Goal: Task Accomplishment & Management: Use online tool/utility

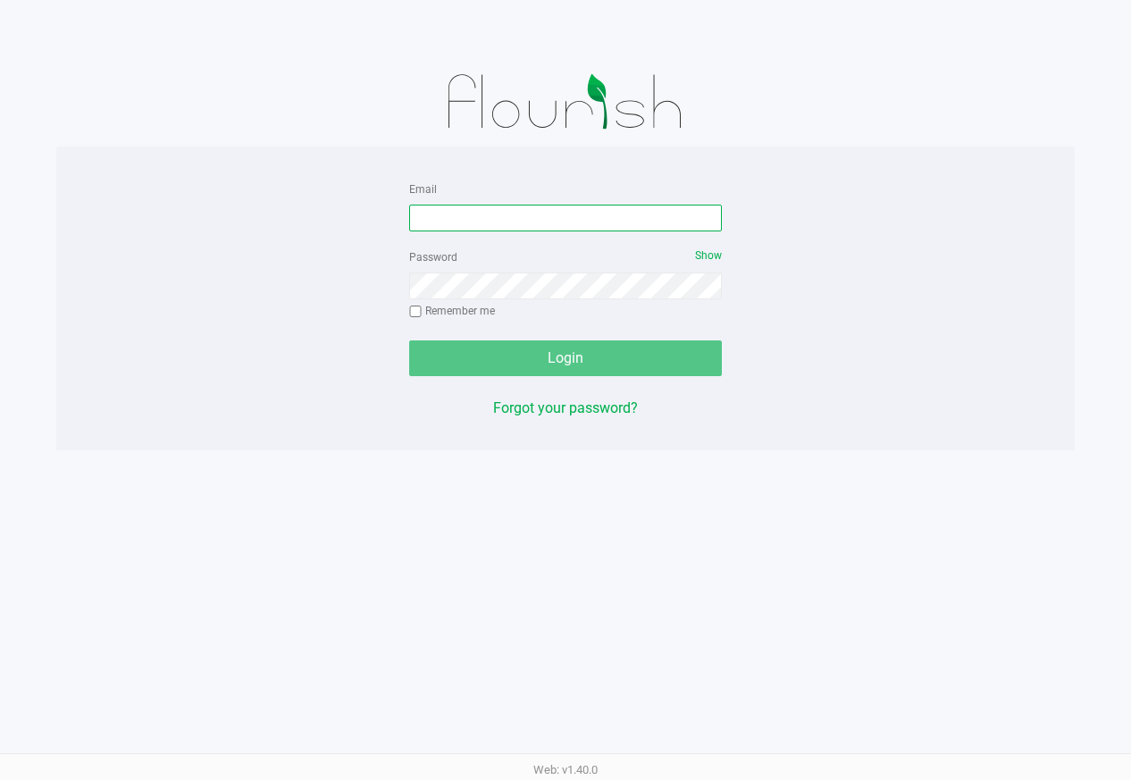
drag, startPoint x: 563, startPoint y: 223, endPoint x: 554, endPoint y: 221, distance: 9.3
click at [562, 223] on input "Email" at bounding box center [565, 218] width 313 height 27
type input "[EMAIL_ADDRESS][DOMAIN_NAME]"
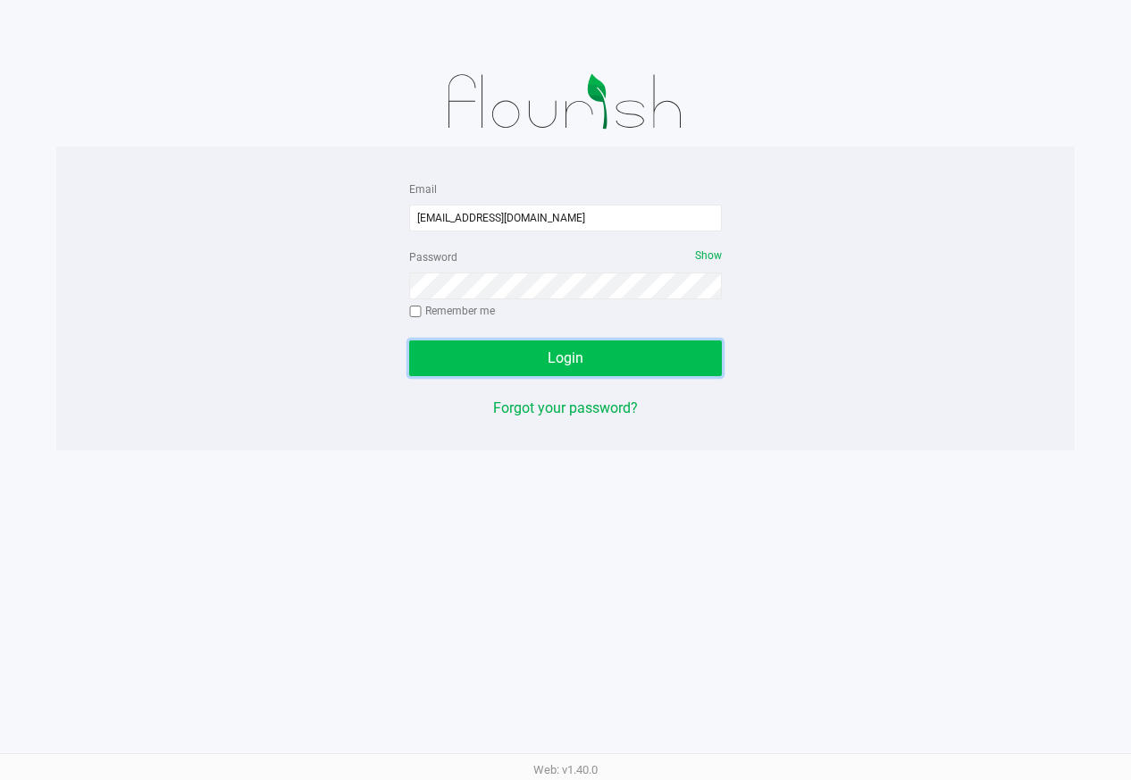
click at [569, 357] on span "Login" at bounding box center [566, 357] width 36 height 17
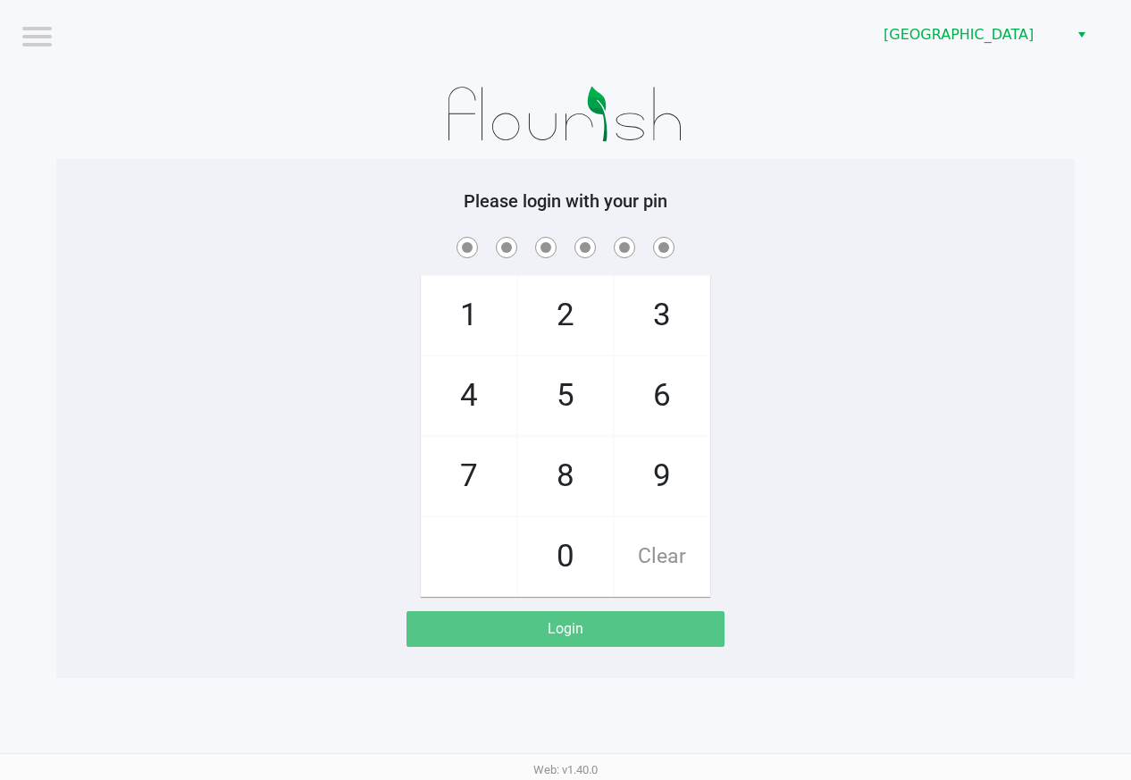
drag, startPoint x: 847, startPoint y: 465, endPoint x: 851, endPoint y: 450, distance: 15.6
click at [848, 459] on div "1 4 7 2 5 8 0 3 6 9 Clear" at bounding box center [565, 415] width 1019 height 364
checkbox input "true"
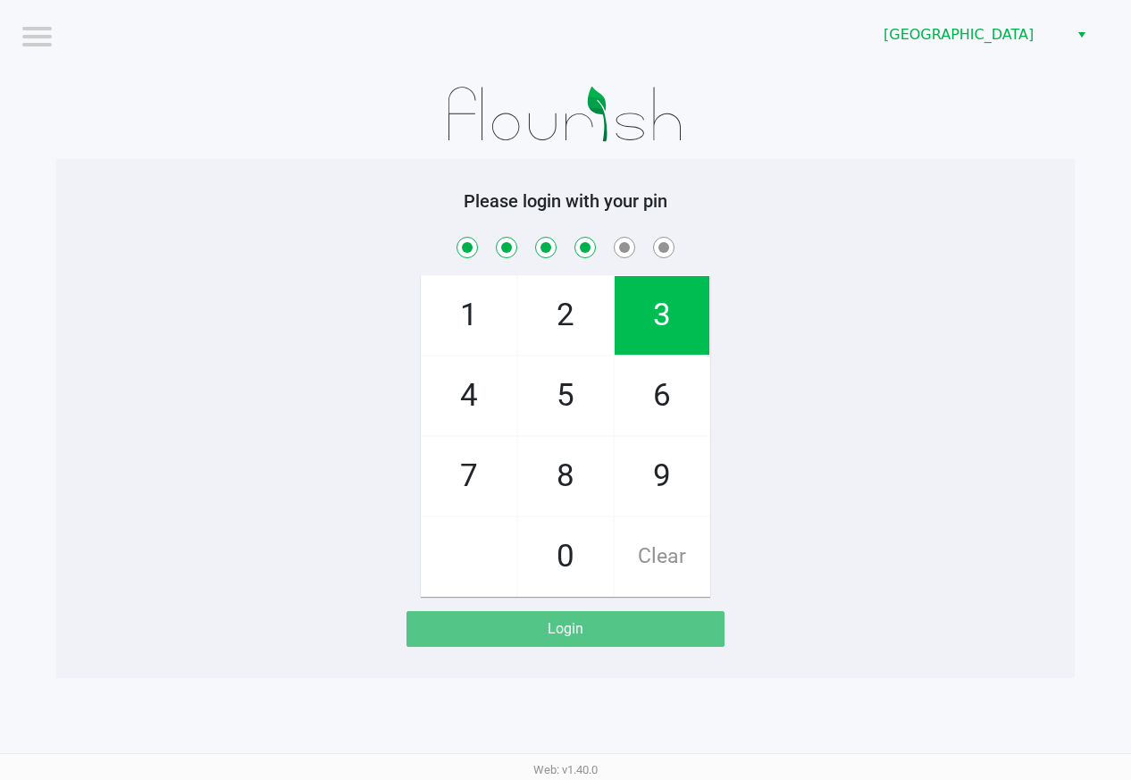
checkbox input "true"
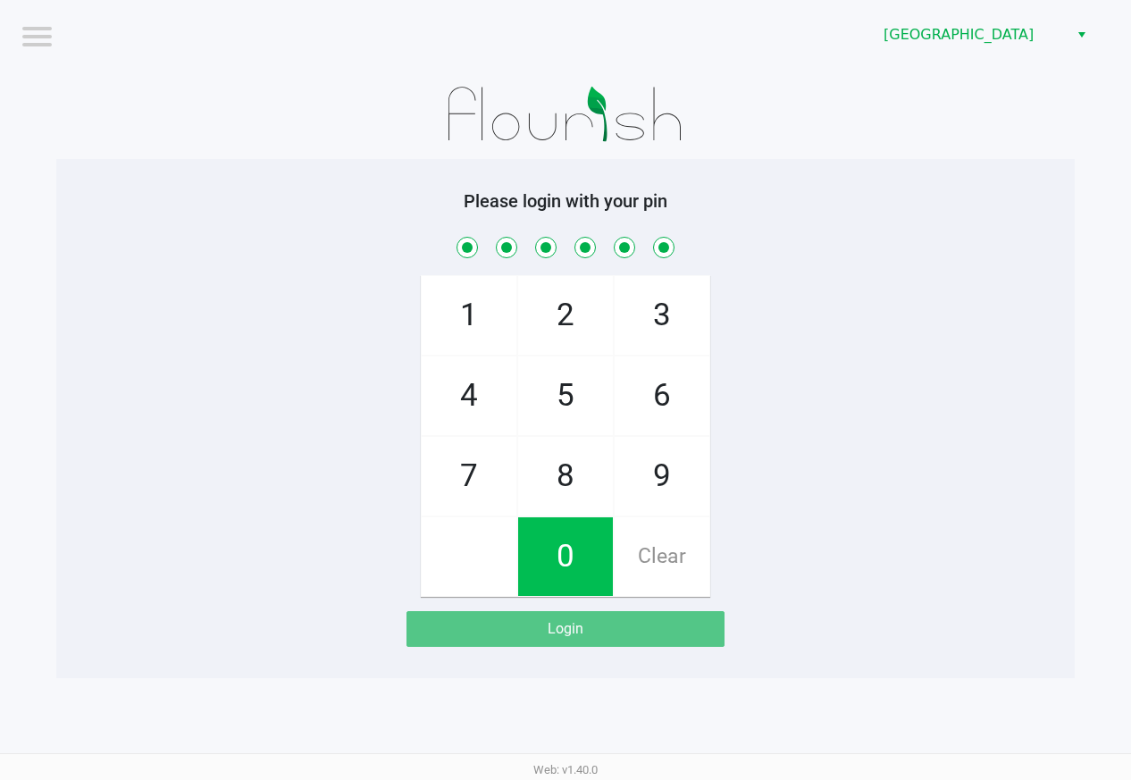
checkbox input "true"
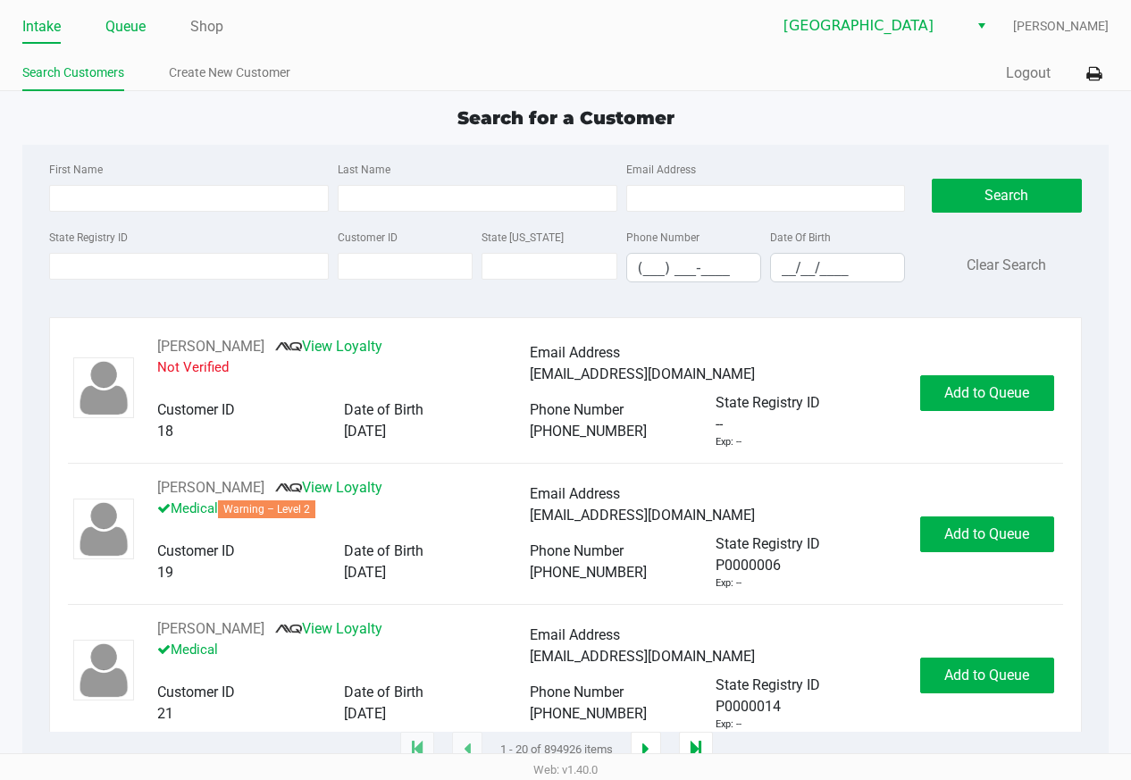
click at [110, 21] on link "Queue" at bounding box center [125, 26] width 40 height 25
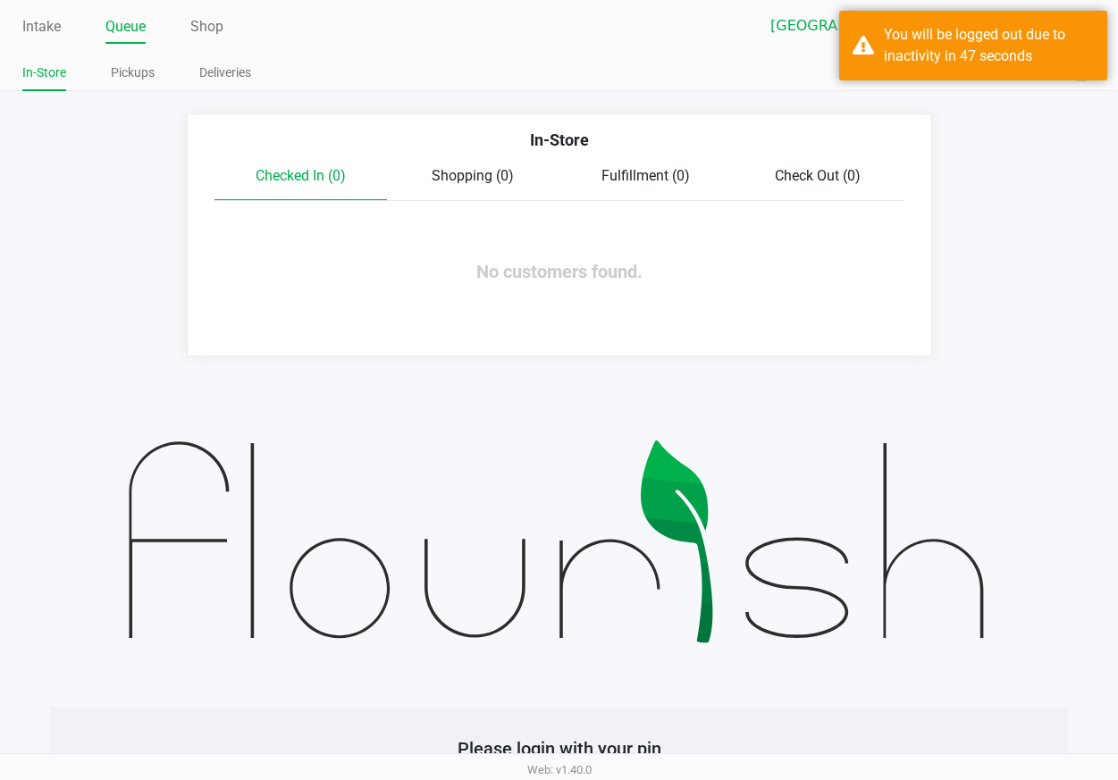
click at [1022, 168] on app-queue-list "In-Store Checked In (0) Shopping (0) Fulfillment (0) Check Out (0) No customers…" at bounding box center [559, 235] width 1118 height 243
drag, startPoint x: 937, startPoint y: 66, endPoint x: 947, endPoint y: 85, distance: 21.6
click at [935, 63] on div "You will be logged out due to inactivity in 47 seconds" at bounding box center [989, 45] width 210 height 43
click at [994, 183] on app-queue-list "In-Store Checked In (0) Shopping (0) Fulfillment (0) Check Out (0) No customers…" at bounding box center [559, 235] width 1118 height 243
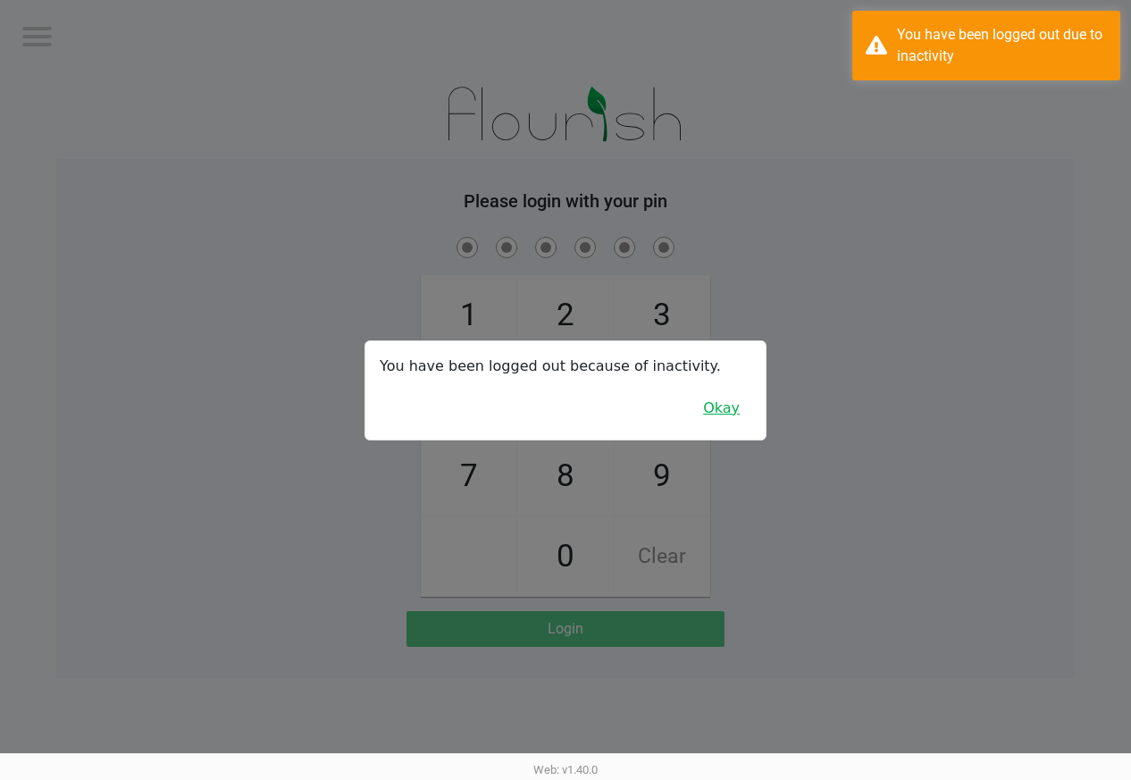
click at [723, 409] on button "Okay" at bounding box center [722, 408] width 60 height 34
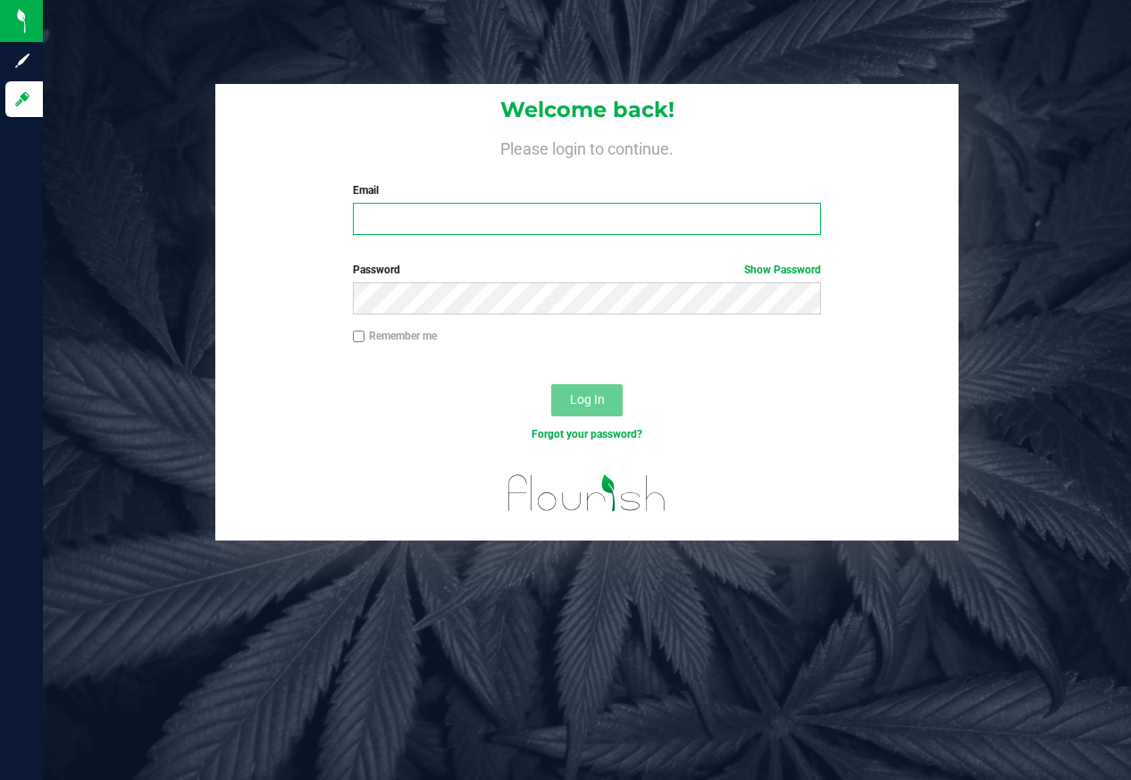
click at [440, 215] on input "Email" at bounding box center [587, 219] width 469 height 32
type input "[EMAIL_ADDRESS][DOMAIN_NAME]"
click at [604, 384] on button "Log In" at bounding box center [586, 400] width 71 height 32
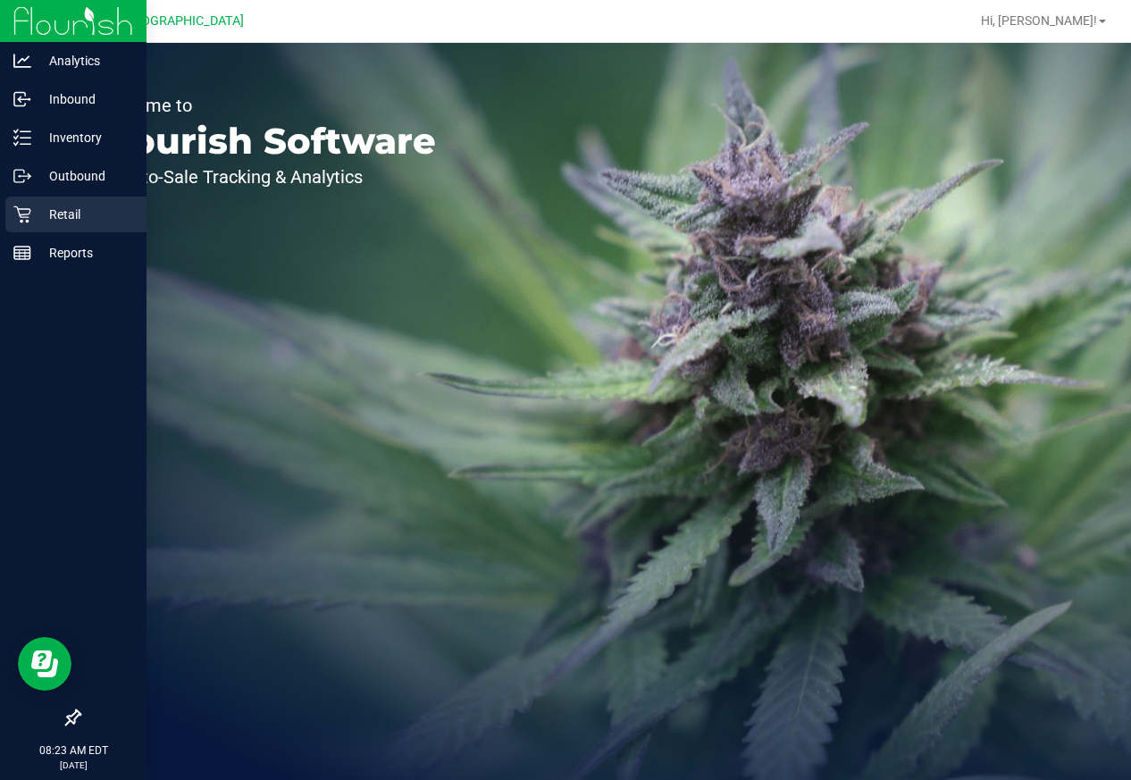
click at [31, 203] on div "Retail" at bounding box center [75, 215] width 141 height 36
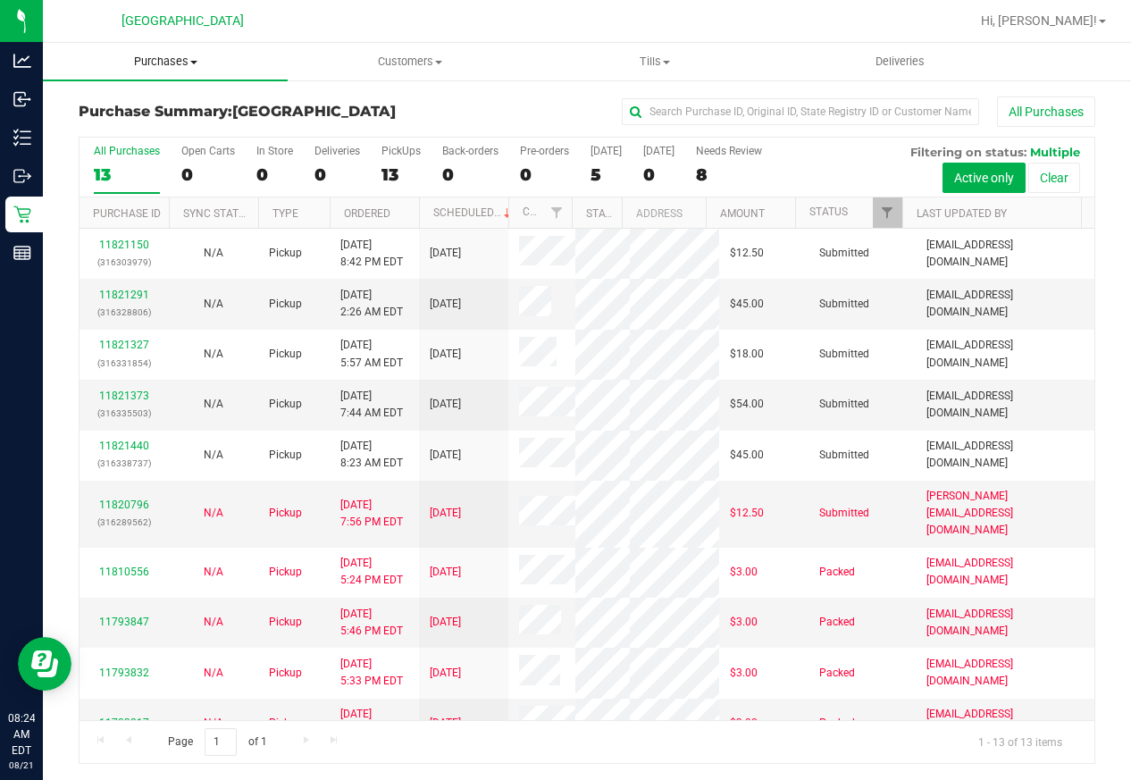
click at [174, 65] on span "Purchases" at bounding box center [165, 62] width 245 height 16
click at [139, 135] on span "Fulfillment" at bounding box center [98, 129] width 111 height 15
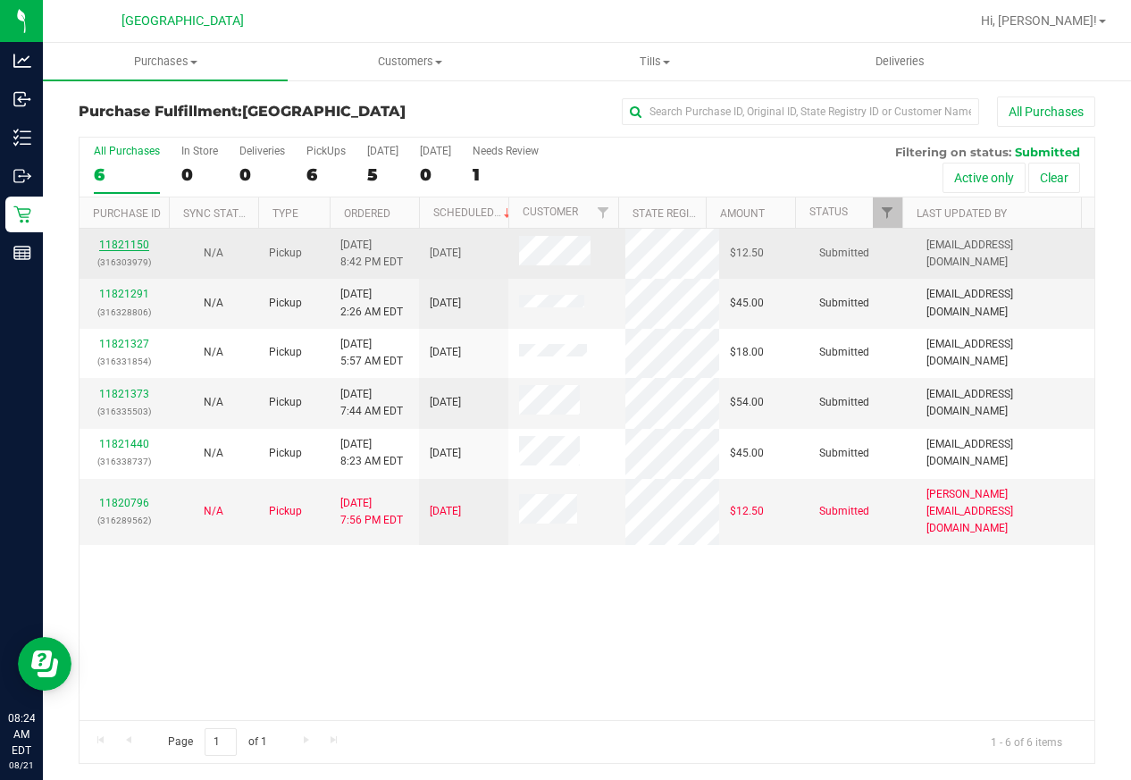
click at [109, 248] on link "11821150" at bounding box center [124, 245] width 50 height 13
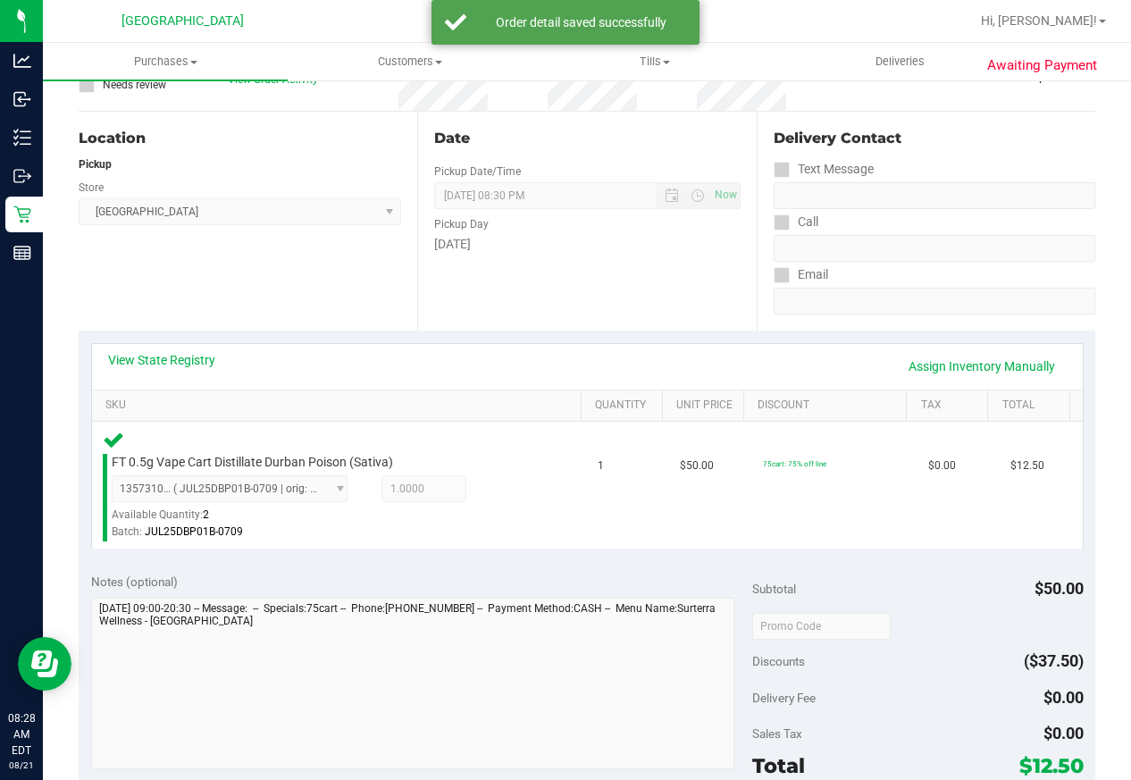
scroll to position [357, 0]
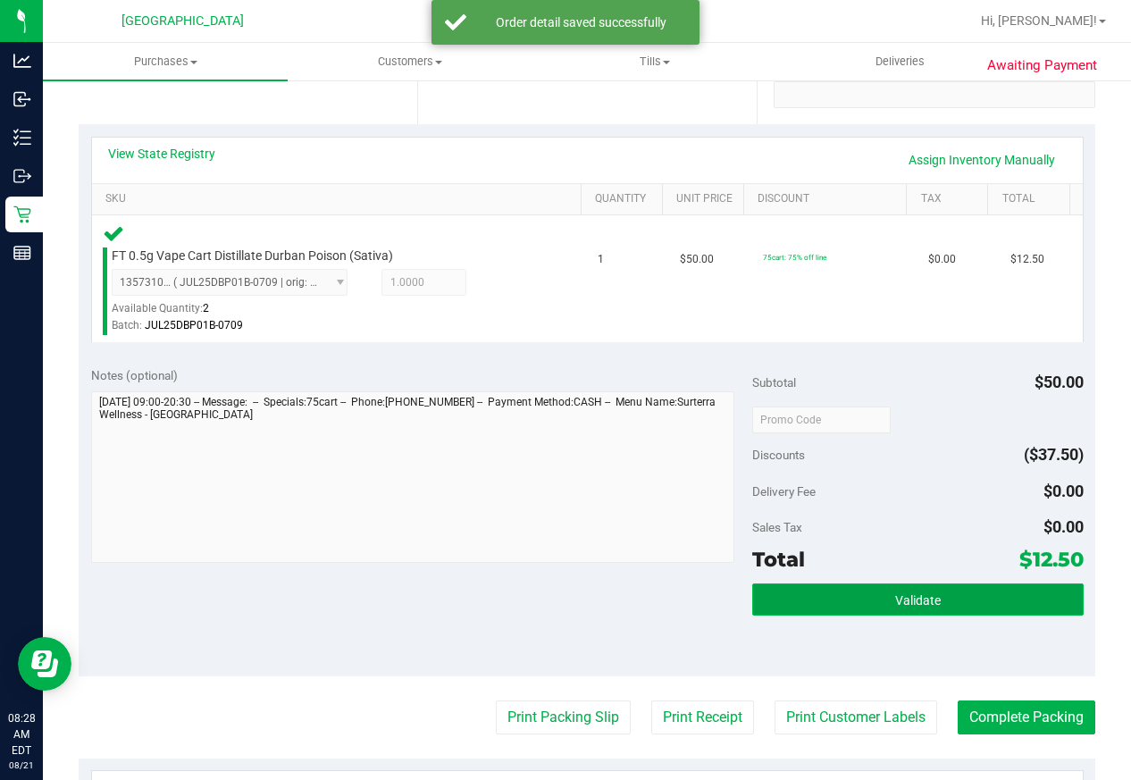
click at [926, 600] on span "Validate" at bounding box center [918, 600] width 46 height 14
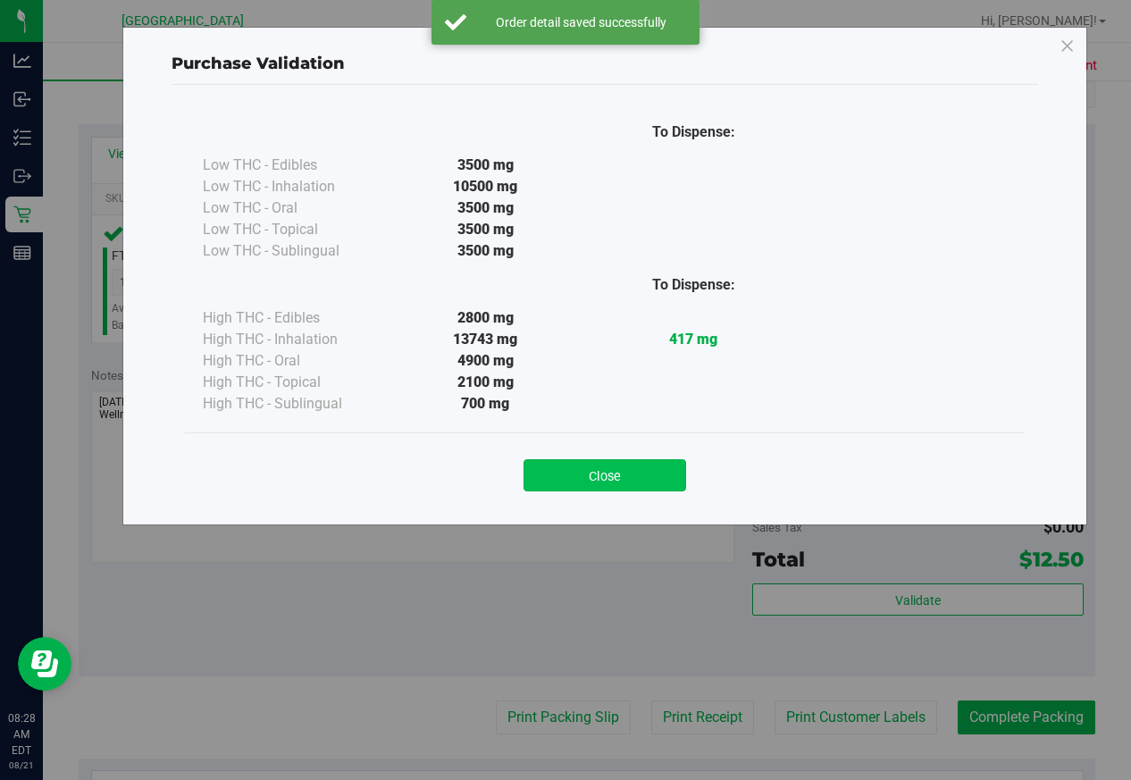
click at [615, 487] on button "Close" at bounding box center [605, 475] width 163 height 32
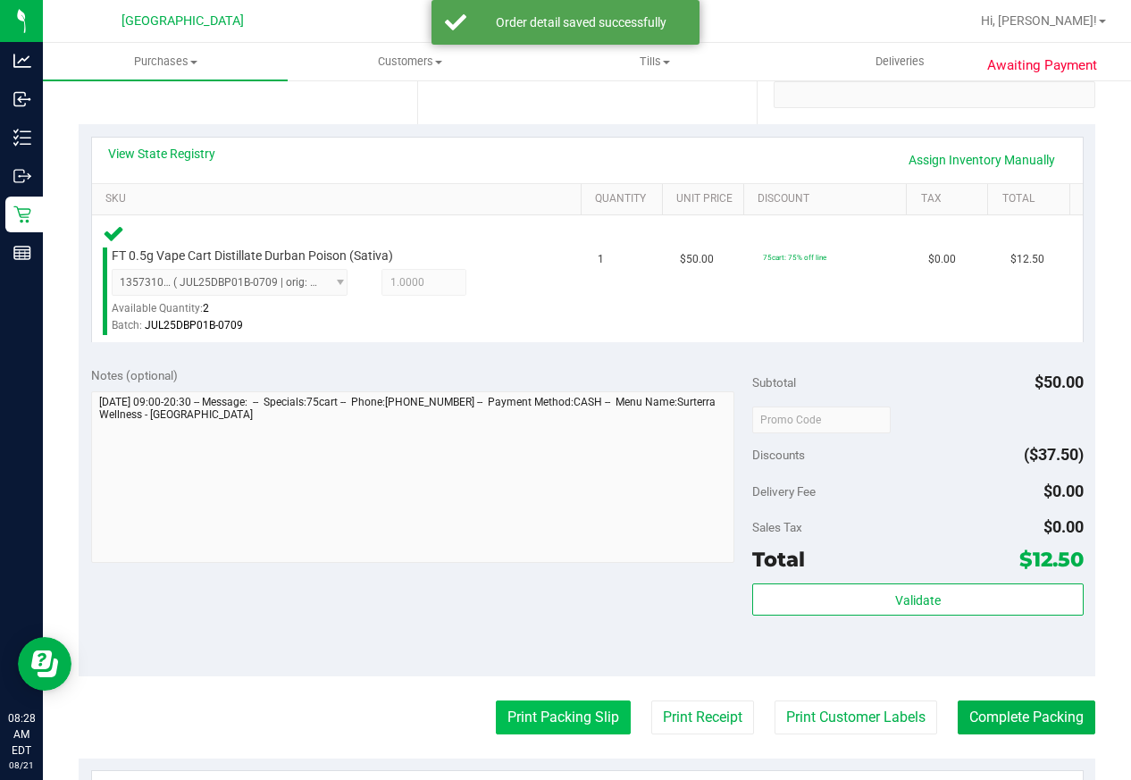
click at [558, 719] on button "Print Packing Slip" at bounding box center [563, 718] width 135 height 34
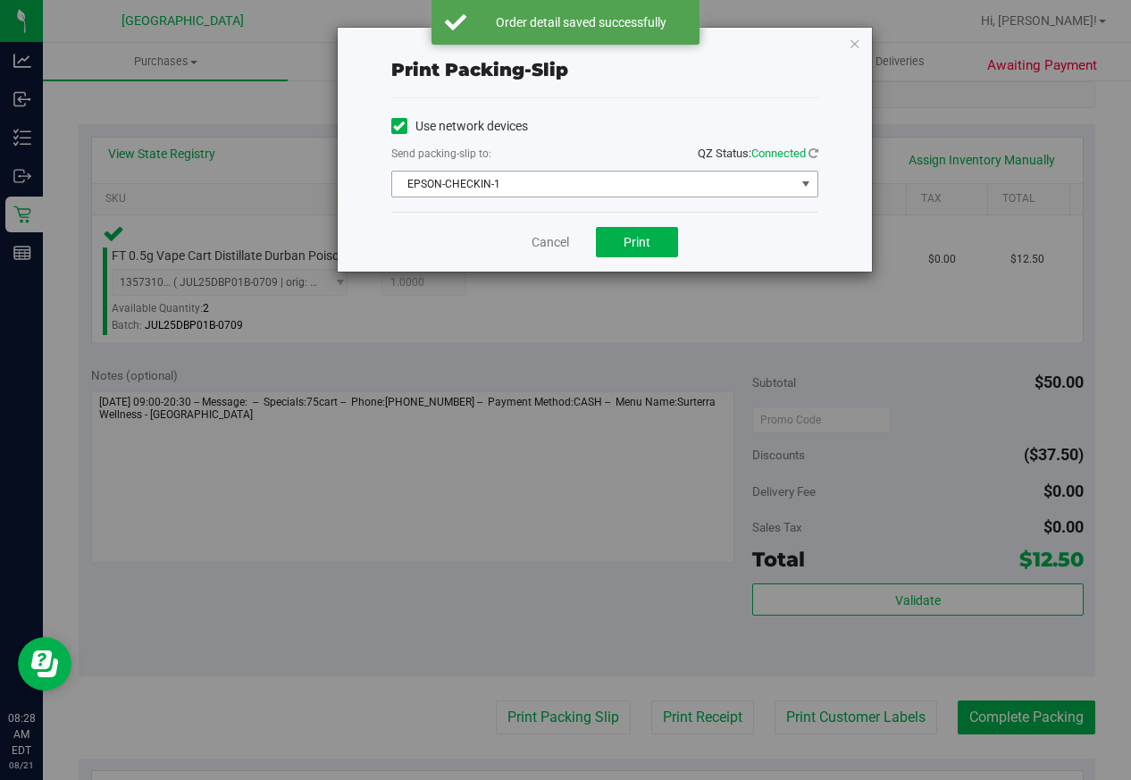
click at [624, 192] on span "EPSON-CHECKIN-1" at bounding box center [593, 184] width 403 height 25
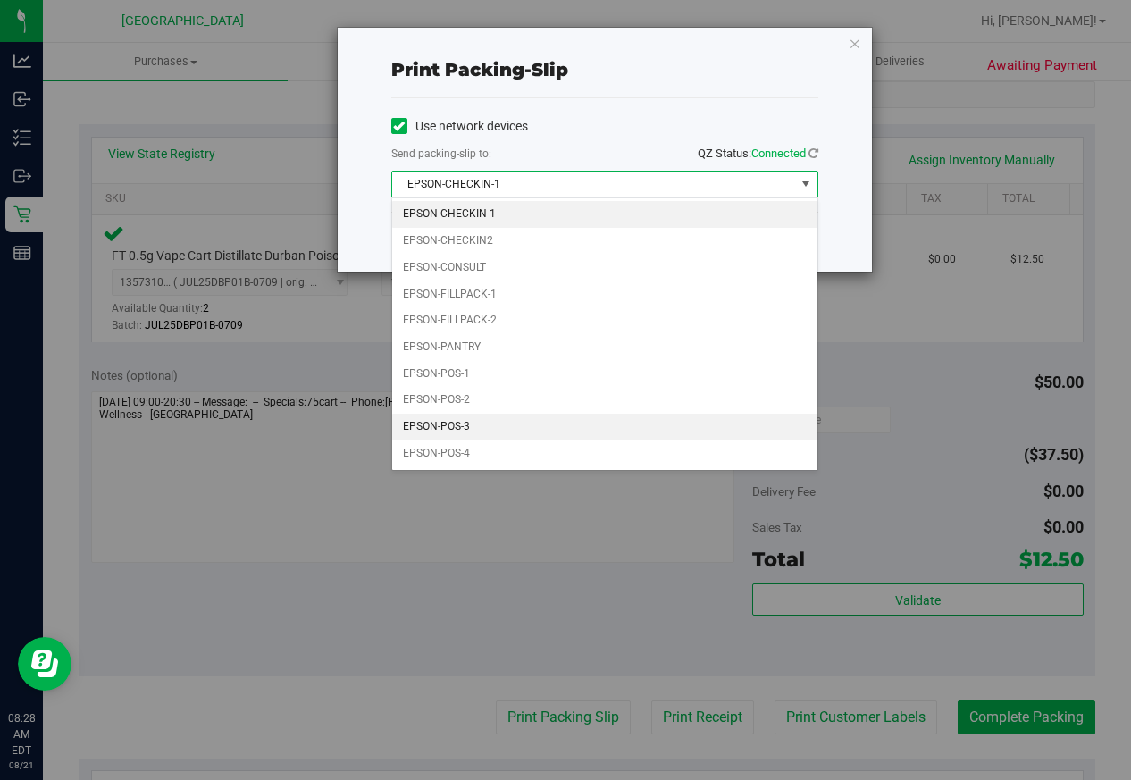
click at [483, 423] on li "EPSON-POS-3" at bounding box center [604, 427] width 425 height 27
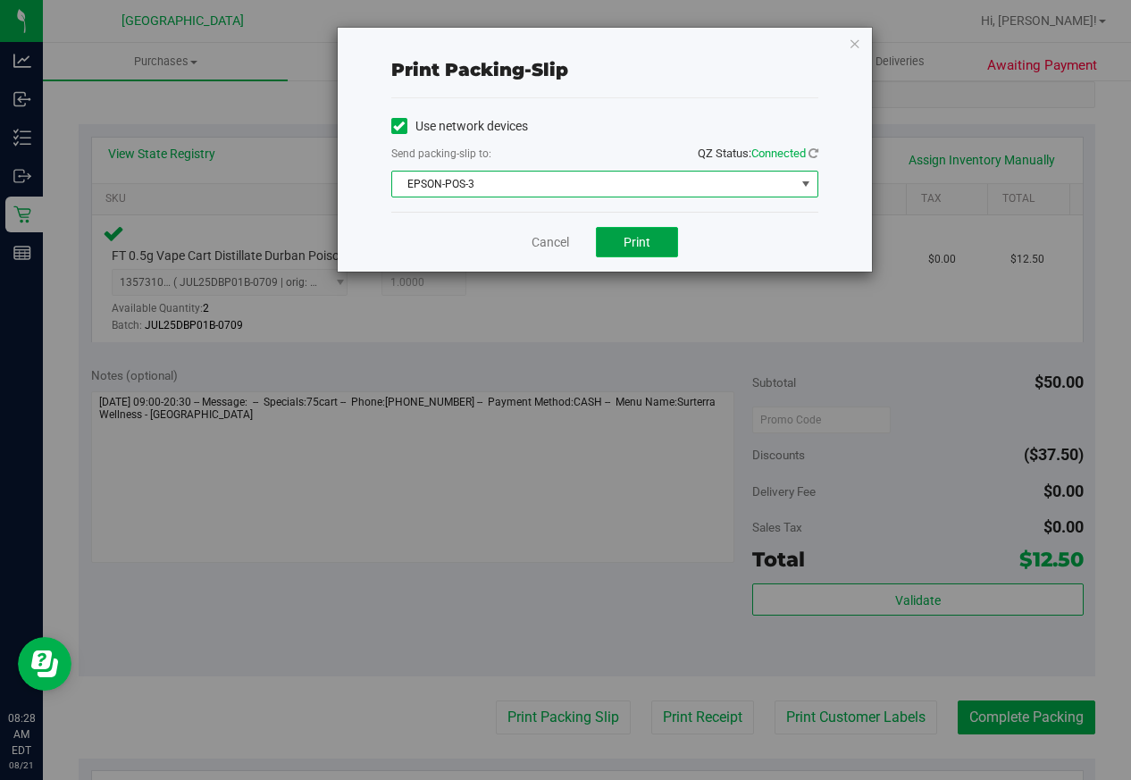
click at [627, 244] on span "Print" at bounding box center [637, 242] width 27 height 14
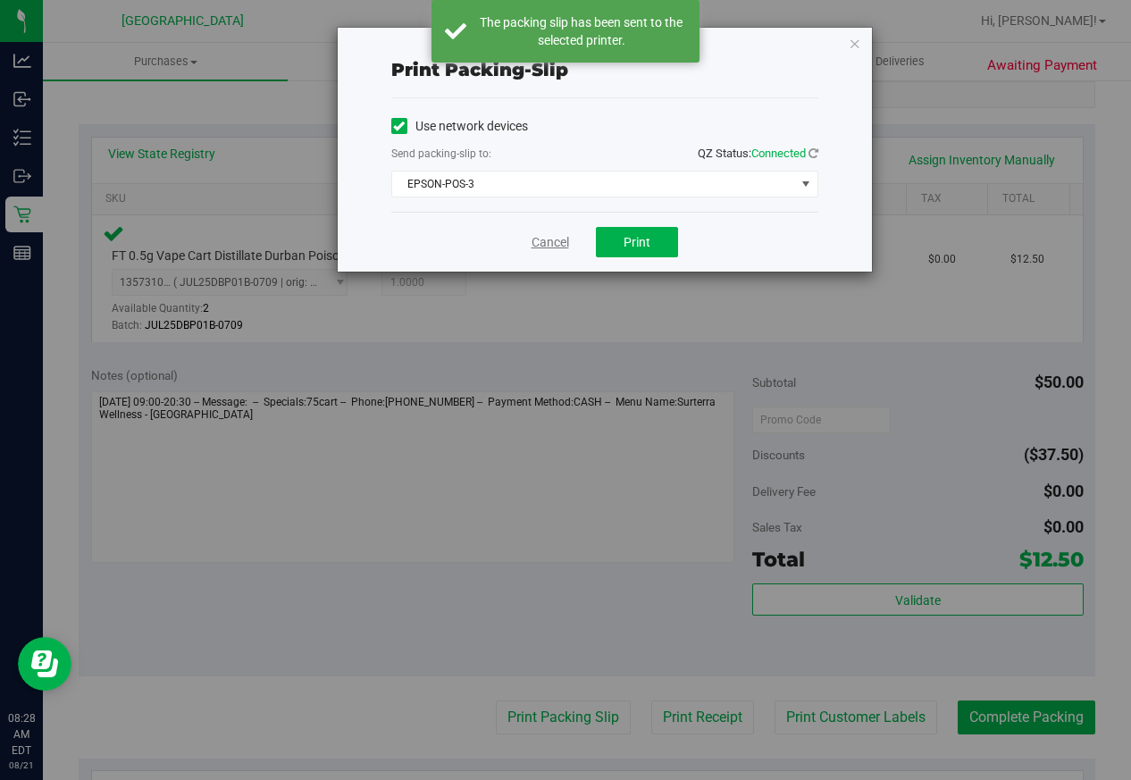
click at [536, 242] on link "Cancel" at bounding box center [551, 242] width 38 height 19
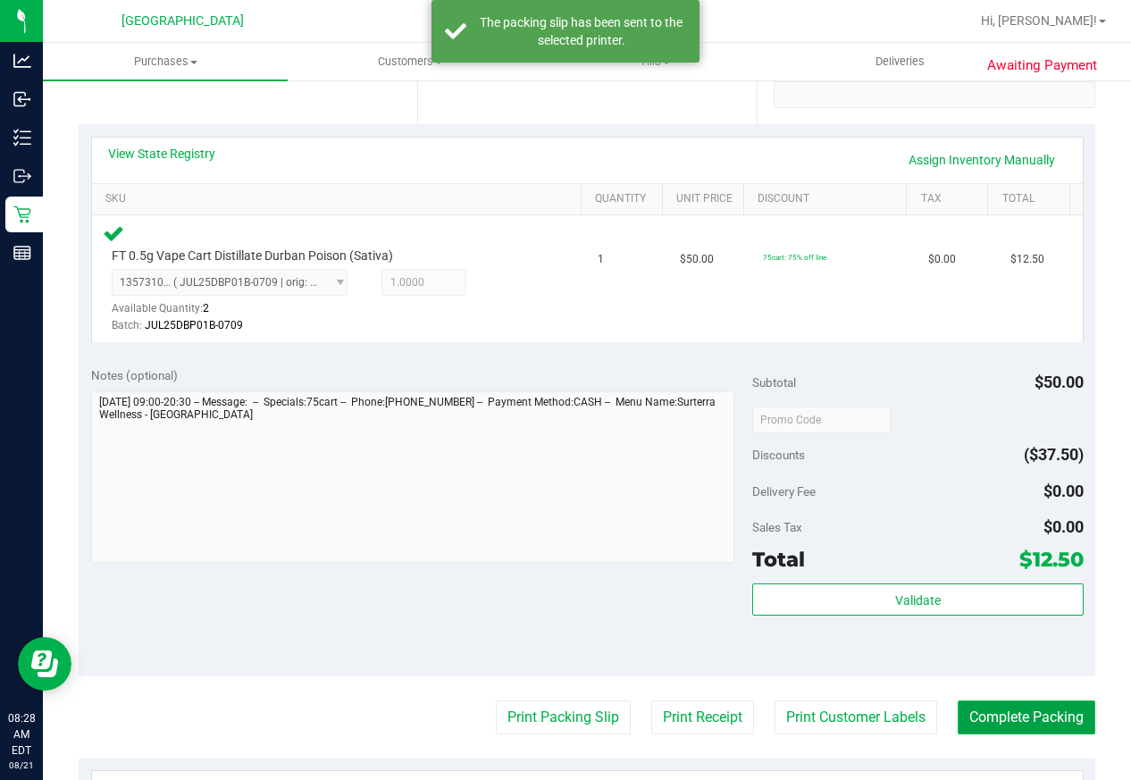
click at [1053, 708] on button "Complete Packing" at bounding box center [1027, 718] width 138 height 34
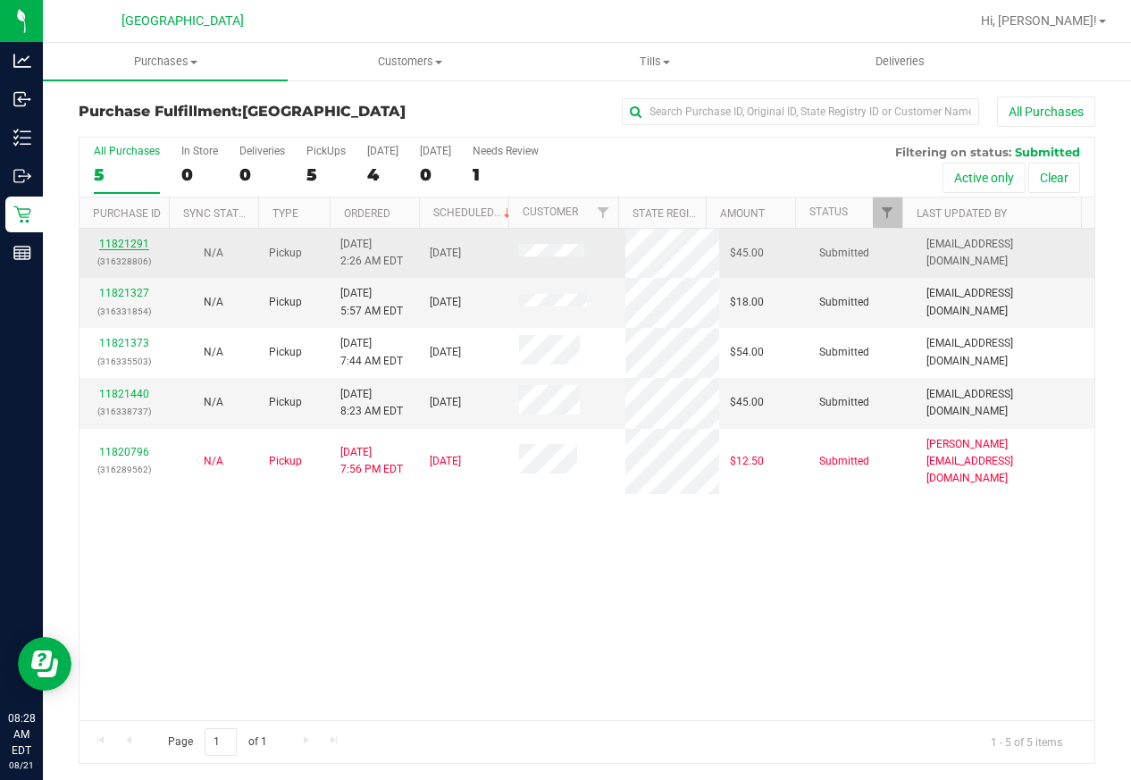
click at [132, 243] on link "11821291" at bounding box center [124, 244] width 50 height 13
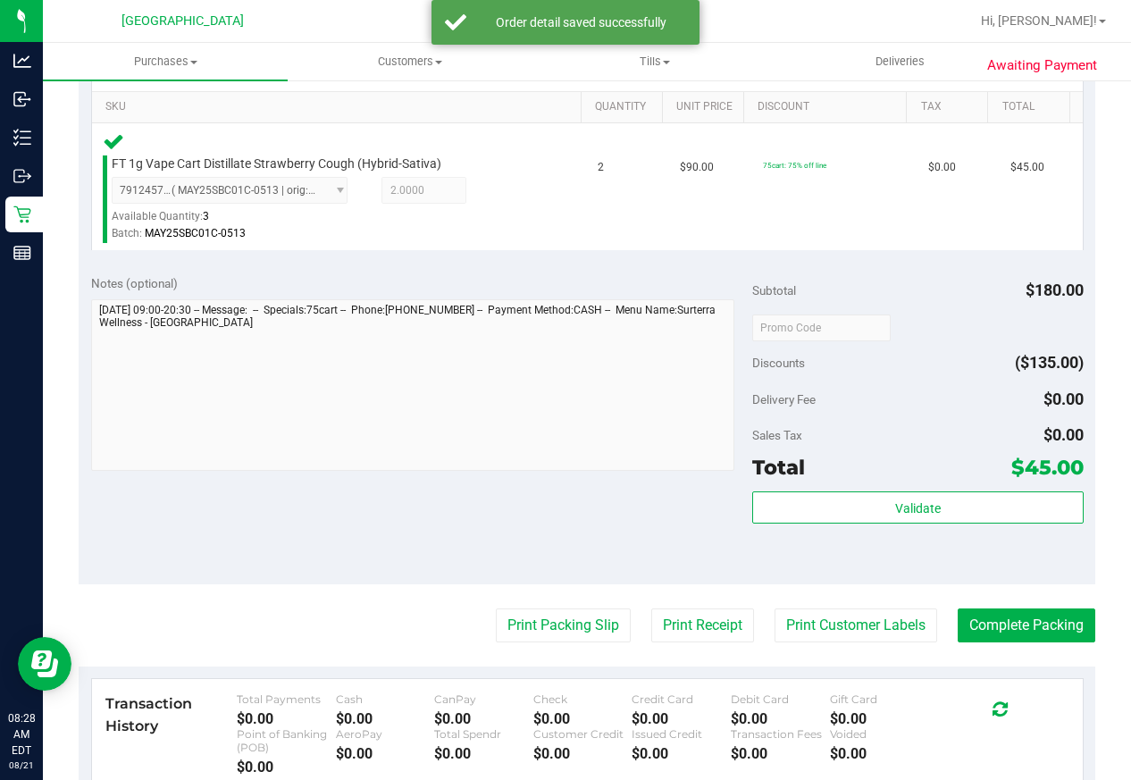
scroll to position [536, 0]
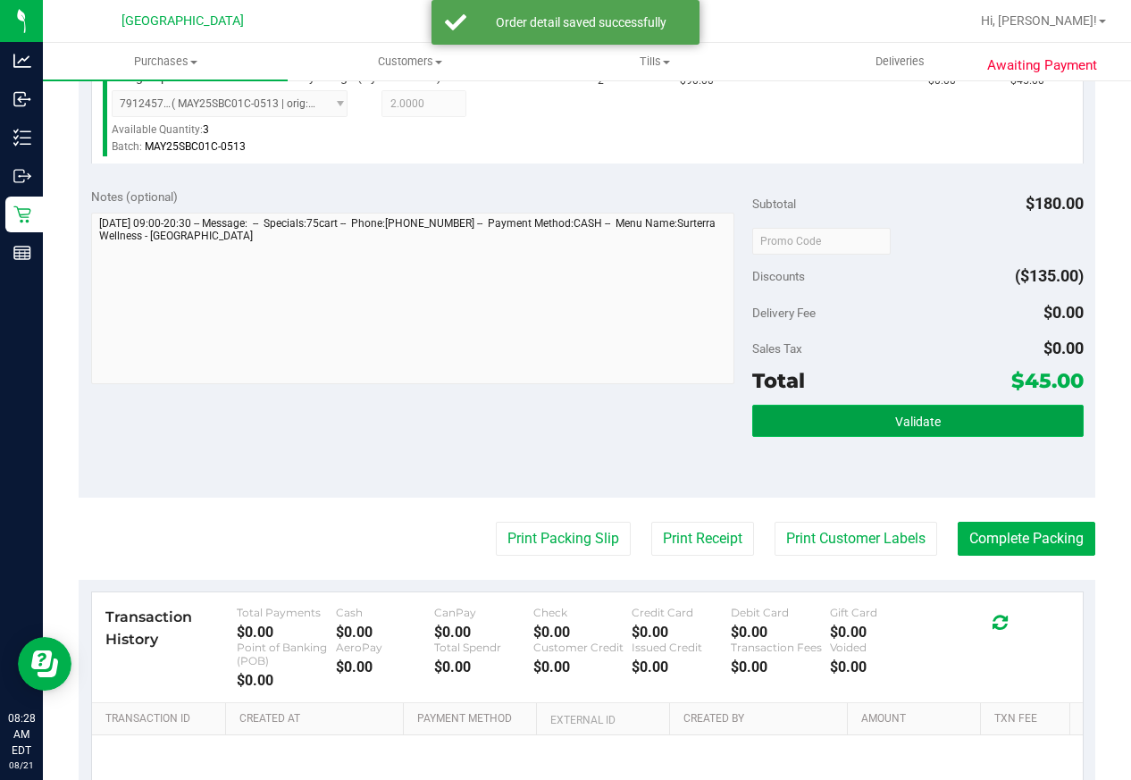
click at [880, 423] on button "Validate" at bounding box center [918, 421] width 331 height 32
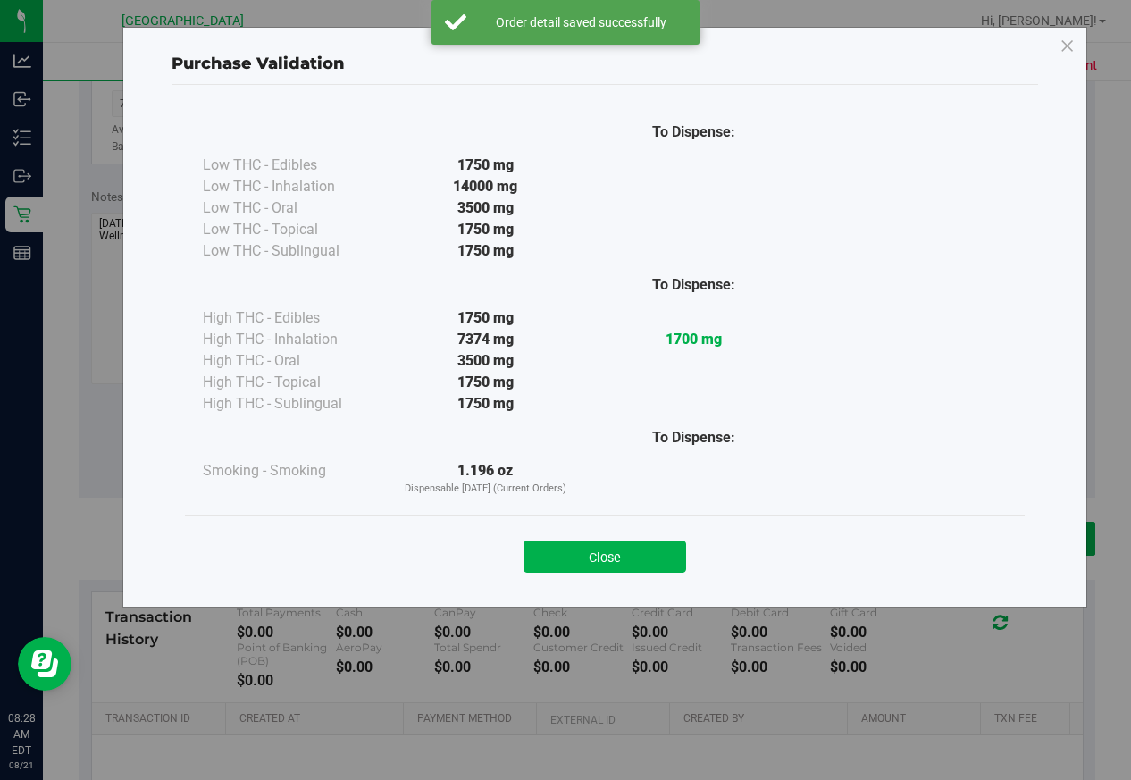
click at [635, 551] on button "Close" at bounding box center [605, 557] width 163 height 32
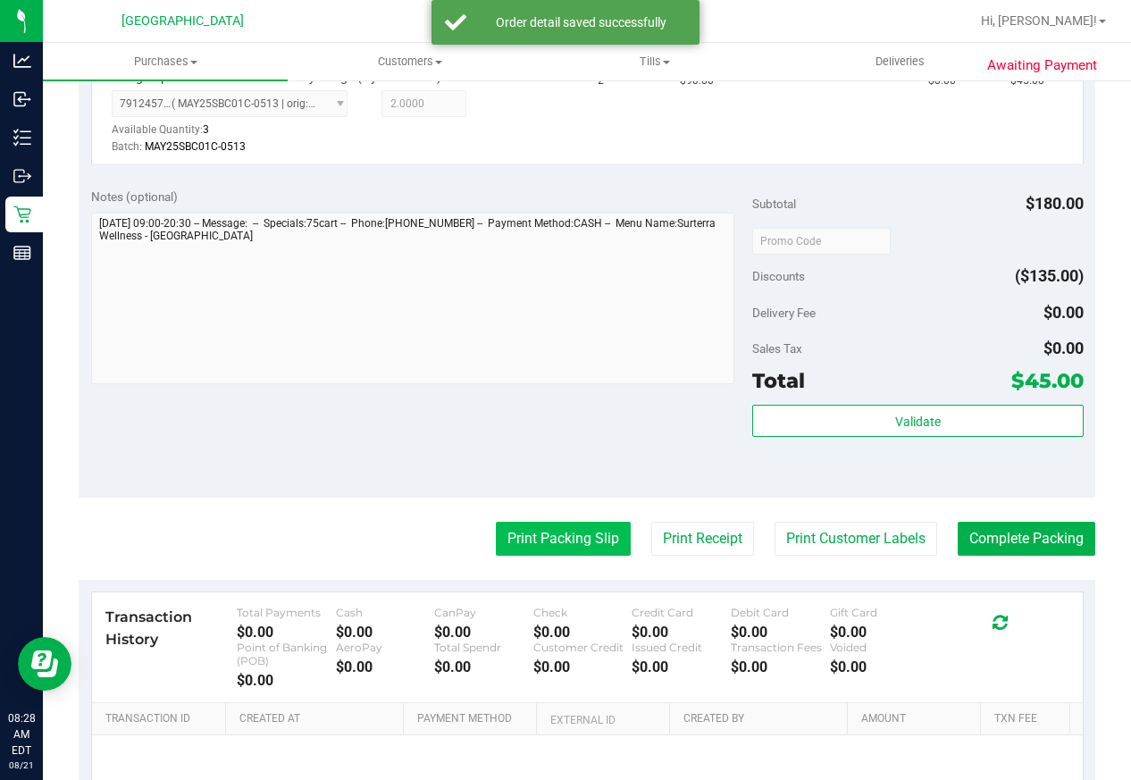
click at [576, 542] on button "Print Packing Slip" at bounding box center [563, 539] width 135 height 34
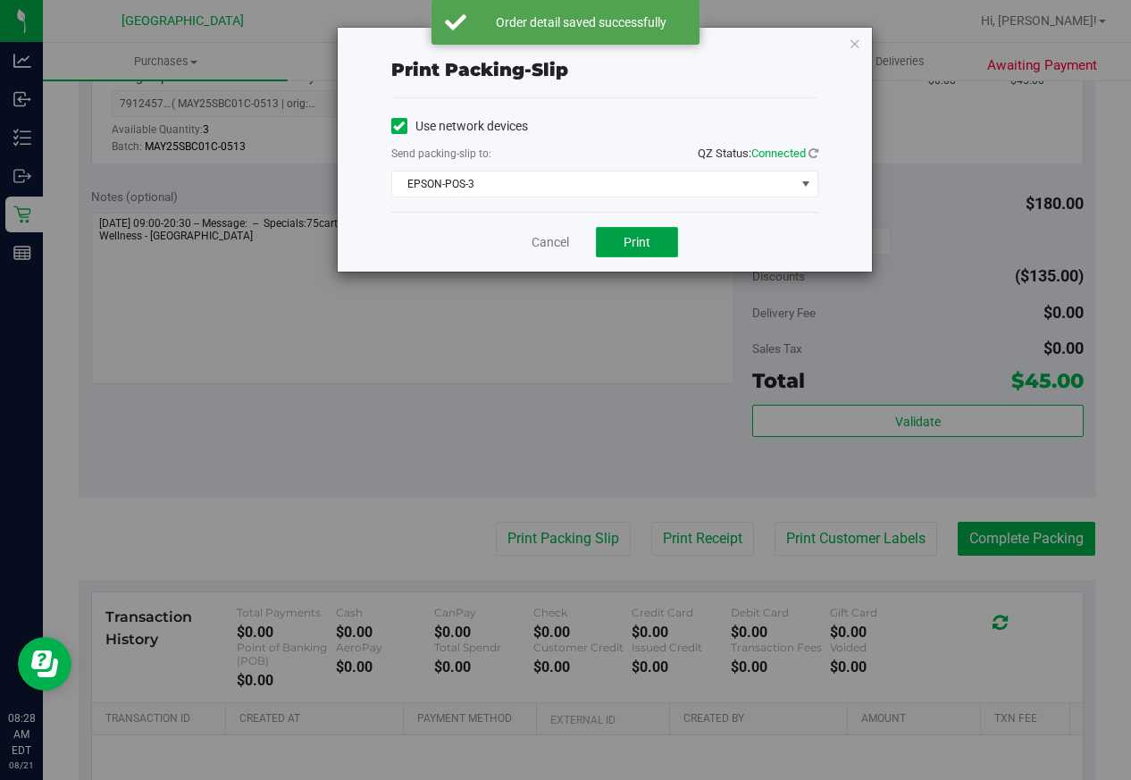
click at [638, 248] on span "Print" at bounding box center [637, 242] width 27 height 14
click at [553, 235] on link "Cancel" at bounding box center [551, 242] width 38 height 19
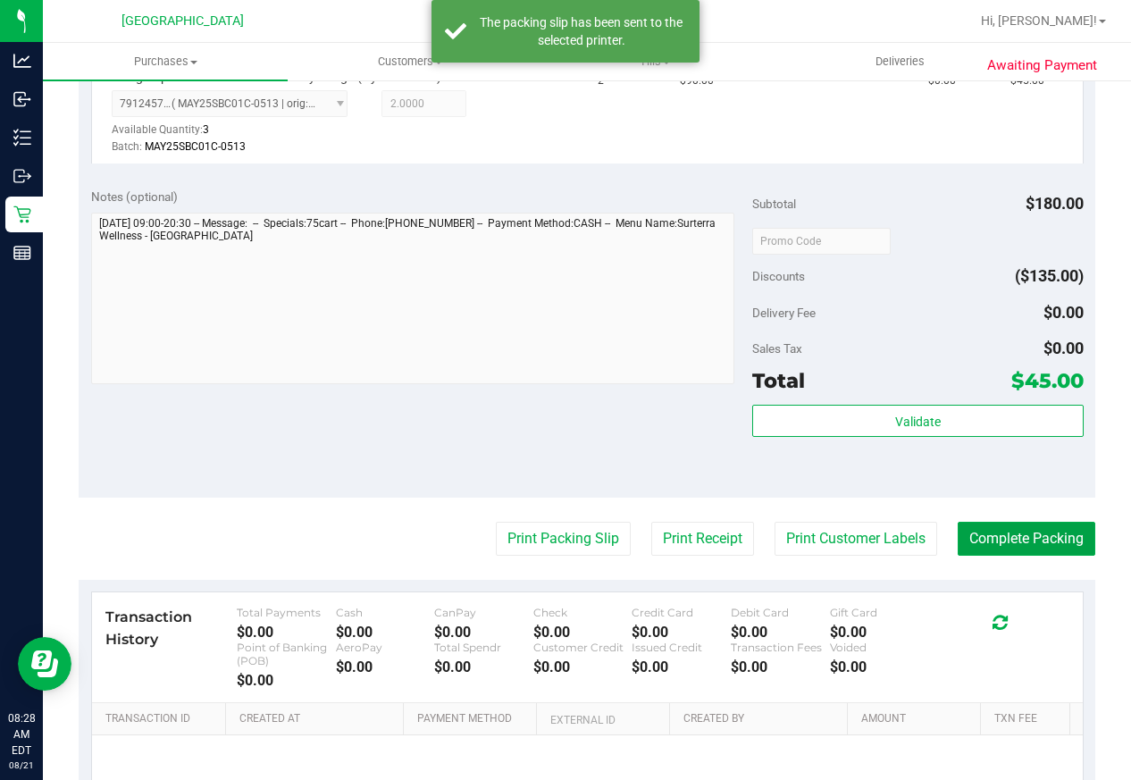
click at [1019, 524] on button "Complete Packing" at bounding box center [1027, 539] width 138 height 34
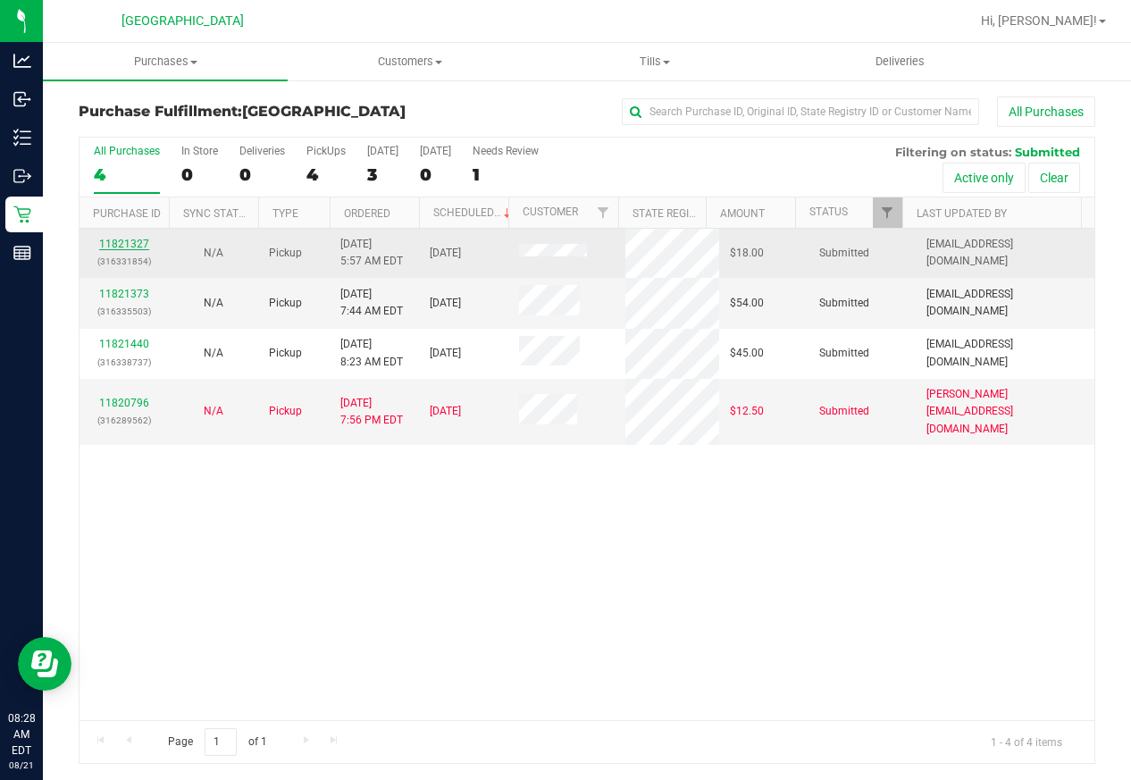
click at [132, 240] on link "11821327" at bounding box center [124, 244] width 50 height 13
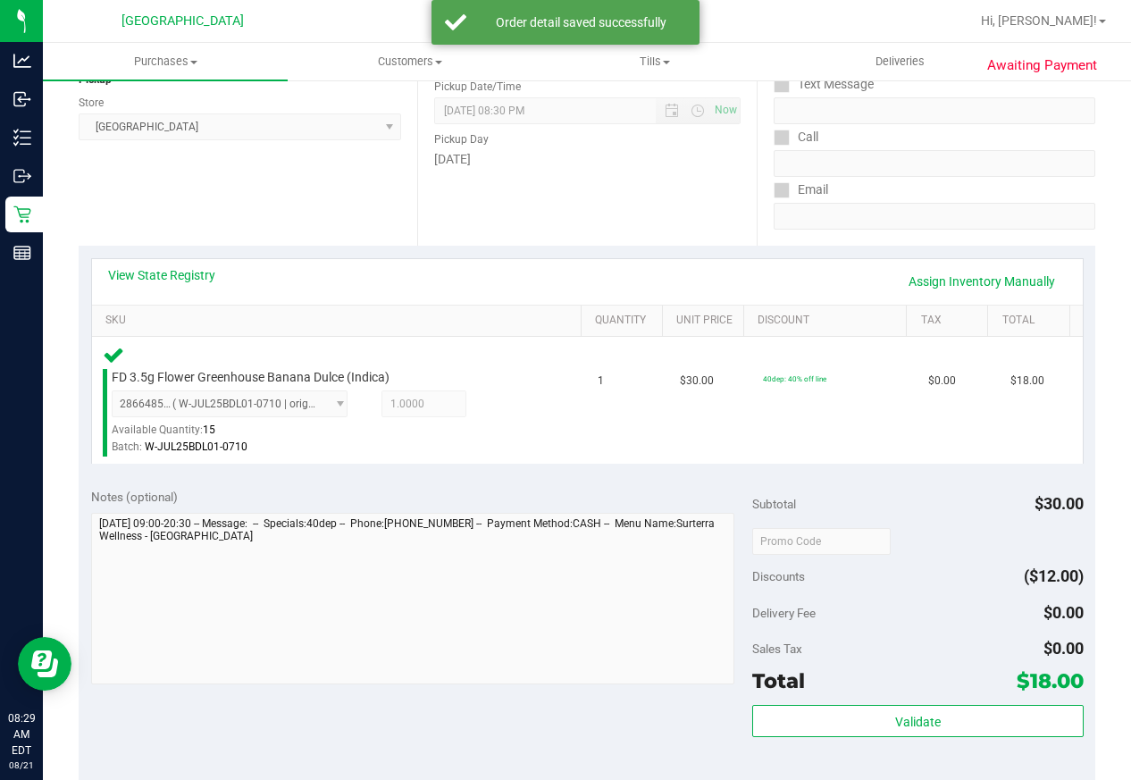
scroll to position [268, 0]
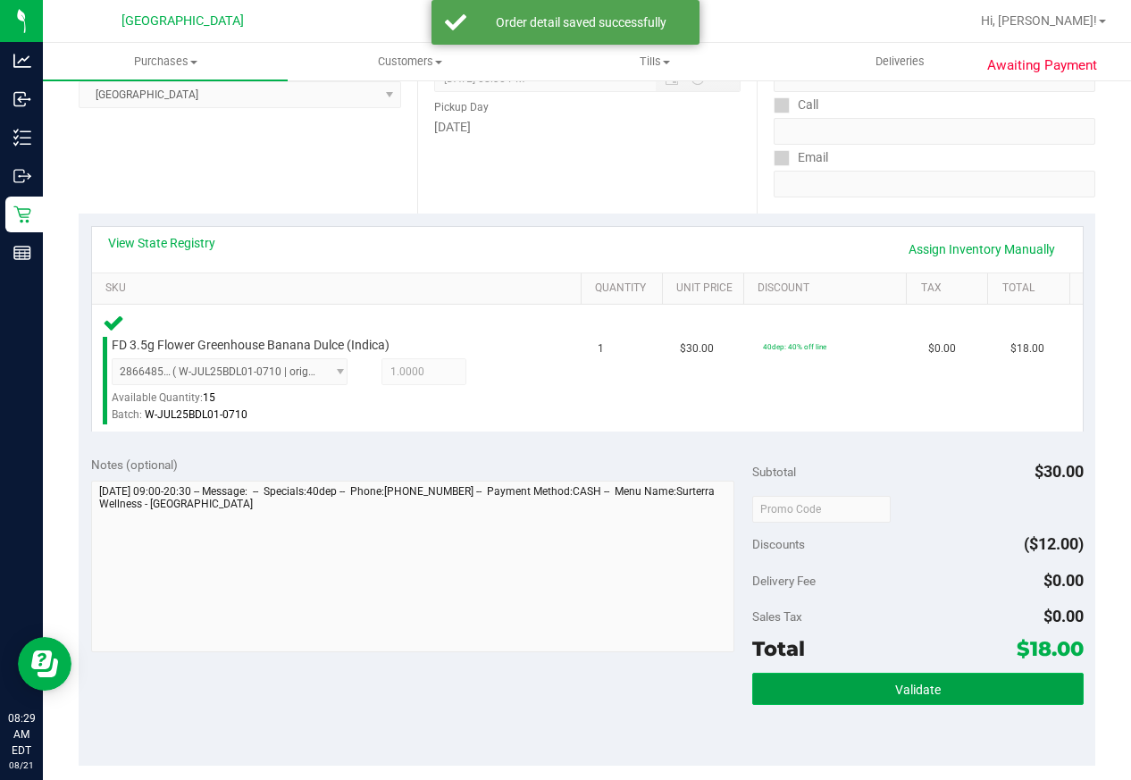
click at [913, 694] on span "Validate" at bounding box center [918, 690] width 46 height 14
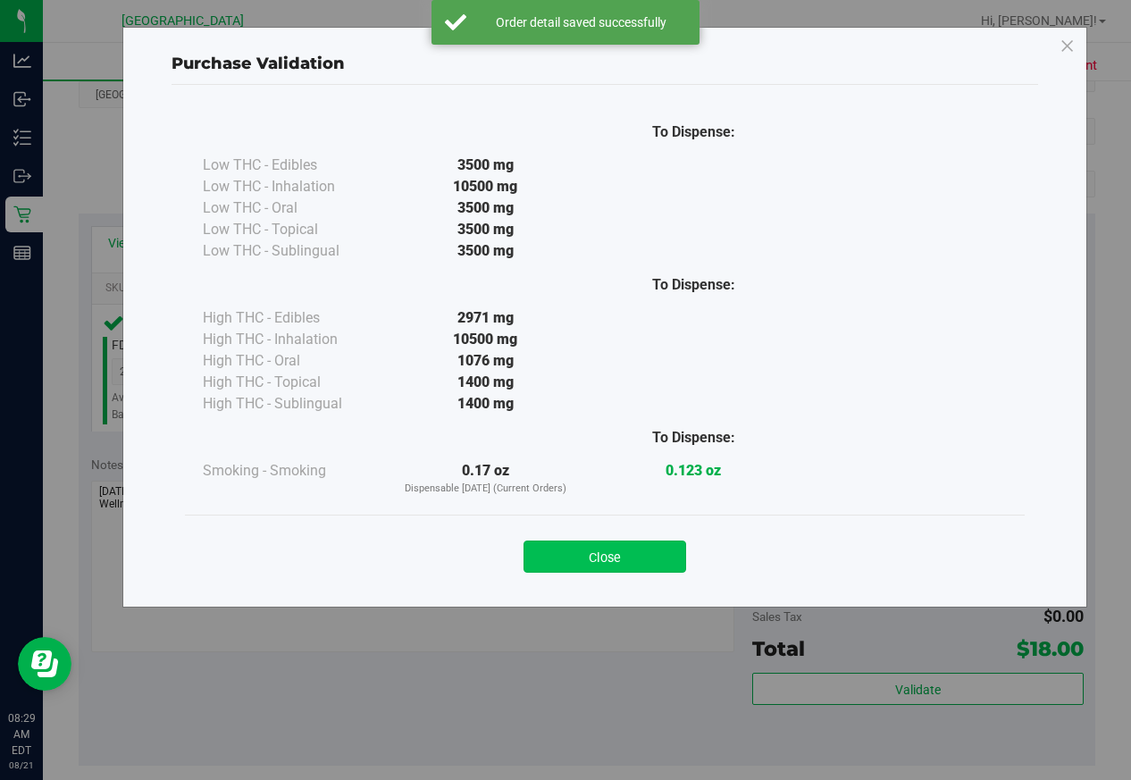
click at [662, 566] on button "Close" at bounding box center [605, 557] width 163 height 32
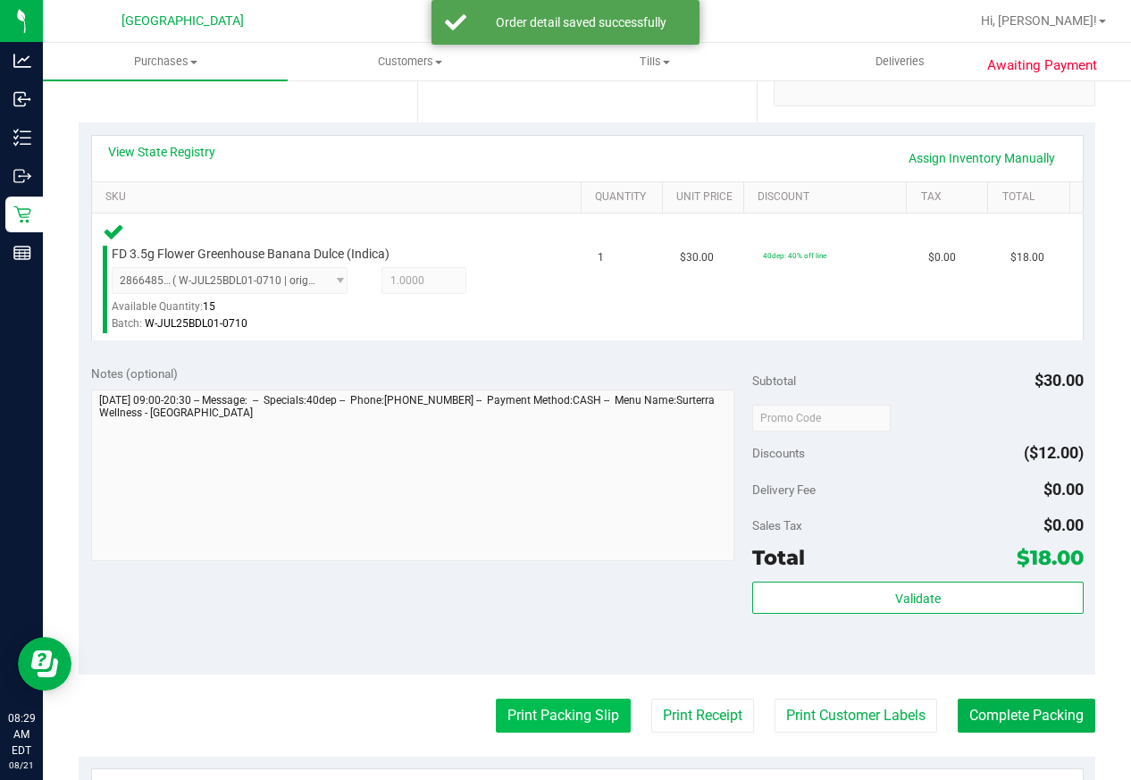
scroll to position [447, 0]
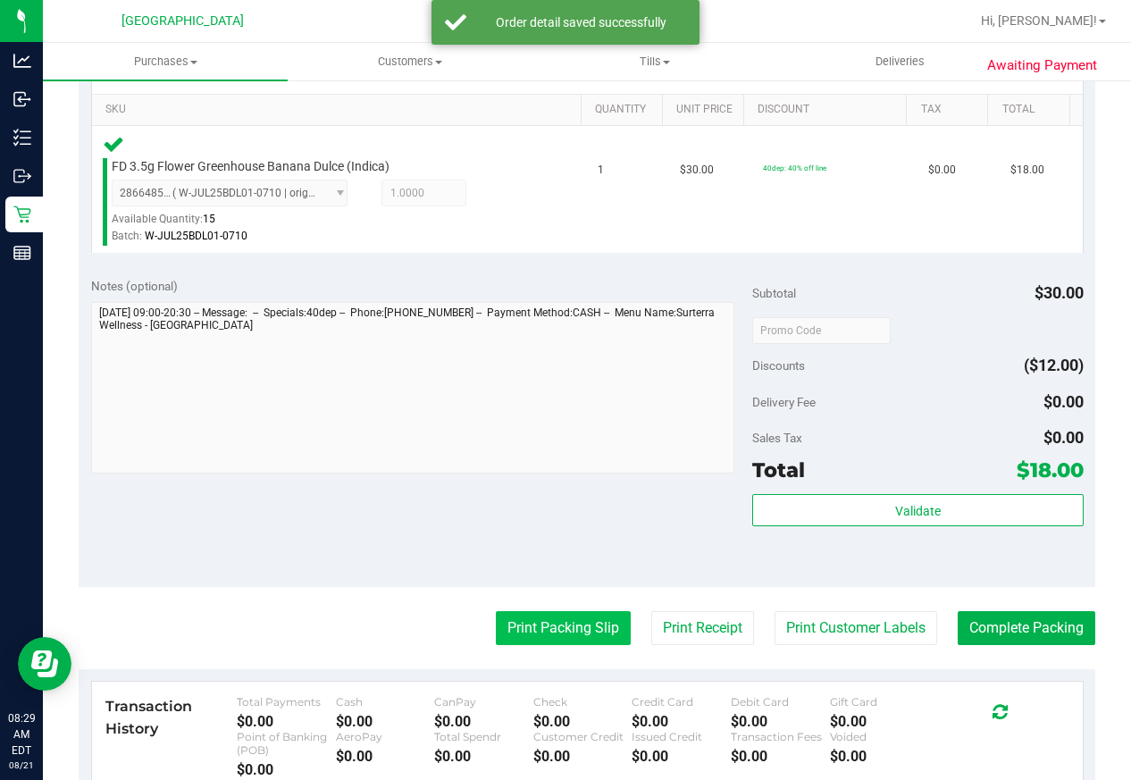
click at [529, 628] on button "Print Packing Slip" at bounding box center [563, 628] width 135 height 34
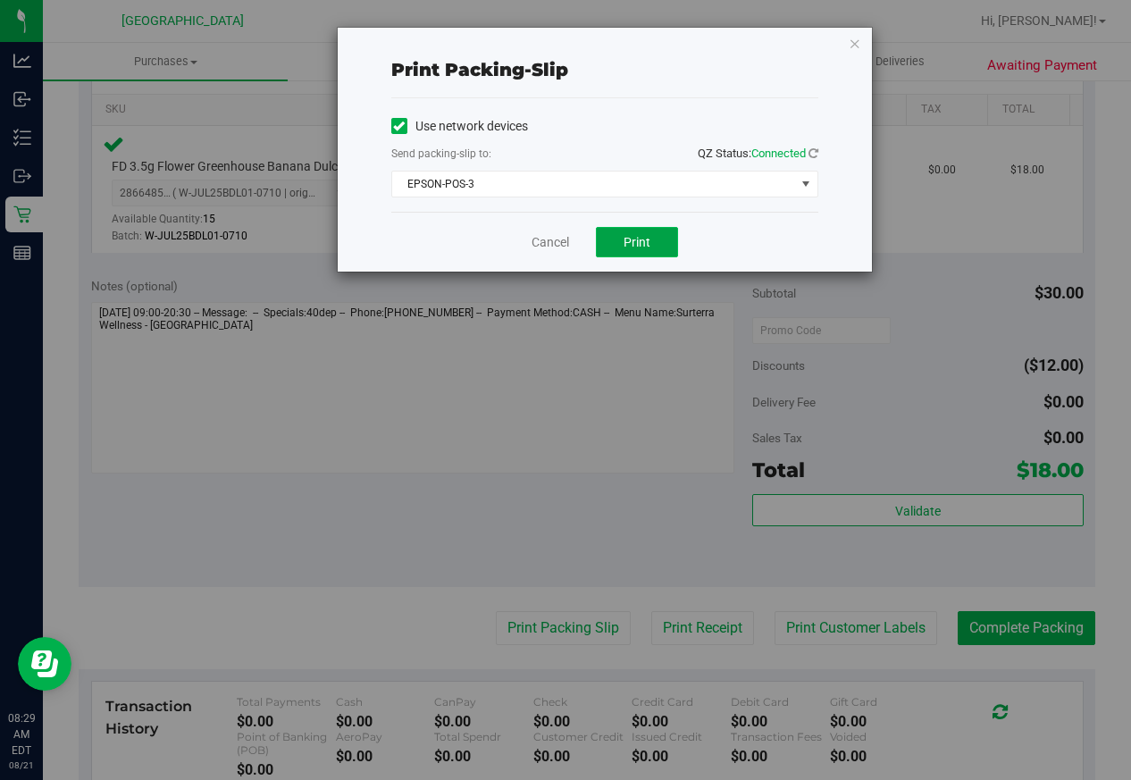
click at [624, 251] on button "Print" at bounding box center [637, 242] width 82 height 30
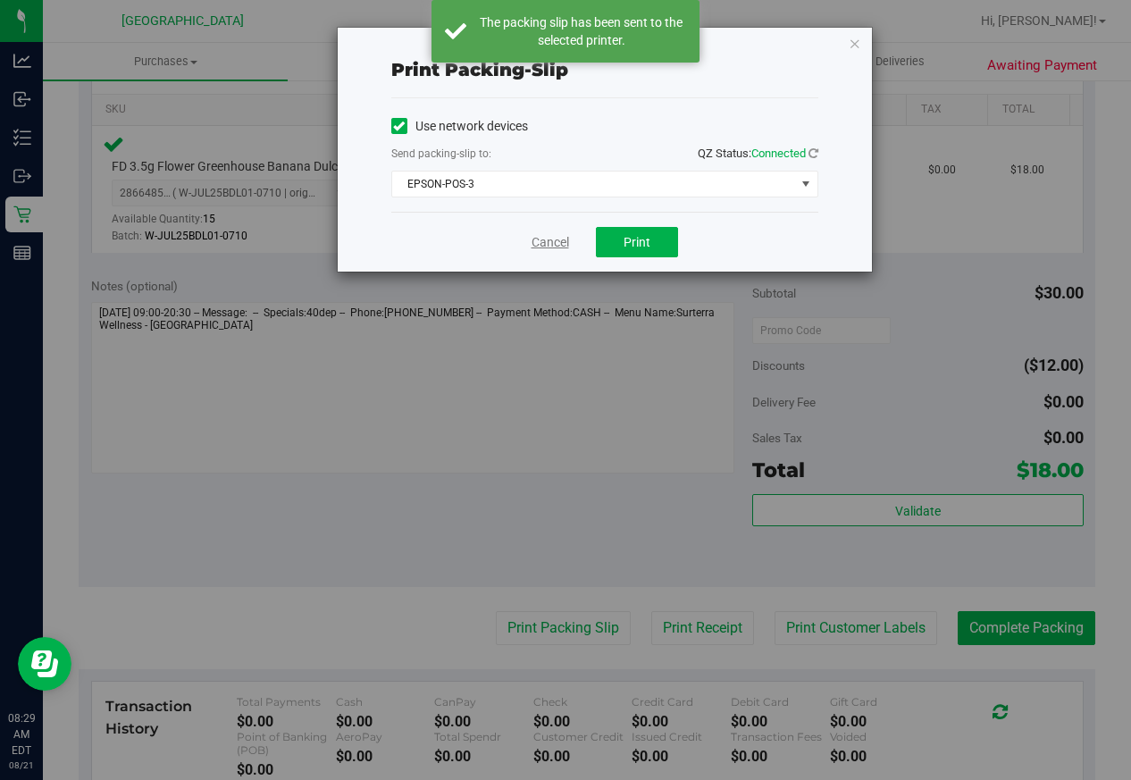
click at [558, 242] on link "Cancel" at bounding box center [551, 242] width 38 height 19
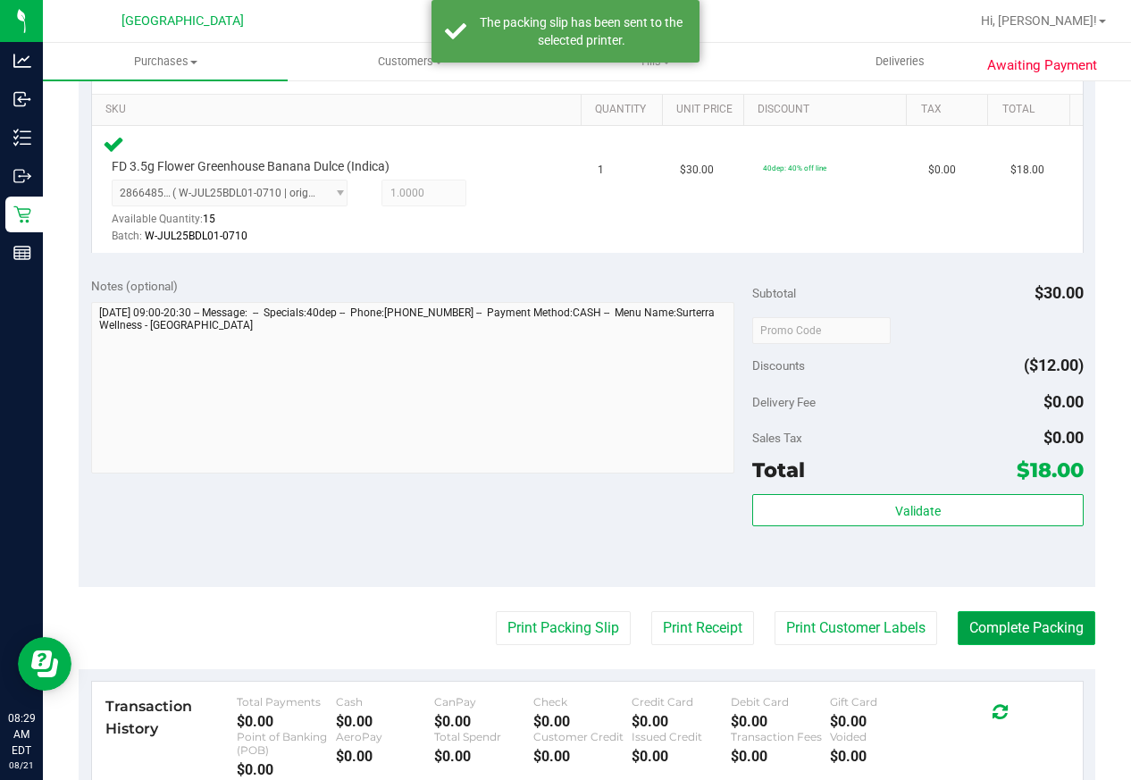
click at [989, 635] on button "Complete Packing" at bounding box center [1027, 628] width 138 height 34
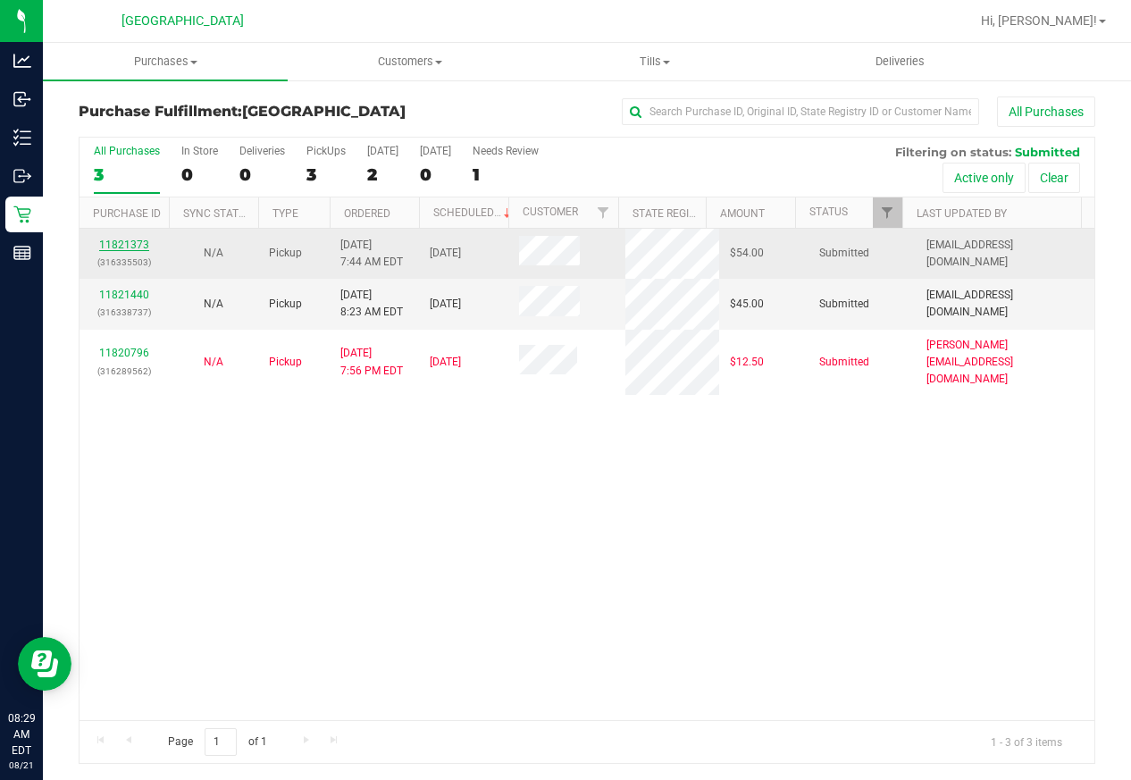
click at [133, 240] on link "11821373" at bounding box center [124, 245] width 50 height 13
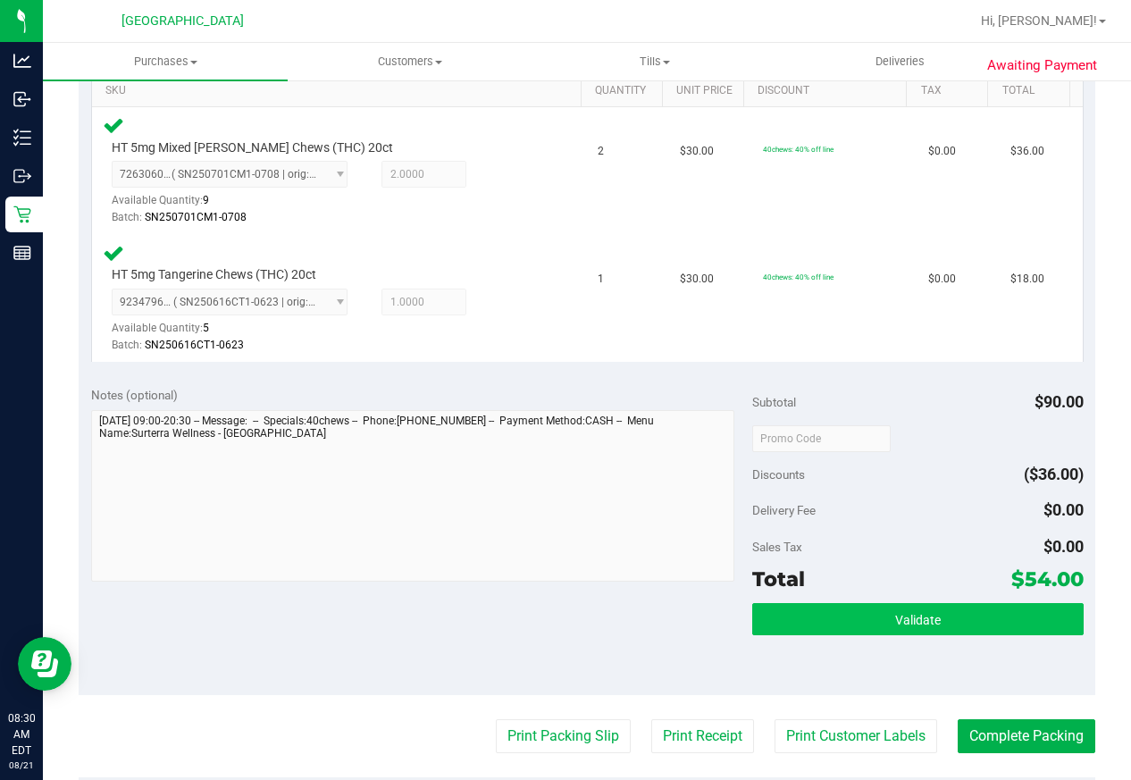
scroll to position [626, 0]
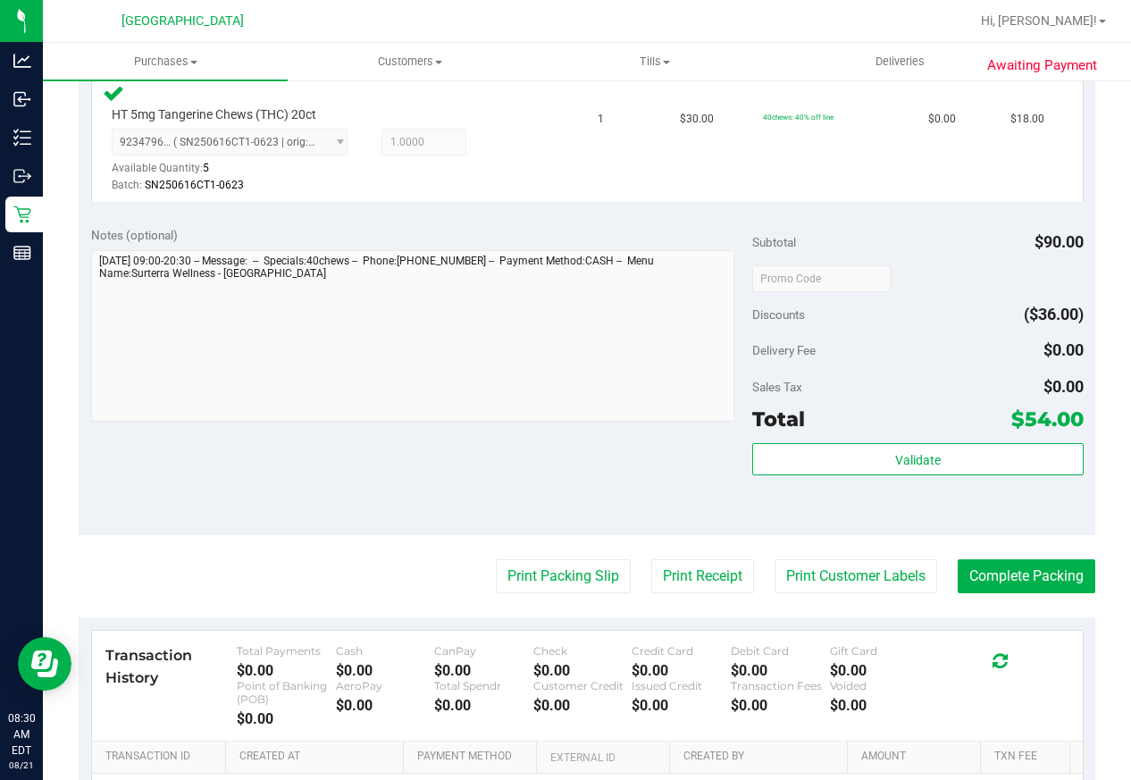
click at [928, 488] on div "Validate" at bounding box center [918, 483] width 331 height 80
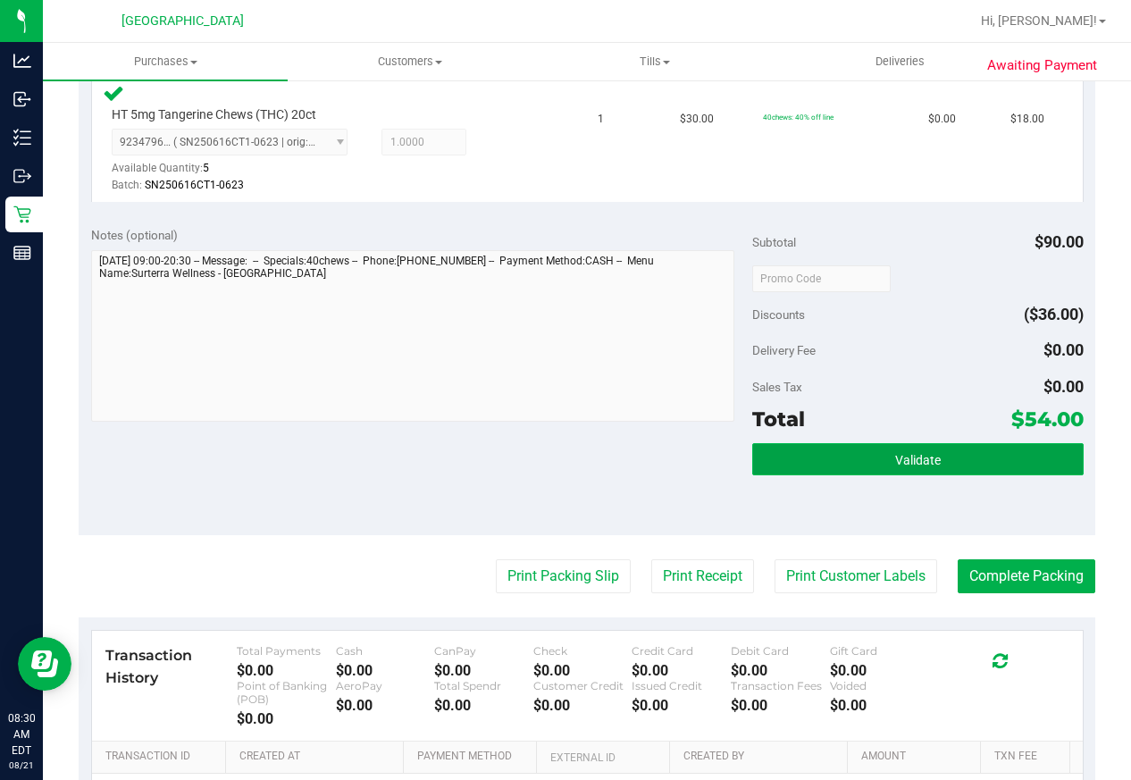
click at [920, 460] on span "Validate" at bounding box center [918, 460] width 46 height 14
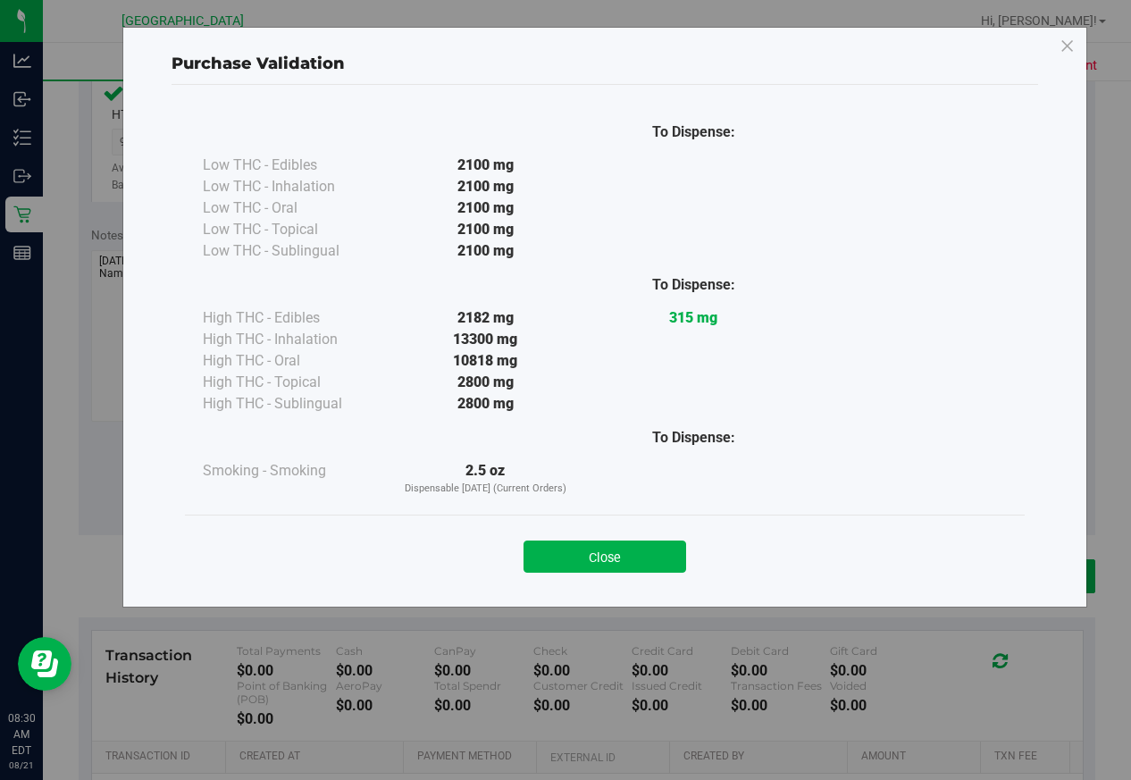
click at [610, 548] on button "Close" at bounding box center [605, 557] width 163 height 32
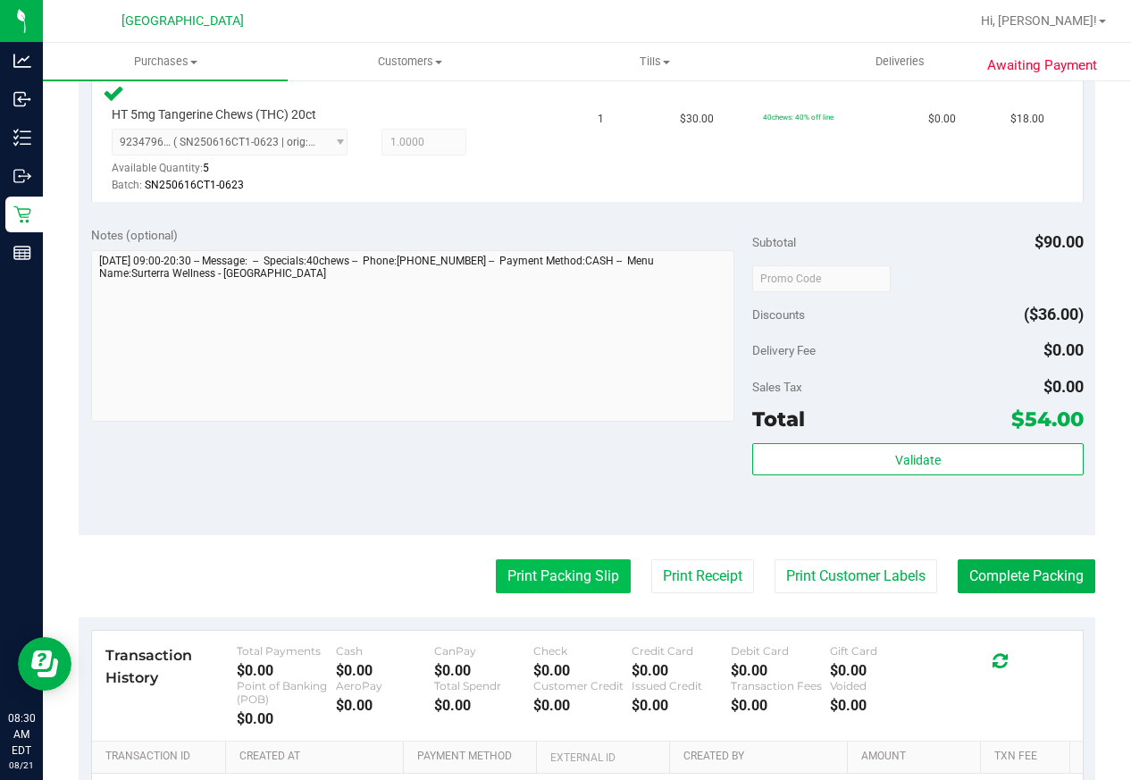
click at [576, 567] on button "Print Packing Slip" at bounding box center [563, 576] width 135 height 34
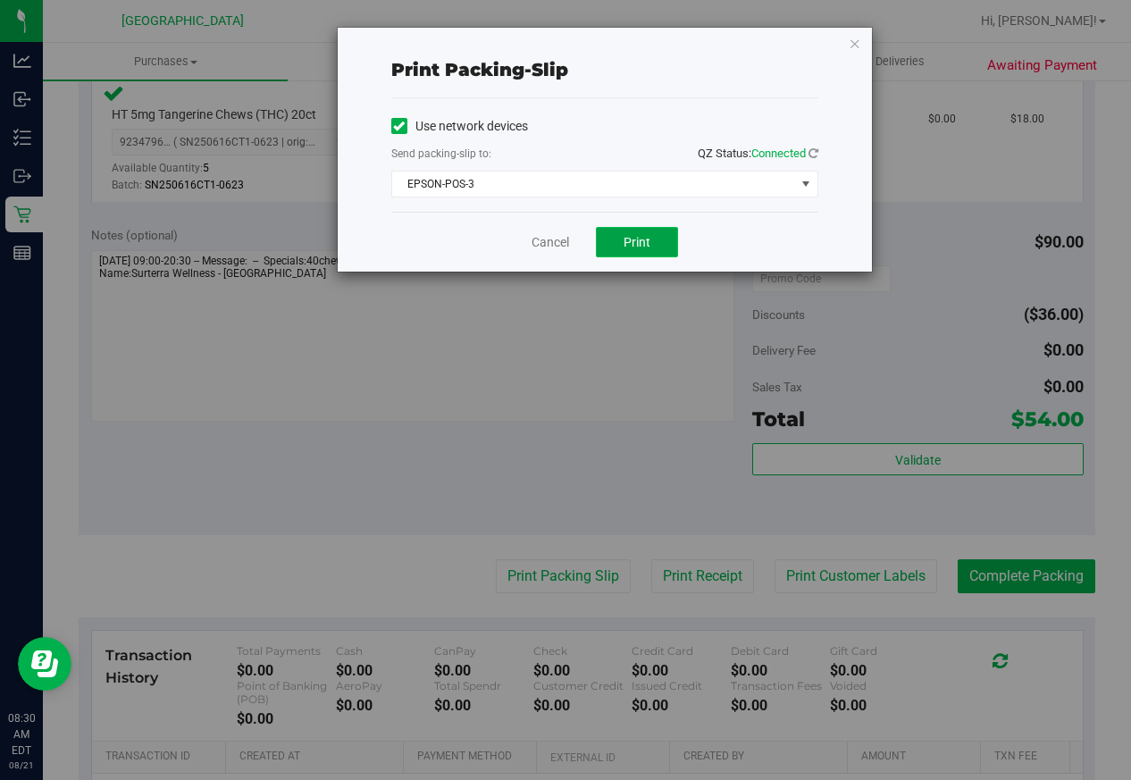
click at [651, 243] on button "Print" at bounding box center [637, 242] width 82 height 30
click at [551, 240] on link "Cancel" at bounding box center [551, 242] width 38 height 19
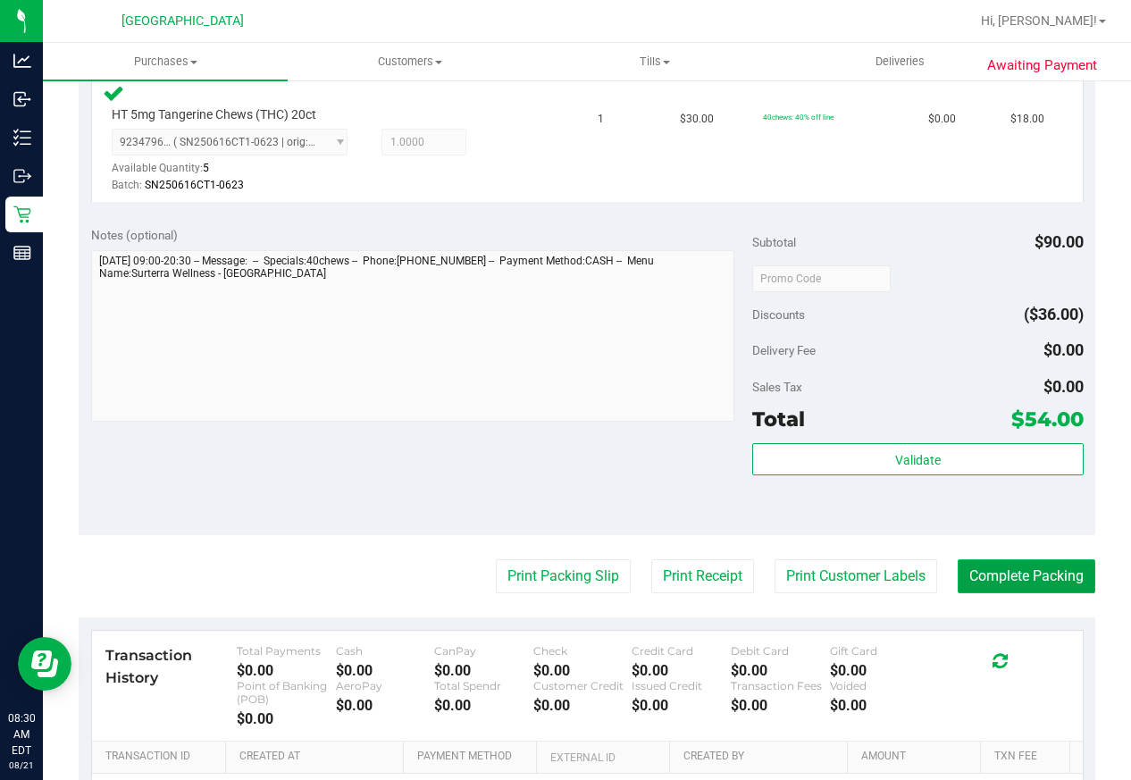
click at [1000, 580] on button "Complete Packing" at bounding box center [1027, 576] width 138 height 34
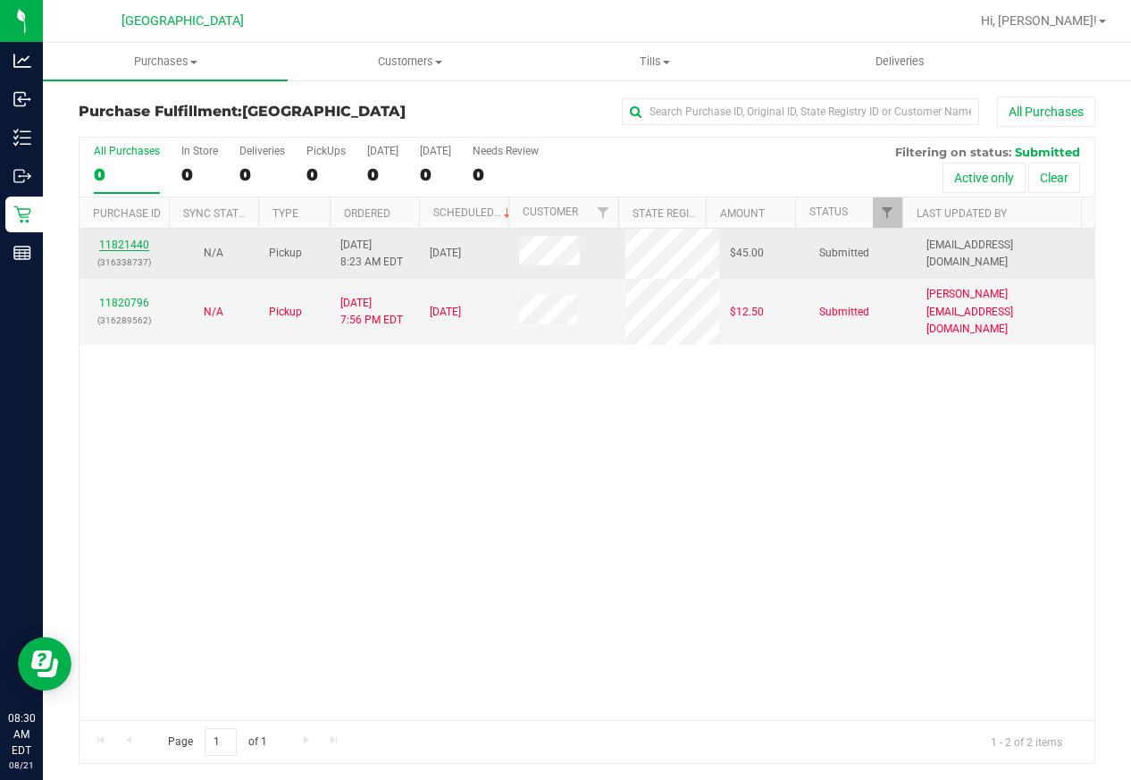
click at [106, 244] on link "11821440" at bounding box center [124, 245] width 50 height 13
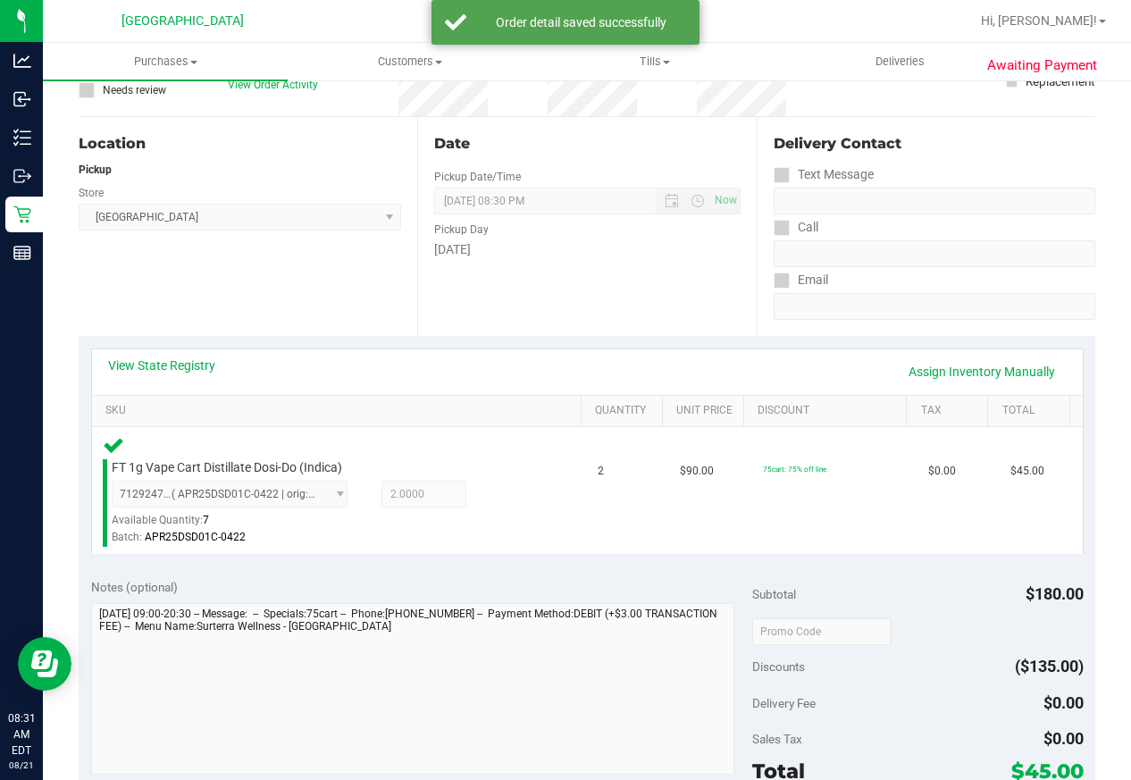
scroll to position [447, 0]
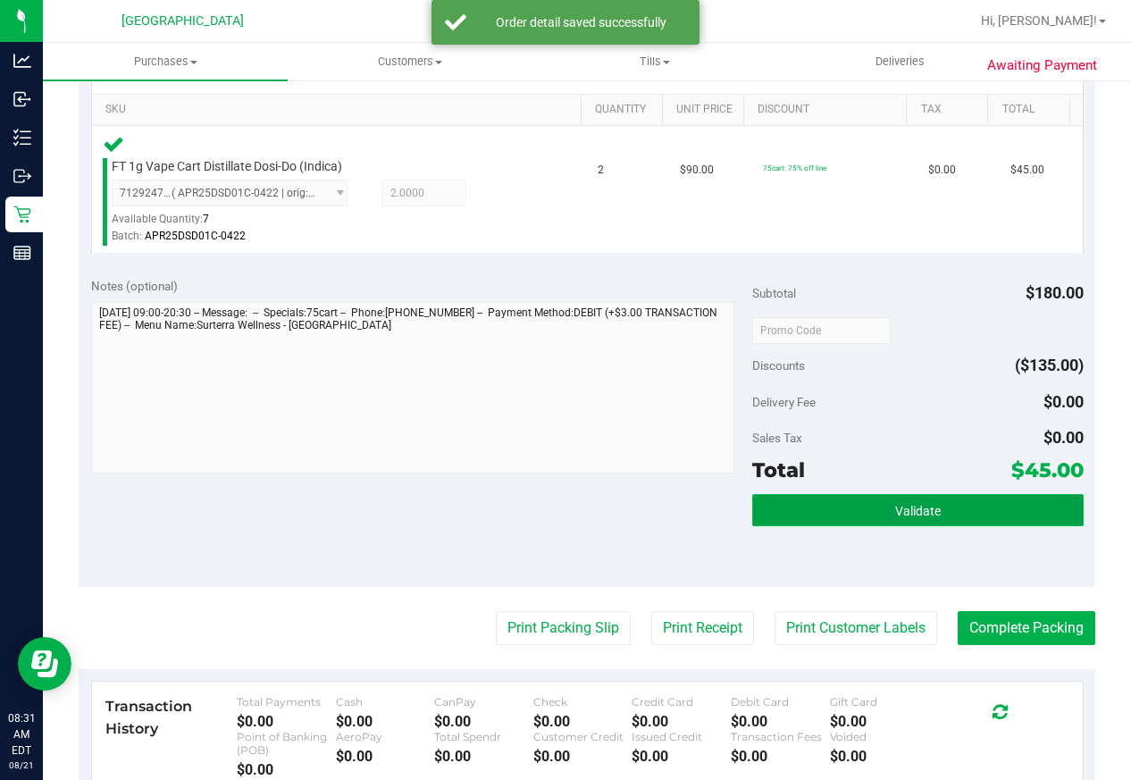
click at [908, 509] on span "Validate" at bounding box center [918, 511] width 46 height 14
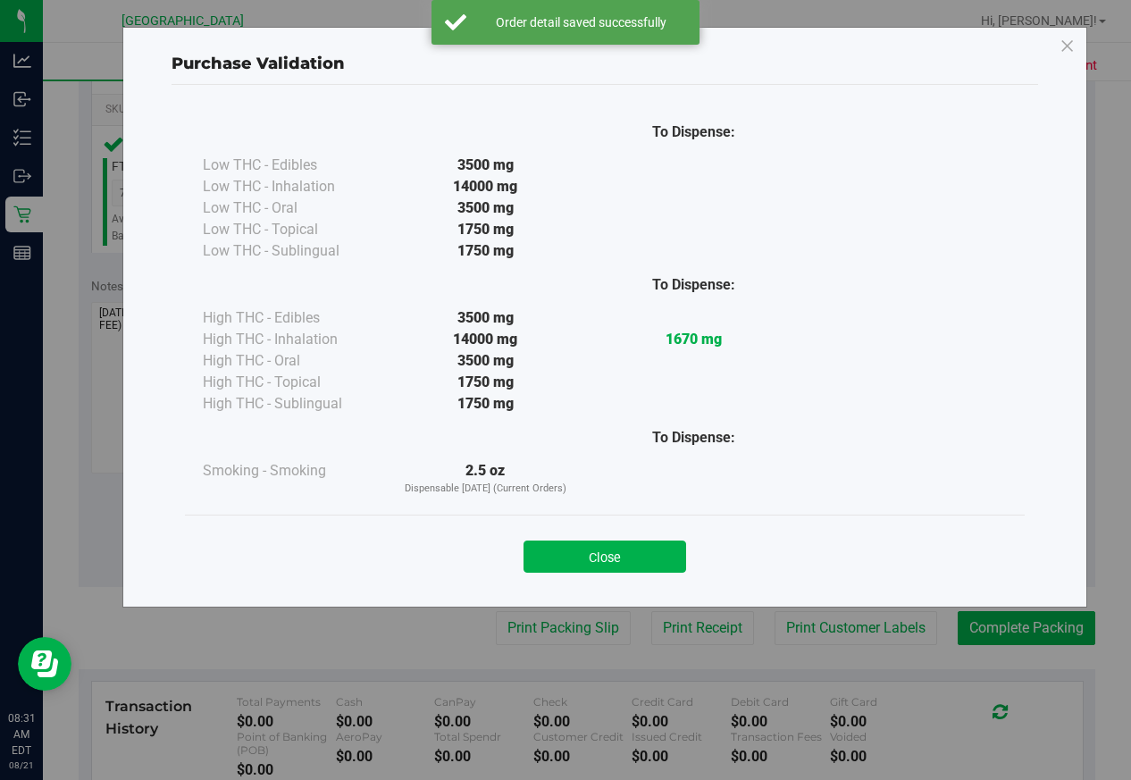
click at [660, 551] on button "Close" at bounding box center [605, 557] width 163 height 32
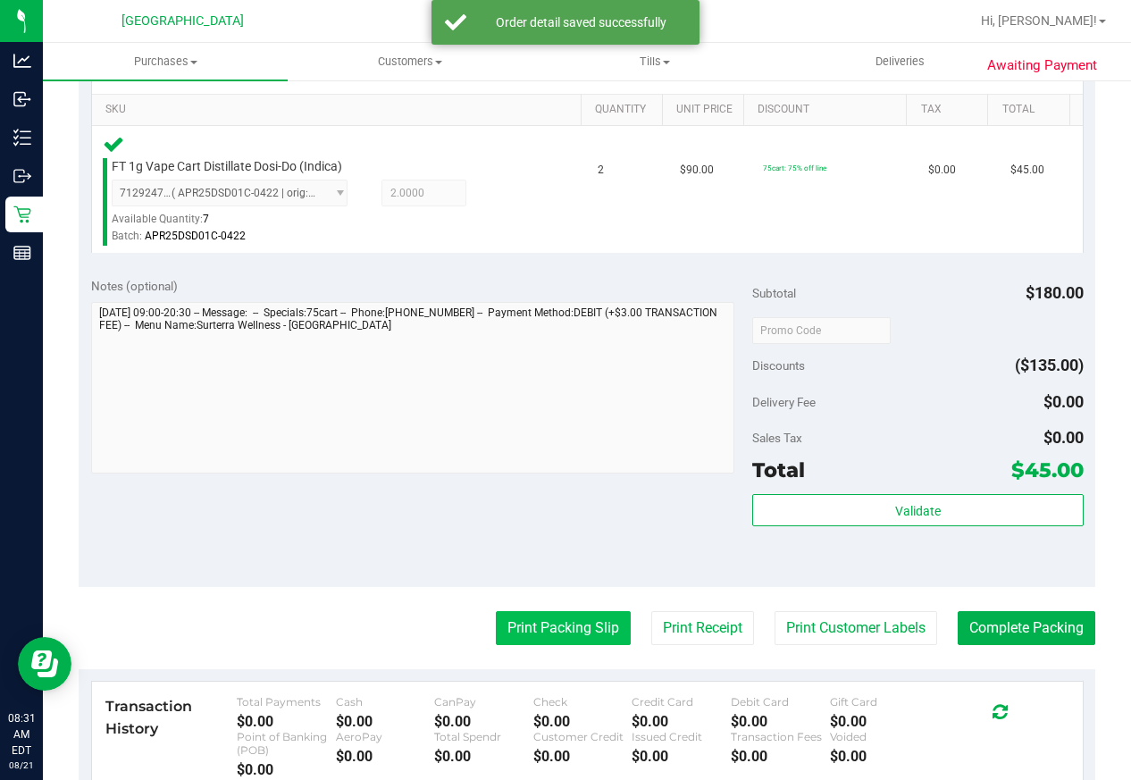
click at [549, 623] on button "Print Packing Slip" at bounding box center [563, 628] width 135 height 34
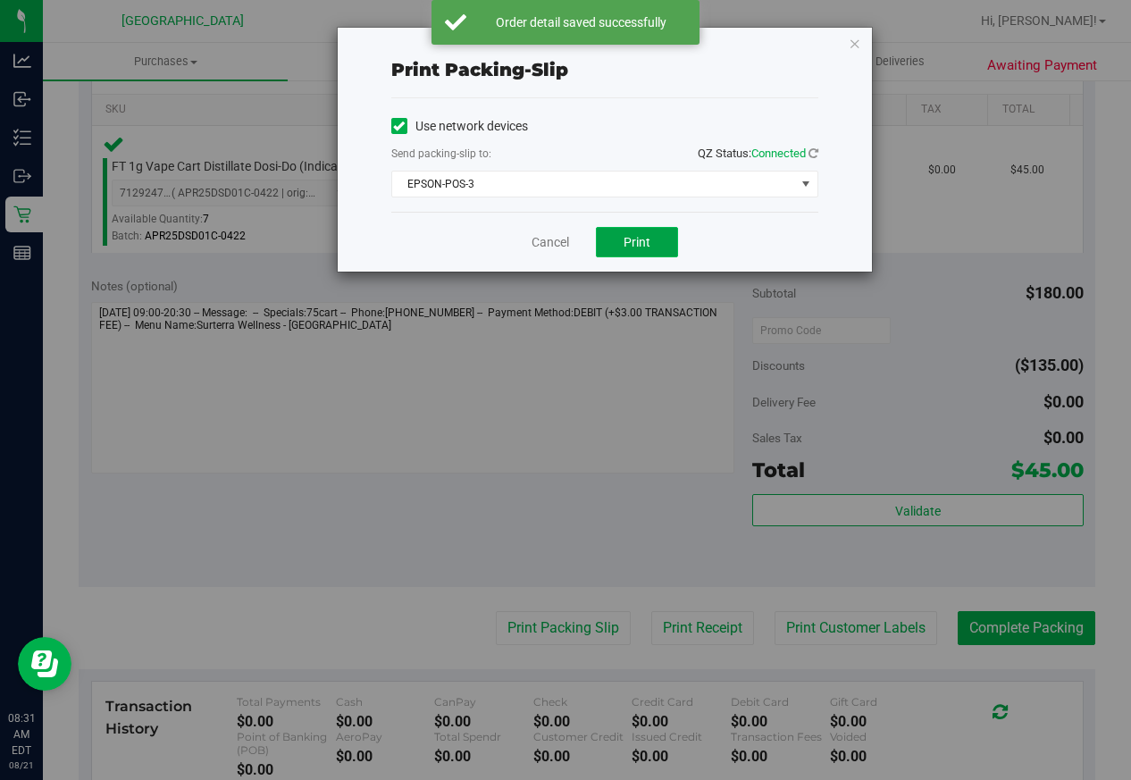
click at [626, 244] on span "Print" at bounding box center [637, 242] width 27 height 14
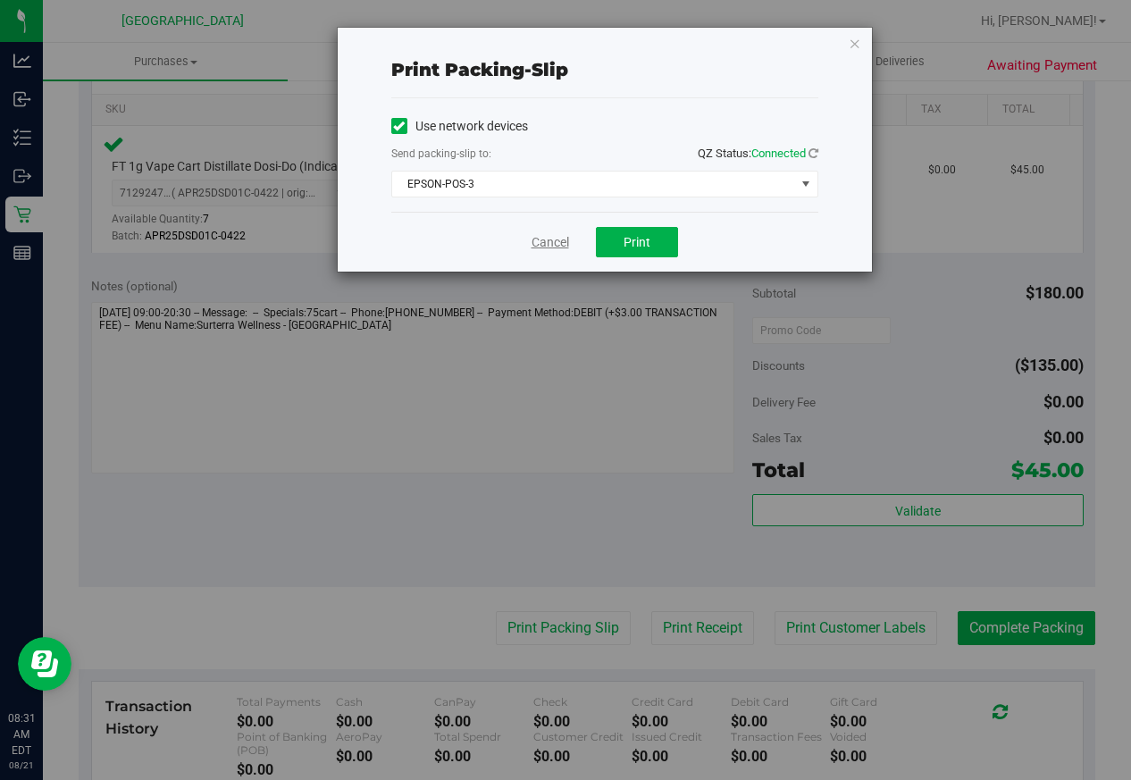
click at [540, 248] on link "Cancel" at bounding box center [551, 242] width 38 height 19
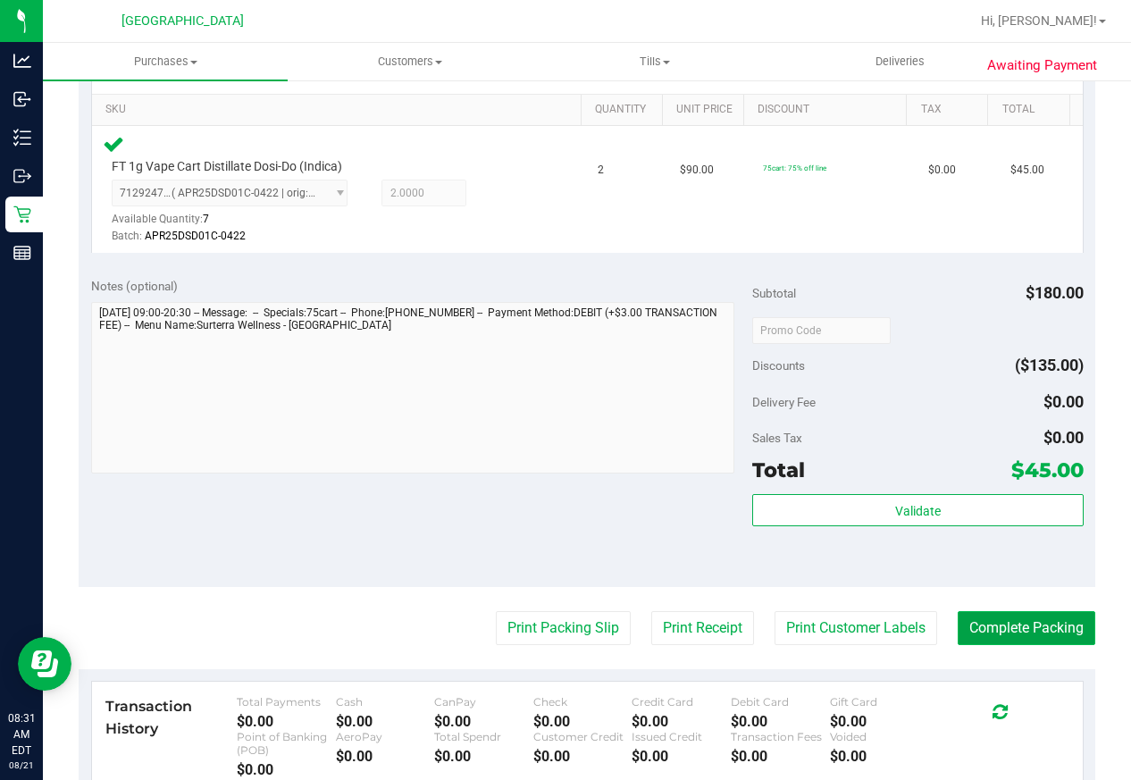
click at [1029, 633] on button "Complete Packing" at bounding box center [1027, 628] width 138 height 34
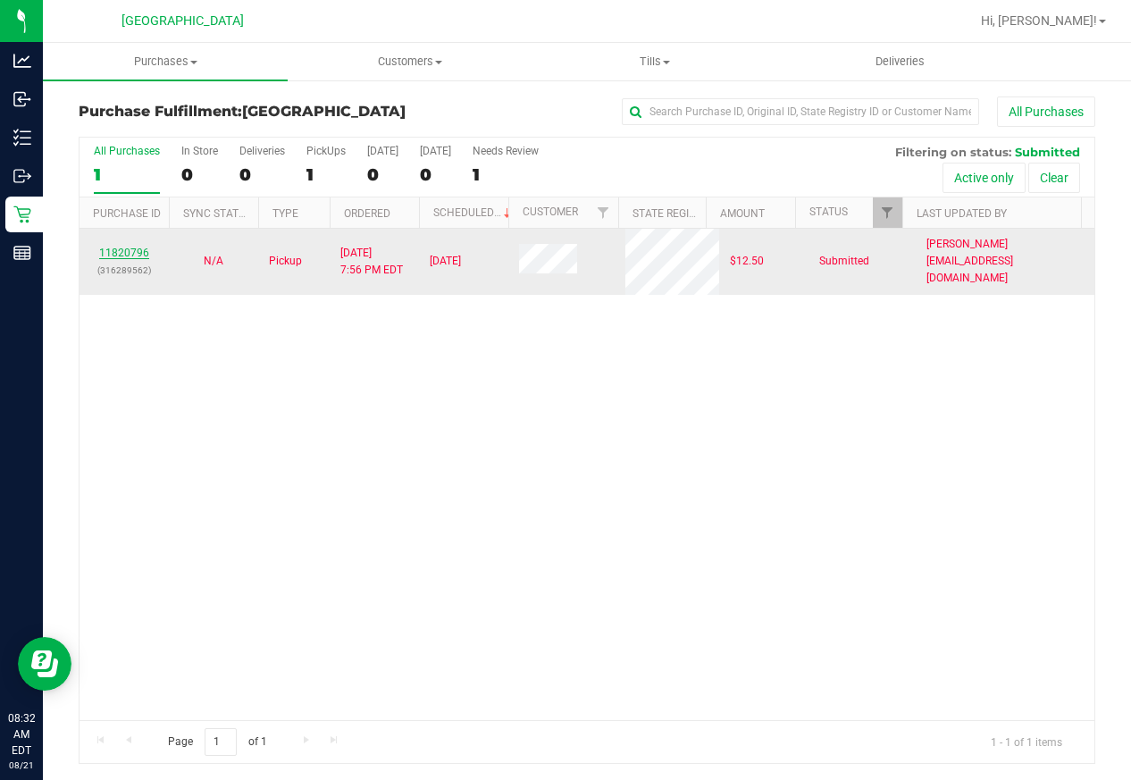
click at [142, 247] on link "11820796" at bounding box center [124, 253] width 50 height 13
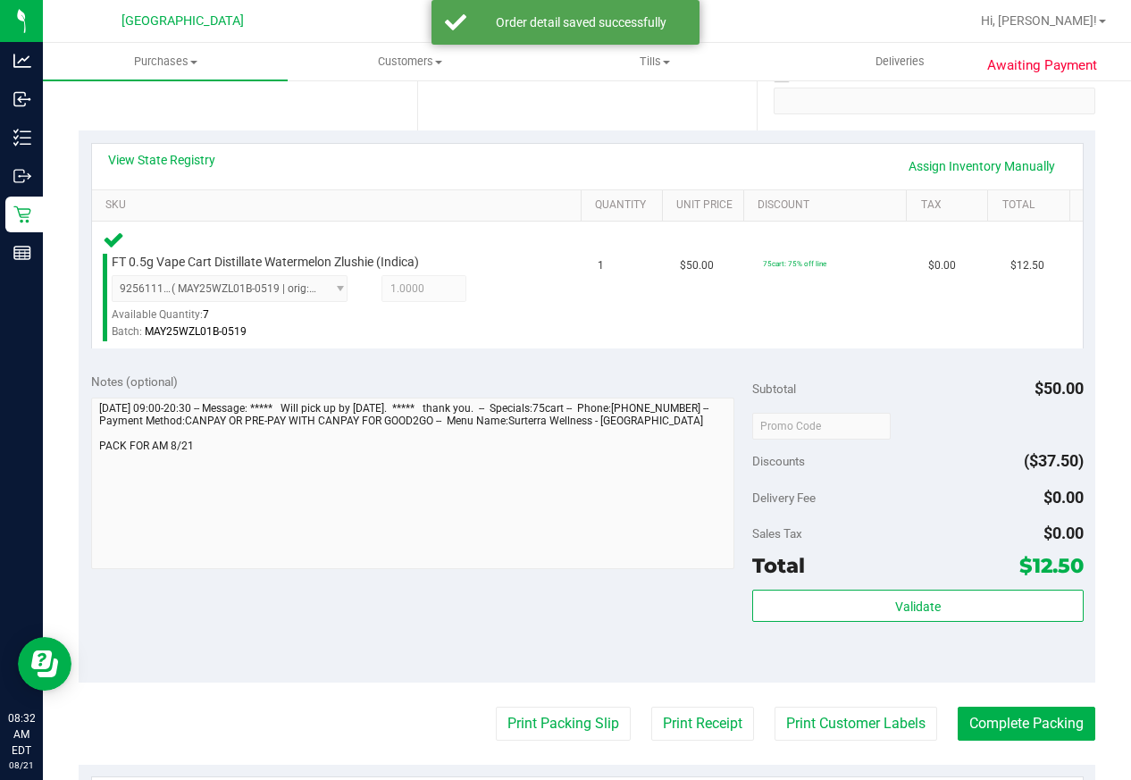
scroll to position [357, 0]
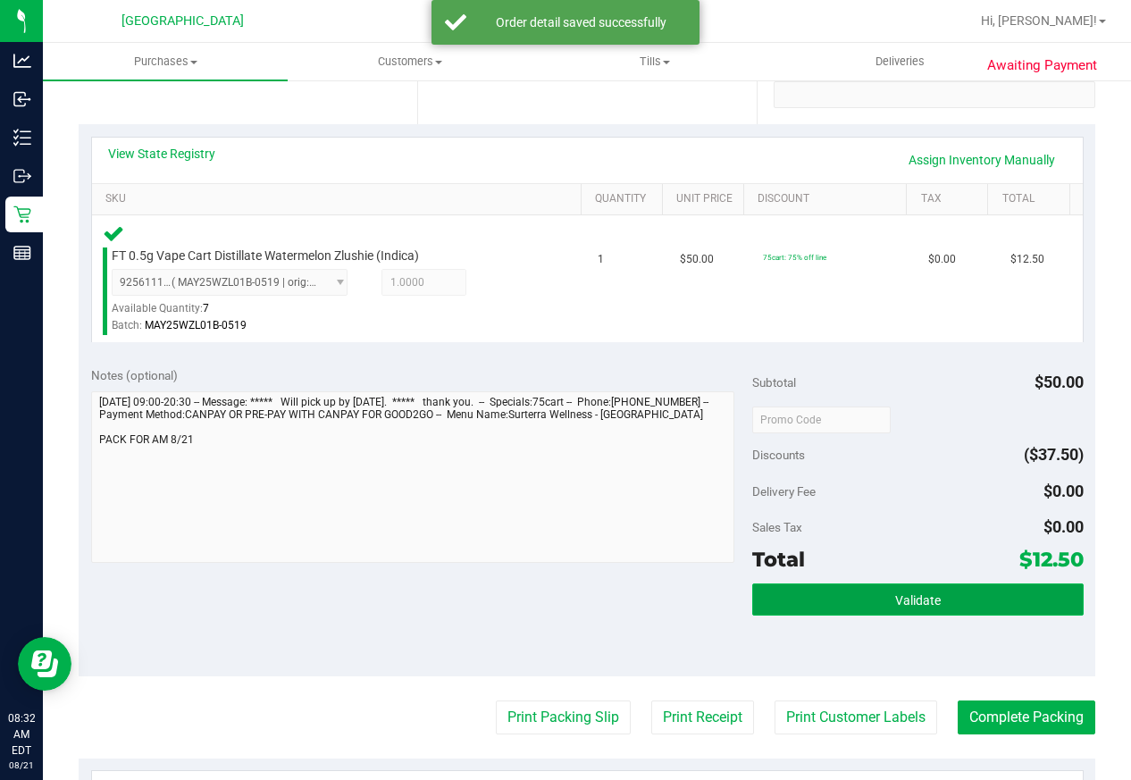
click at [895, 606] on span "Validate" at bounding box center [918, 600] width 46 height 14
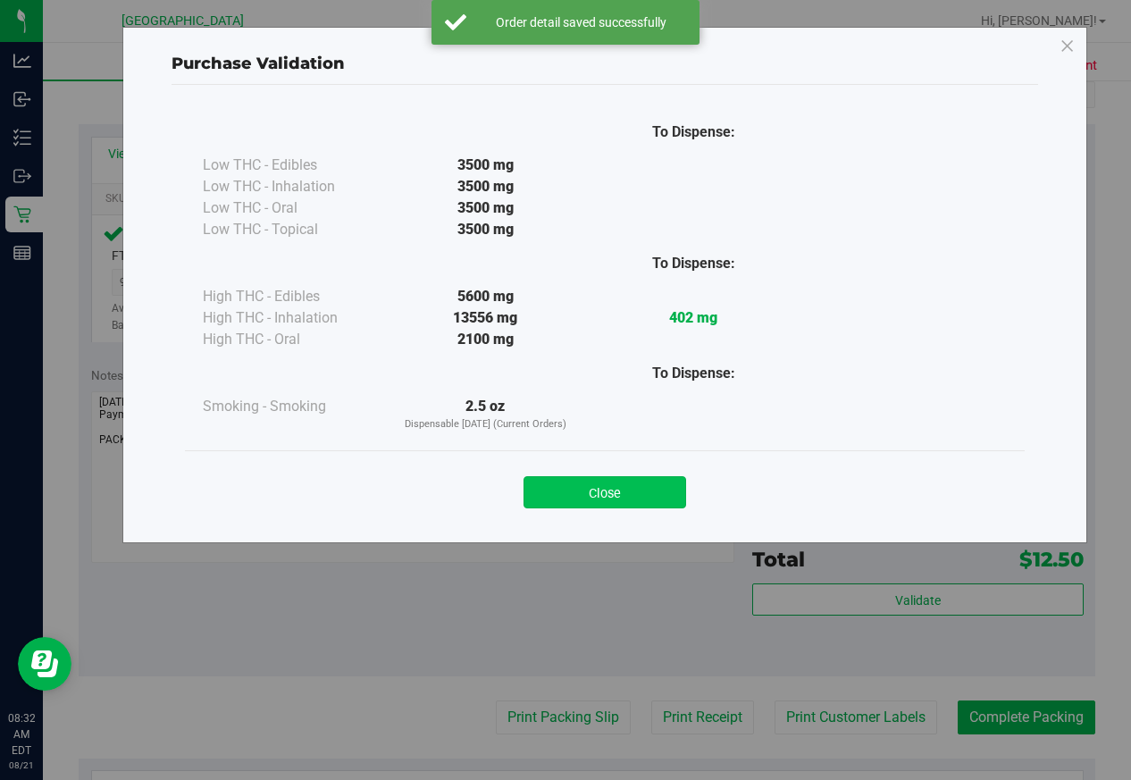
drag, startPoint x: 630, startPoint y: 483, endPoint x: 634, endPoint y: 503, distance: 20.0
click at [634, 503] on button "Close" at bounding box center [605, 492] width 163 height 32
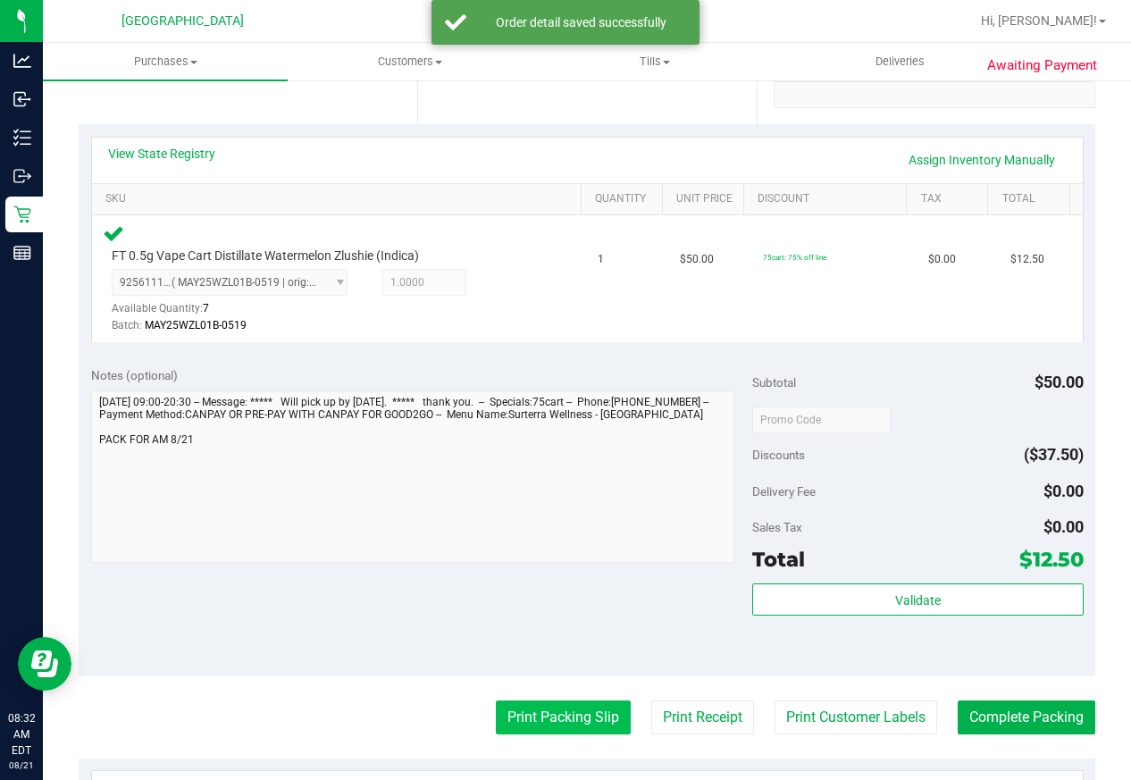
click at [545, 726] on button "Print Packing Slip" at bounding box center [563, 718] width 135 height 34
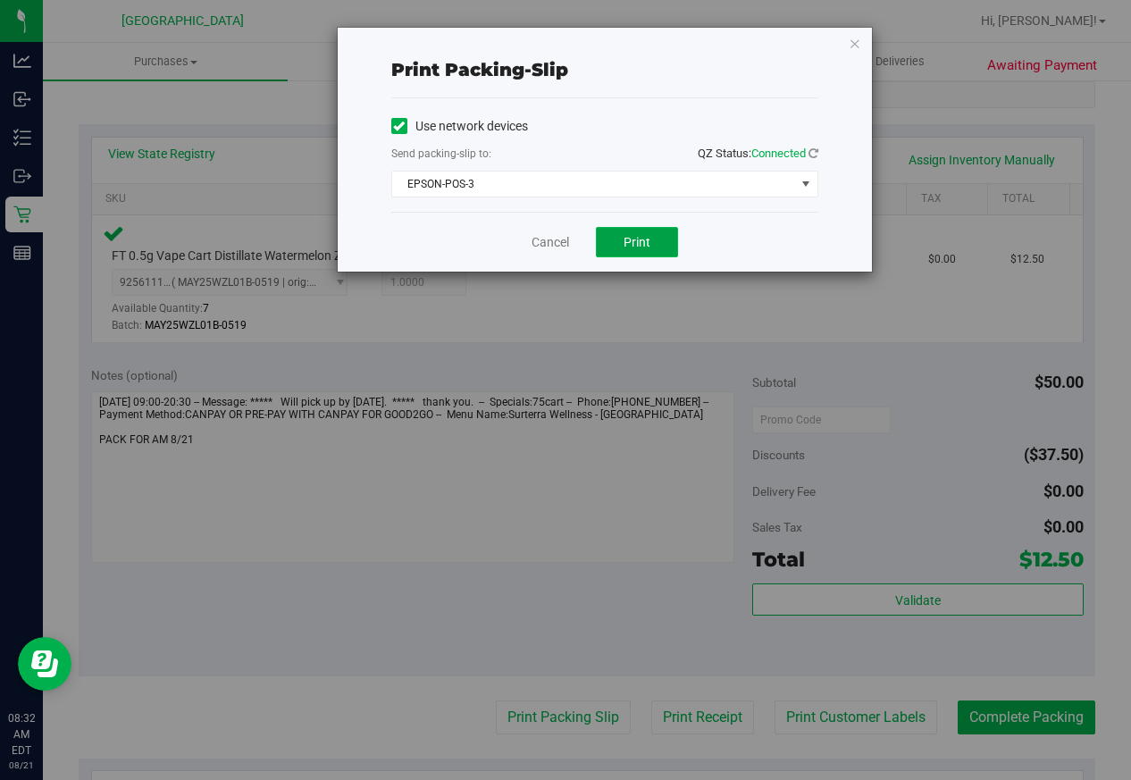
click at [635, 228] on button "Print" at bounding box center [637, 242] width 82 height 30
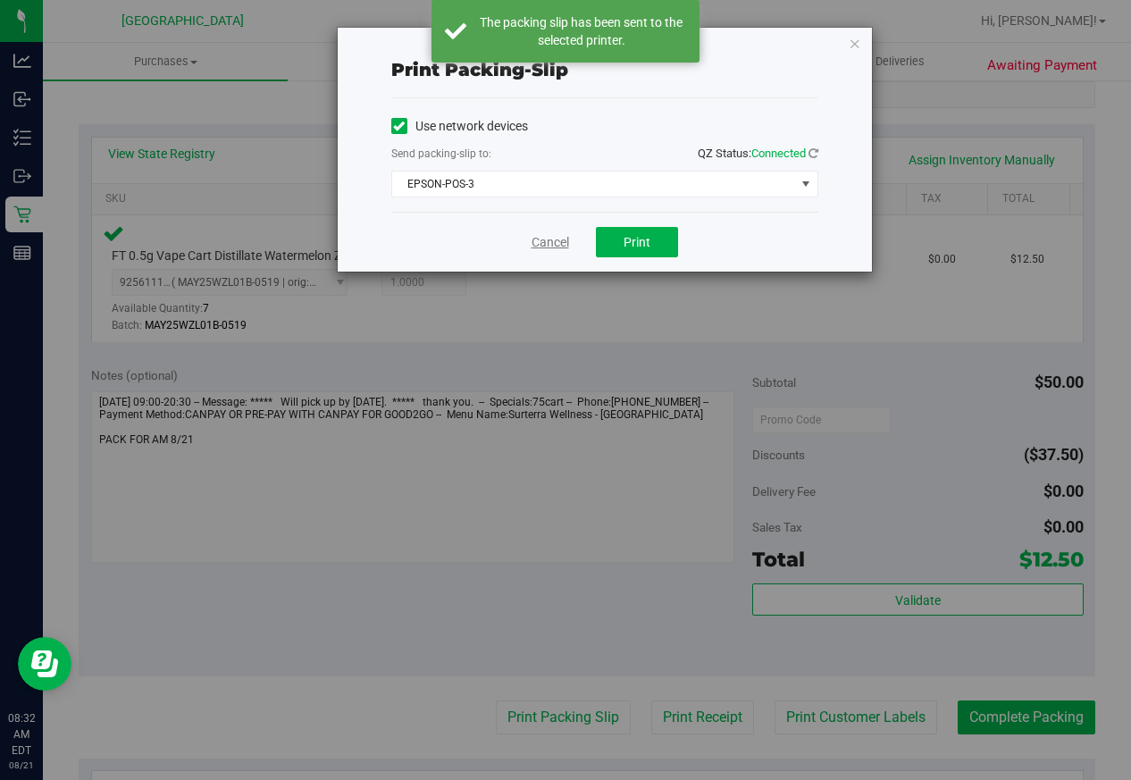
click at [542, 239] on link "Cancel" at bounding box center [551, 242] width 38 height 19
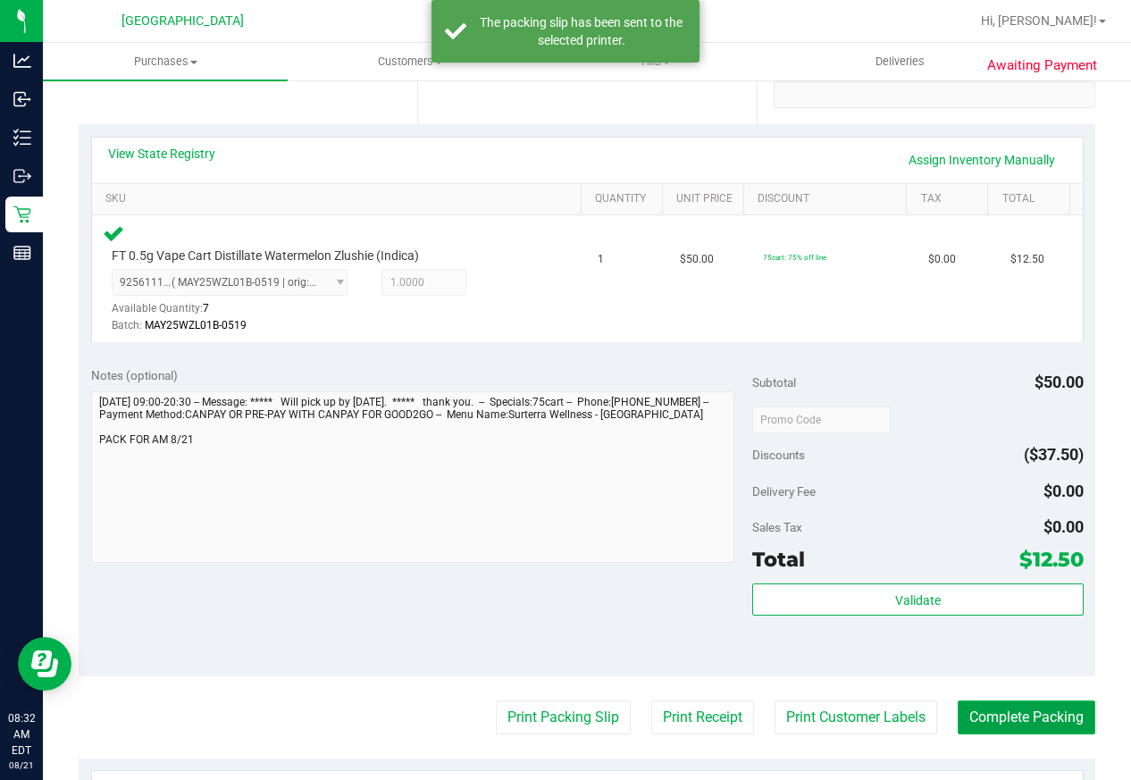
click at [984, 728] on button "Complete Packing" at bounding box center [1027, 718] width 138 height 34
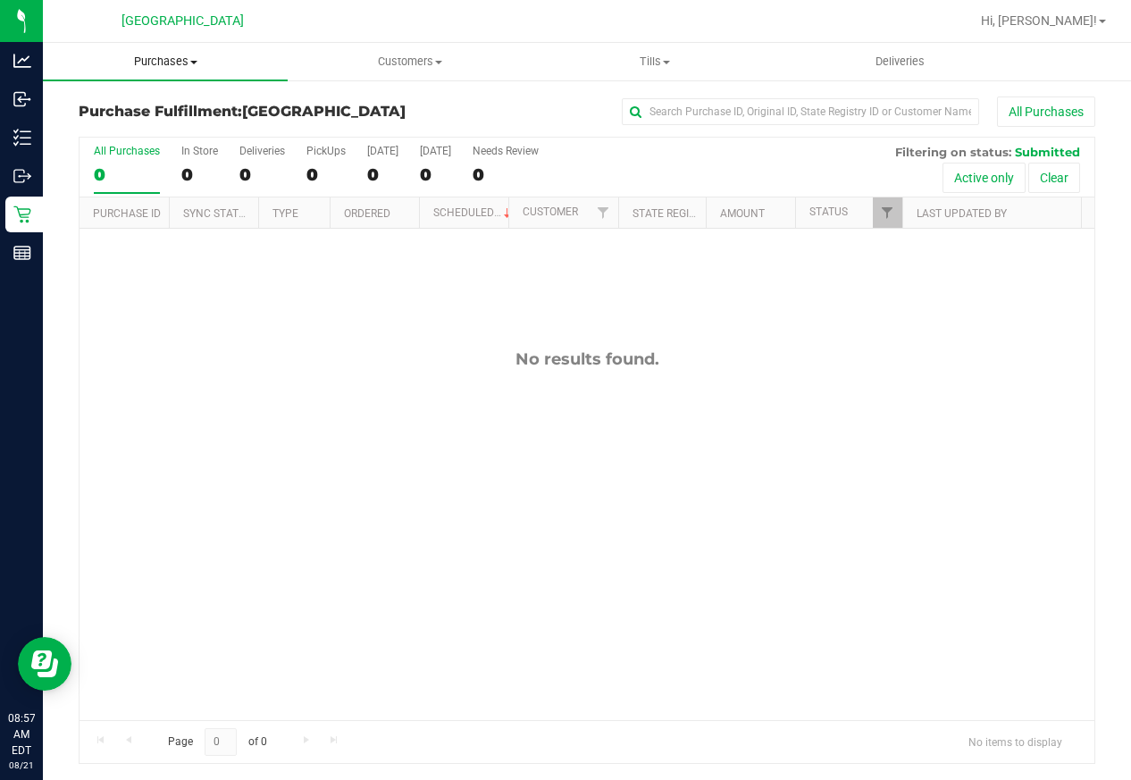
click at [191, 67] on span "Purchases" at bounding box center [165, 62] width 245 height 16
click at [164, 109] on span "Summary of purchases" at bounding box center [134, 107] width 183 height 15
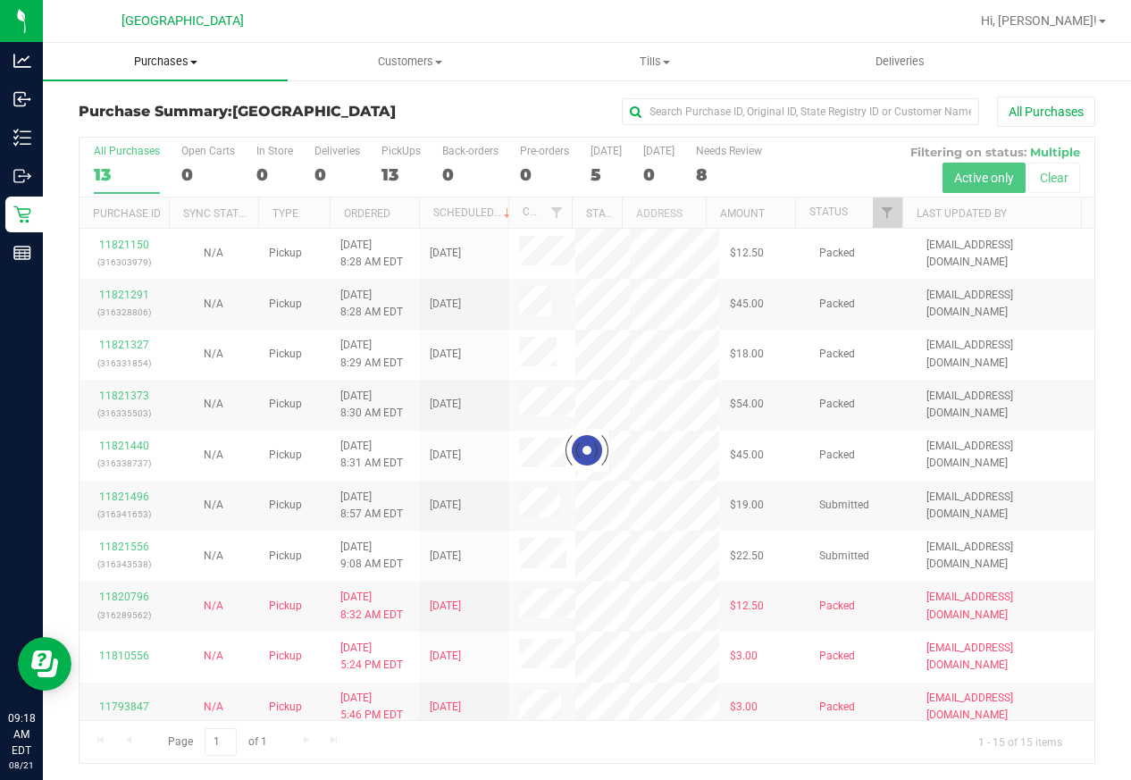
click at [169, 65] on span "Purchases" at bounding box center [165, 62] width 245 height 16
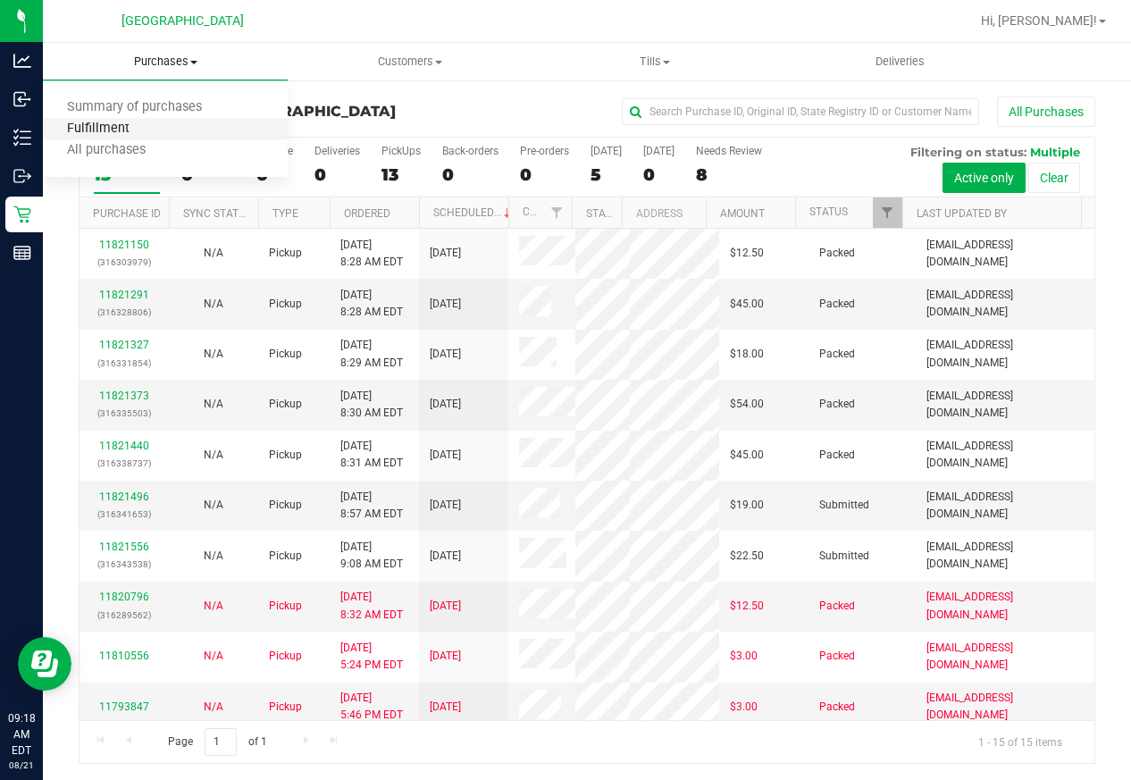
click at [127, 124] on span "Fulfillment" at bounding box center [98, 129] width 111 height 15
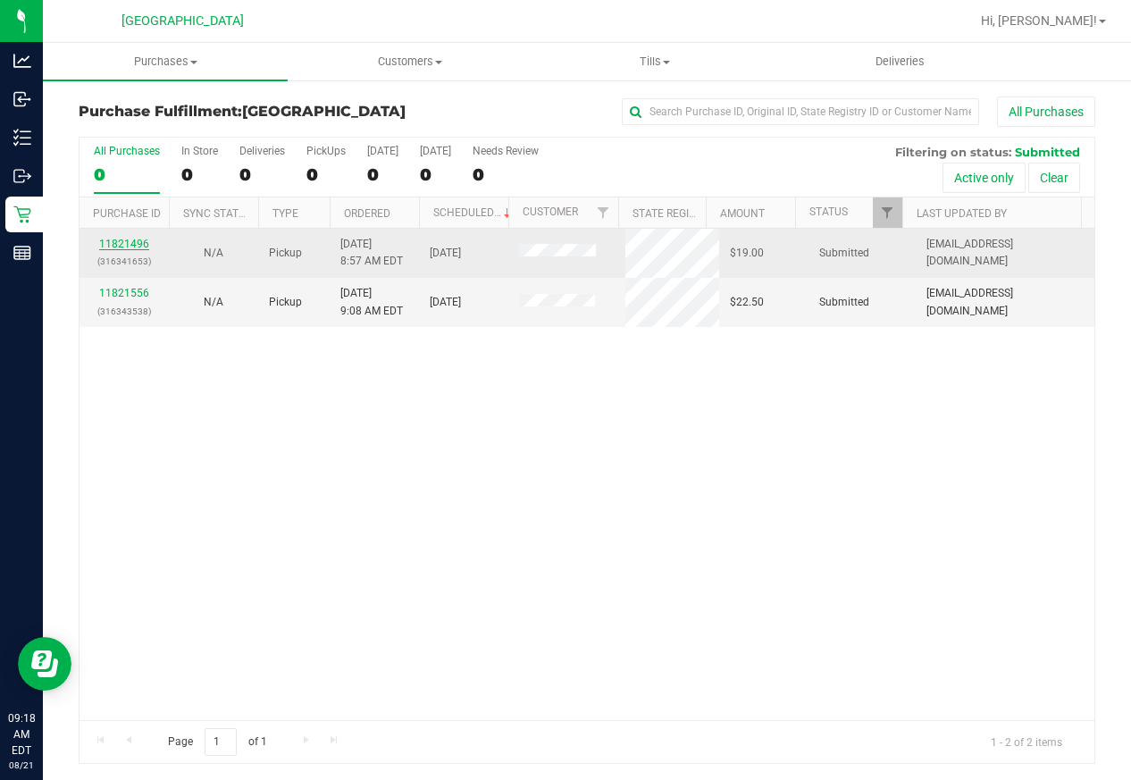
click at [130, 245] on link "11821496" at bounding box center [124, 244] width 50 height 13
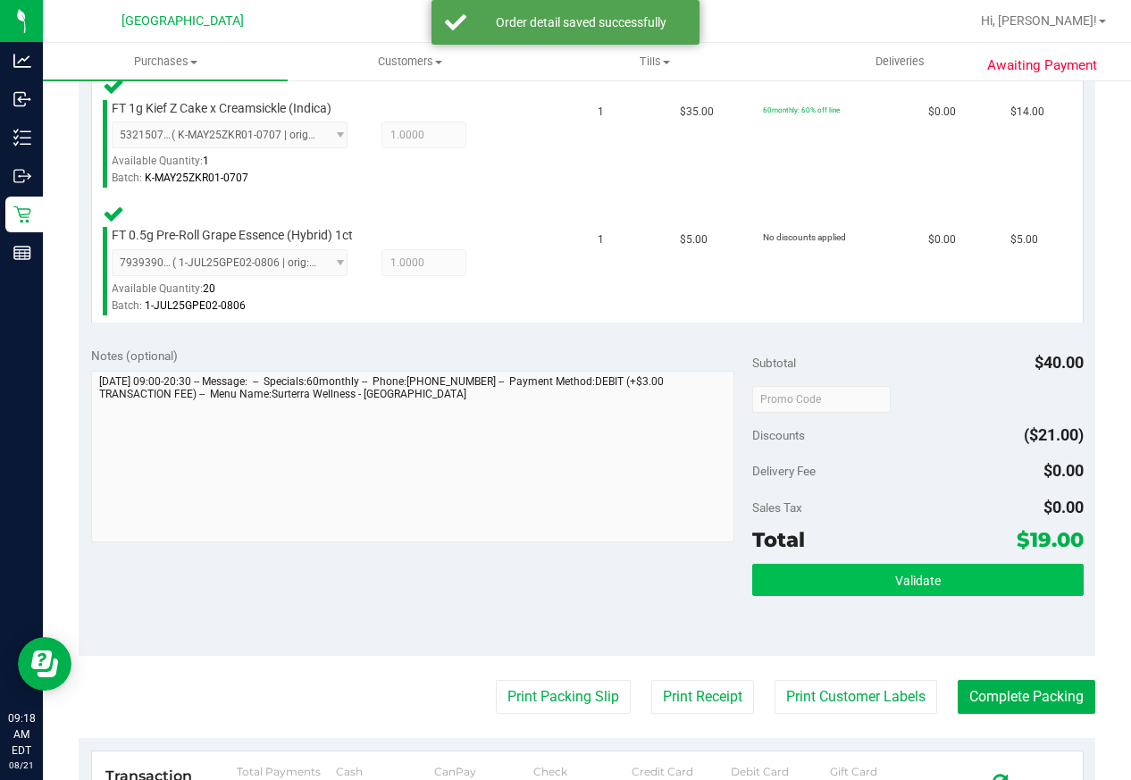
scroll to position [536, 0]
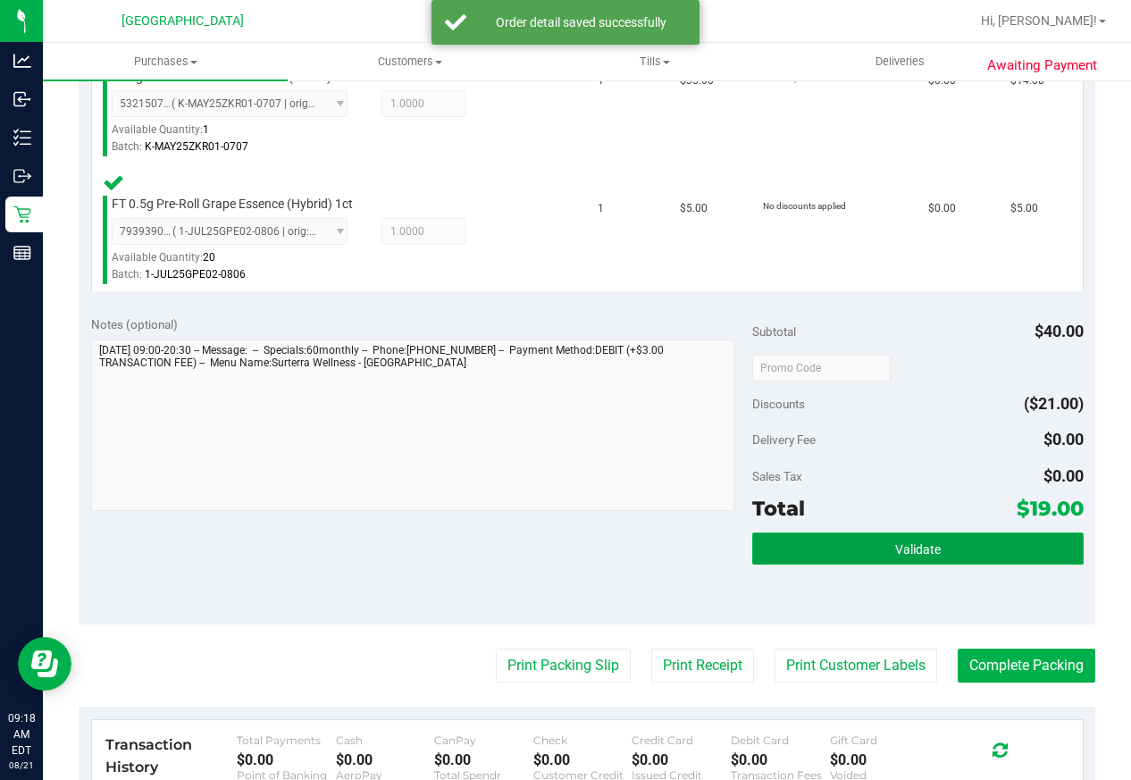
click at [980, 550] on button "Validate" at bounding box center [918, 549] width 331 height 32
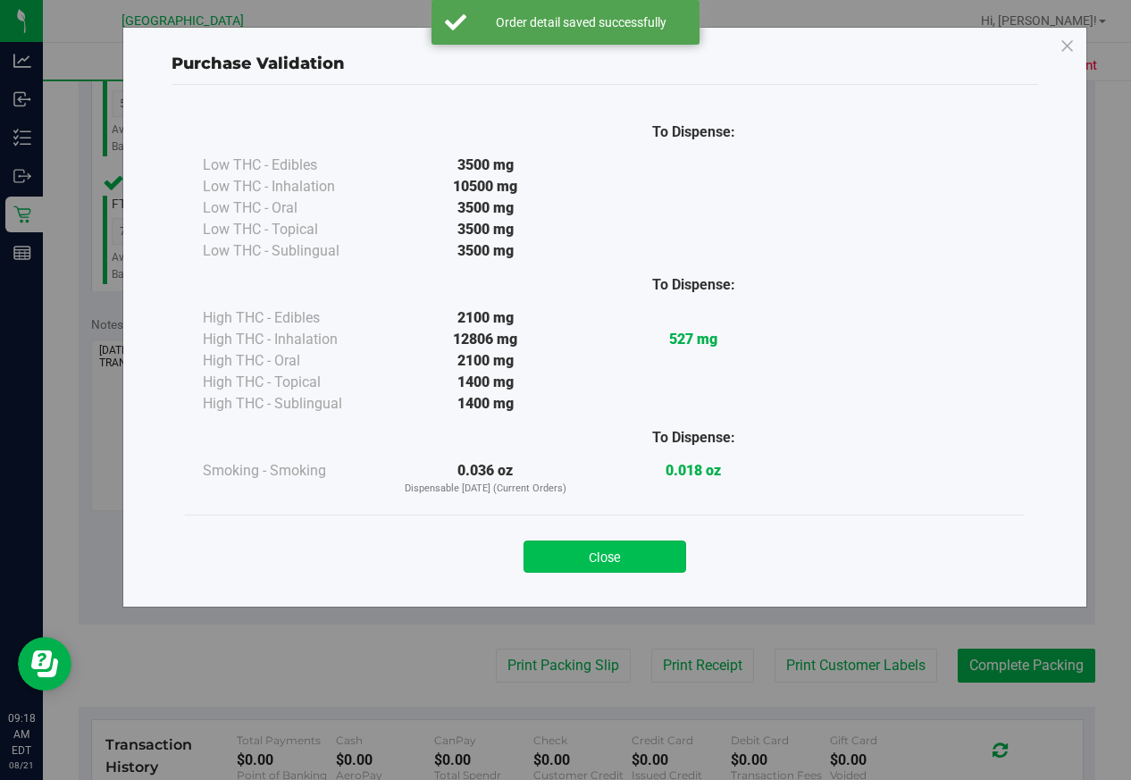
click at [646, 547] on button "Close" at bounding box center [605, 557] width 163 height 32
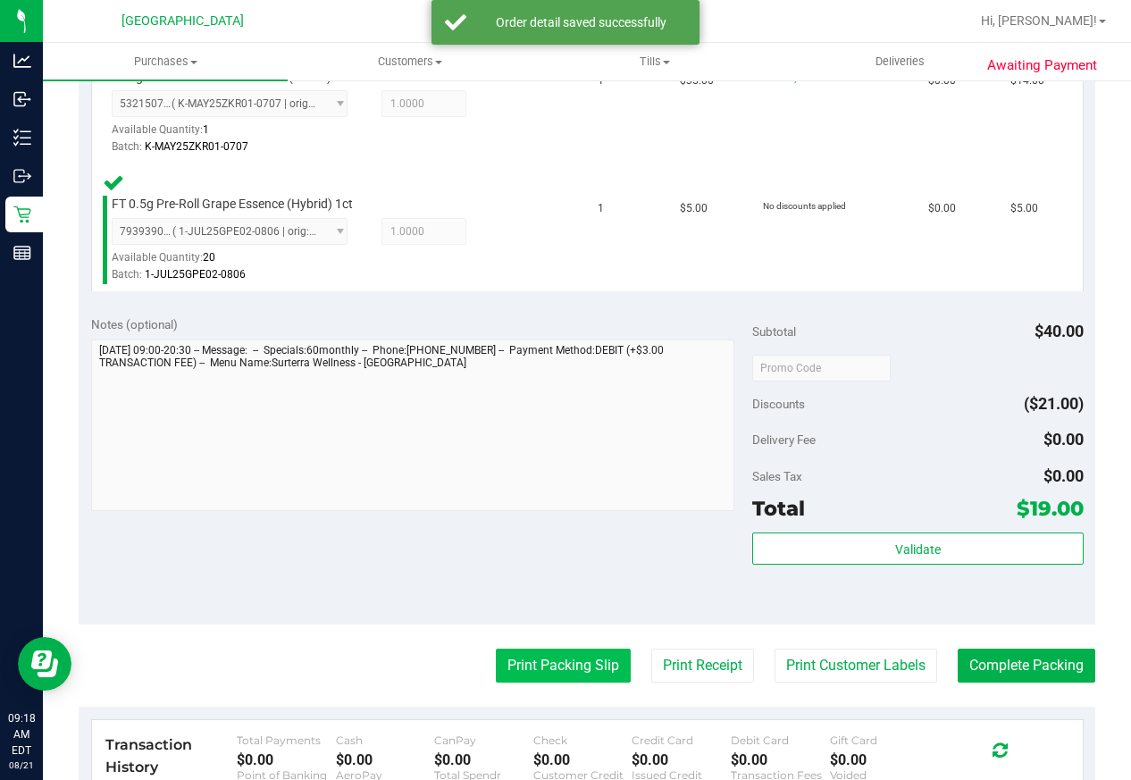
click at [570, 654] on button "Print Packing Slip" at bounding box center [563, 666] width 135 height 34
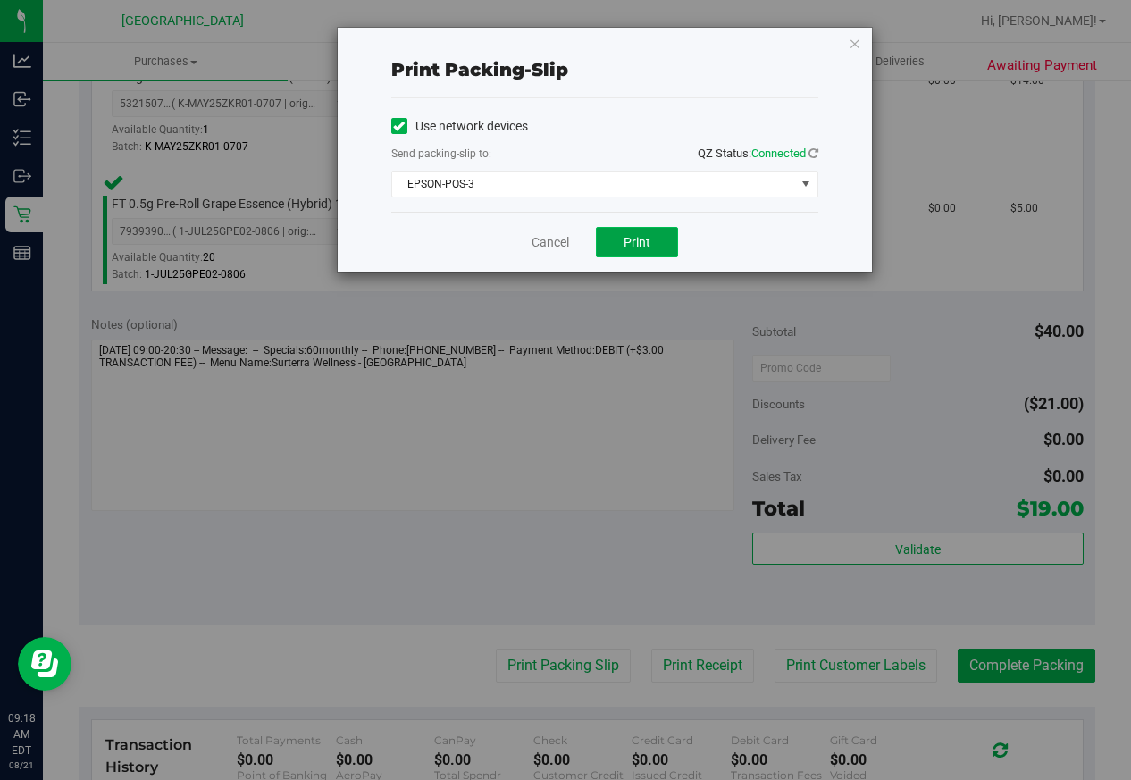
click at [645, 252] on button "Print" at bounding box center [637, 242] width 82 height 30
click at [559, 238] on link "Cancel" at bounding box center [551, 242] width 38 height 19
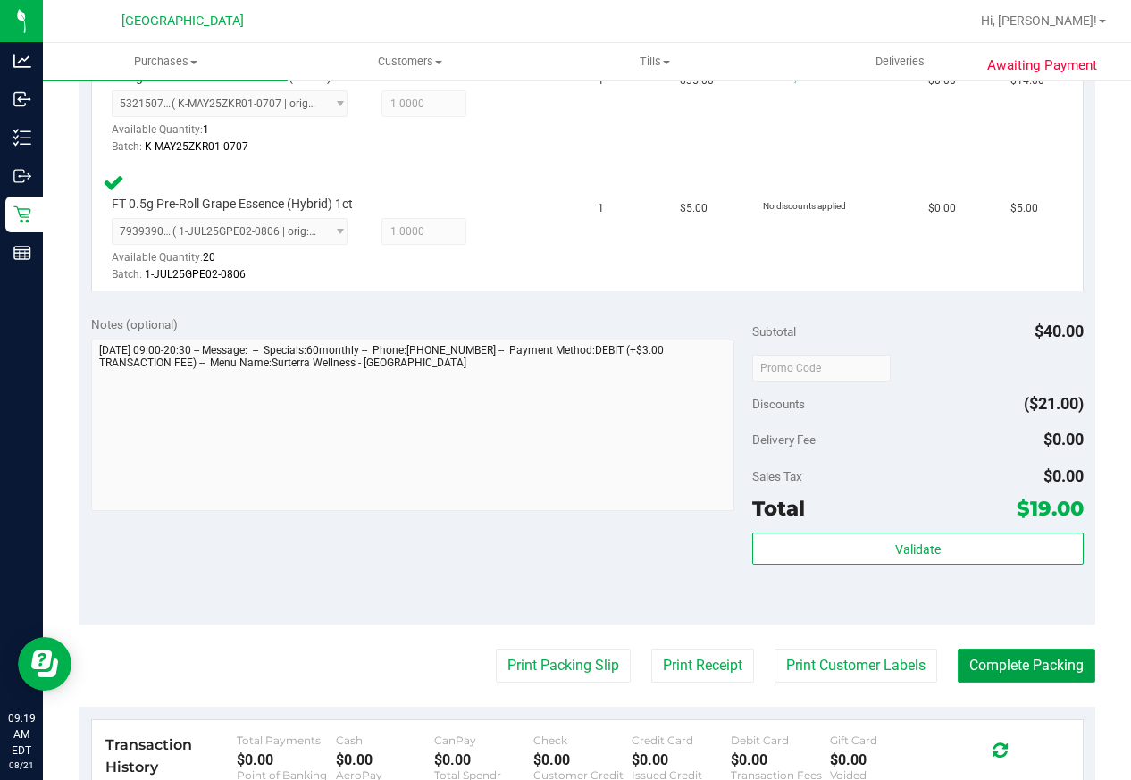
click at [974, 660] on button "Complete Packing" at bounding box center [1027, 666] width 138 height 34
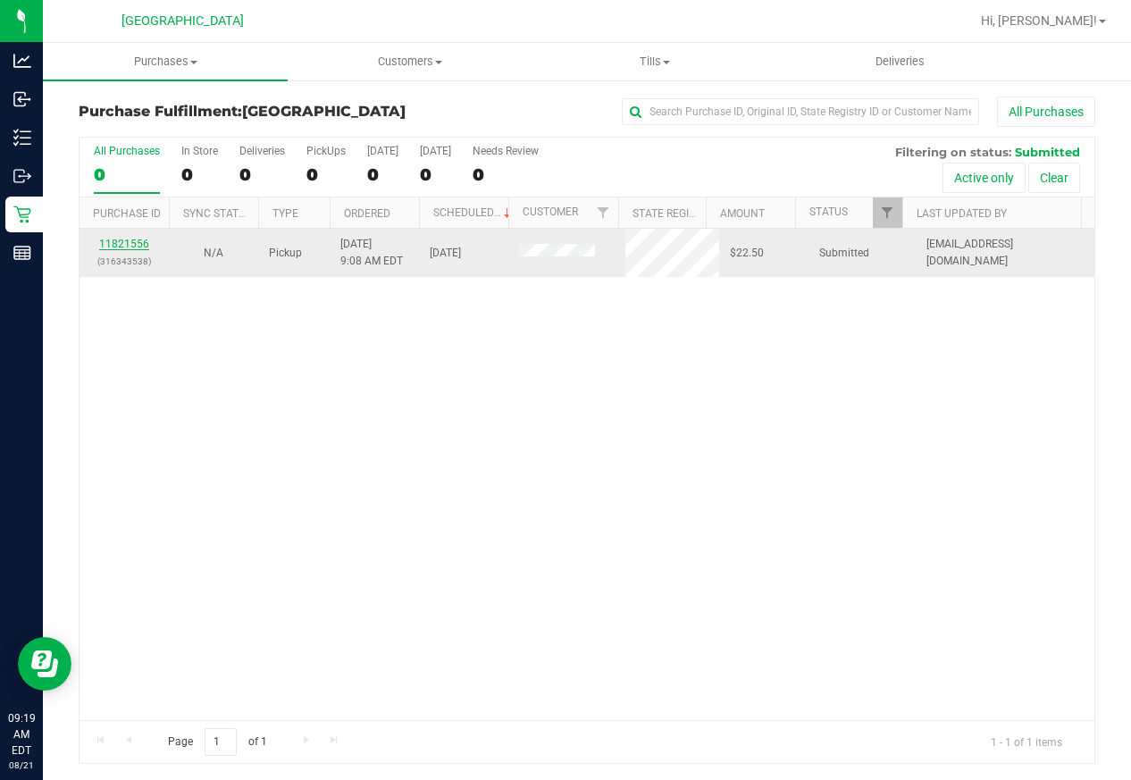
click at [116, 246] on link "11821556" at bounding box center [124, 244] width 50 height 13
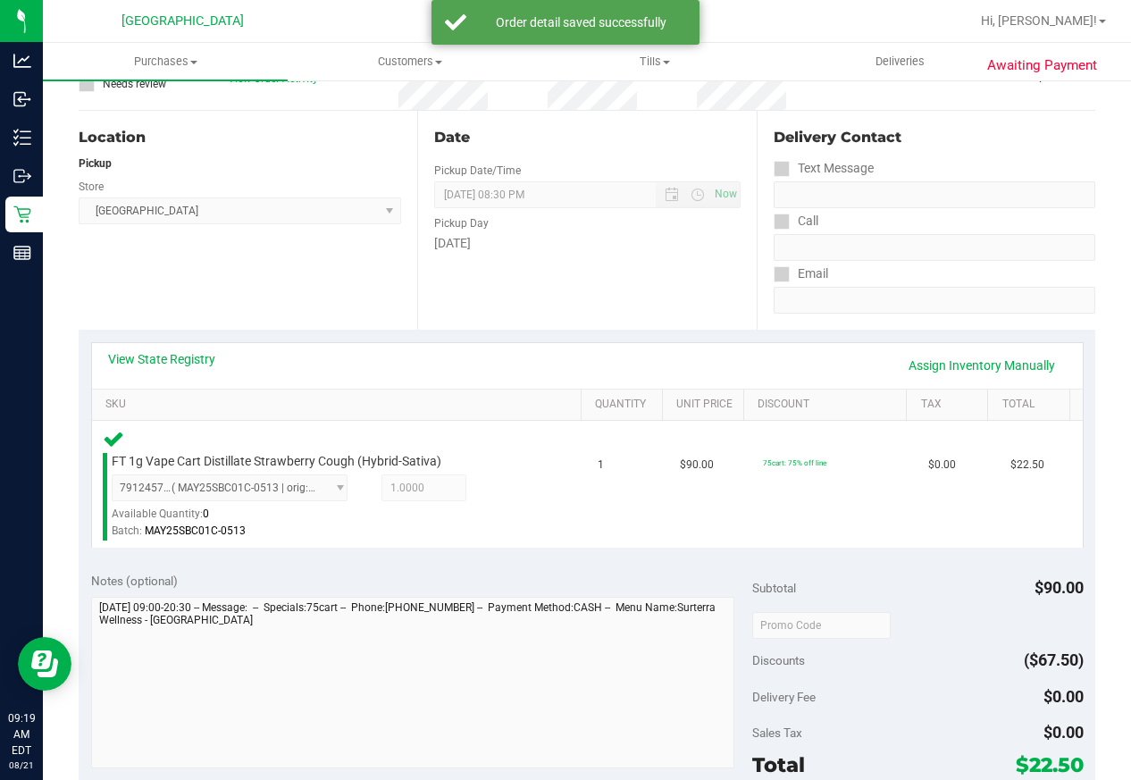
scroll to position [536, 0]
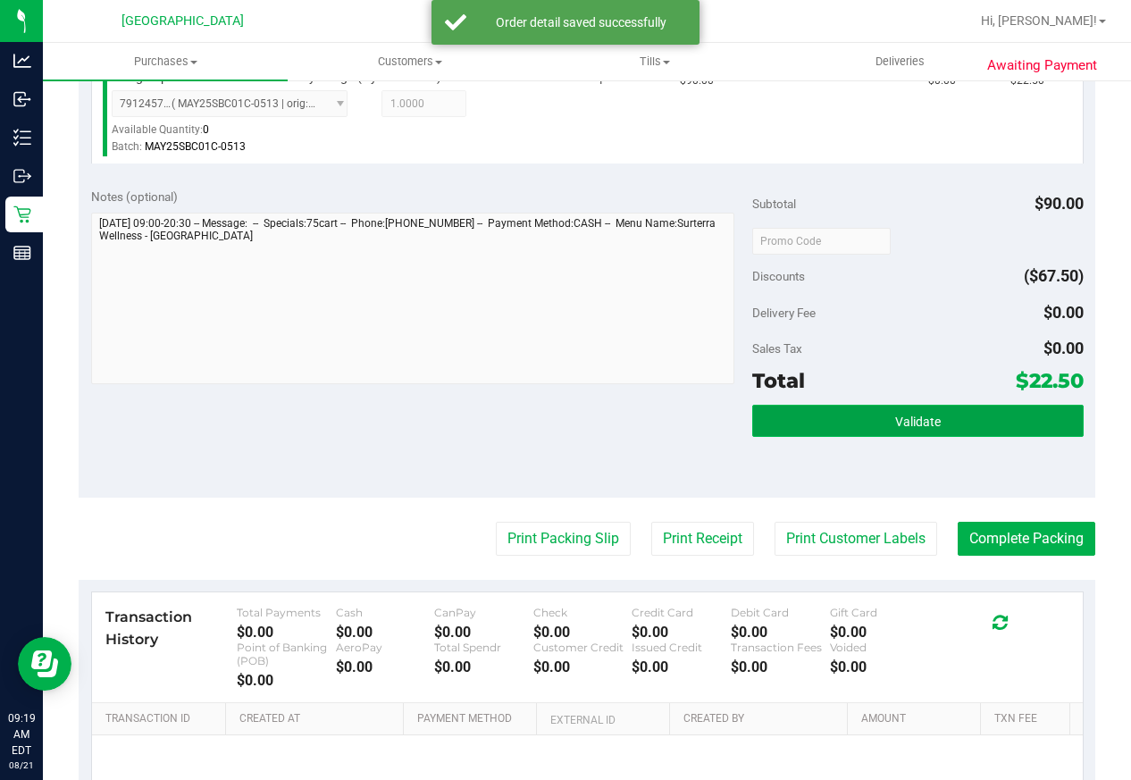
click at [875, 431] on button "Validate" at bounding box center [918, 421] width 331 height 32
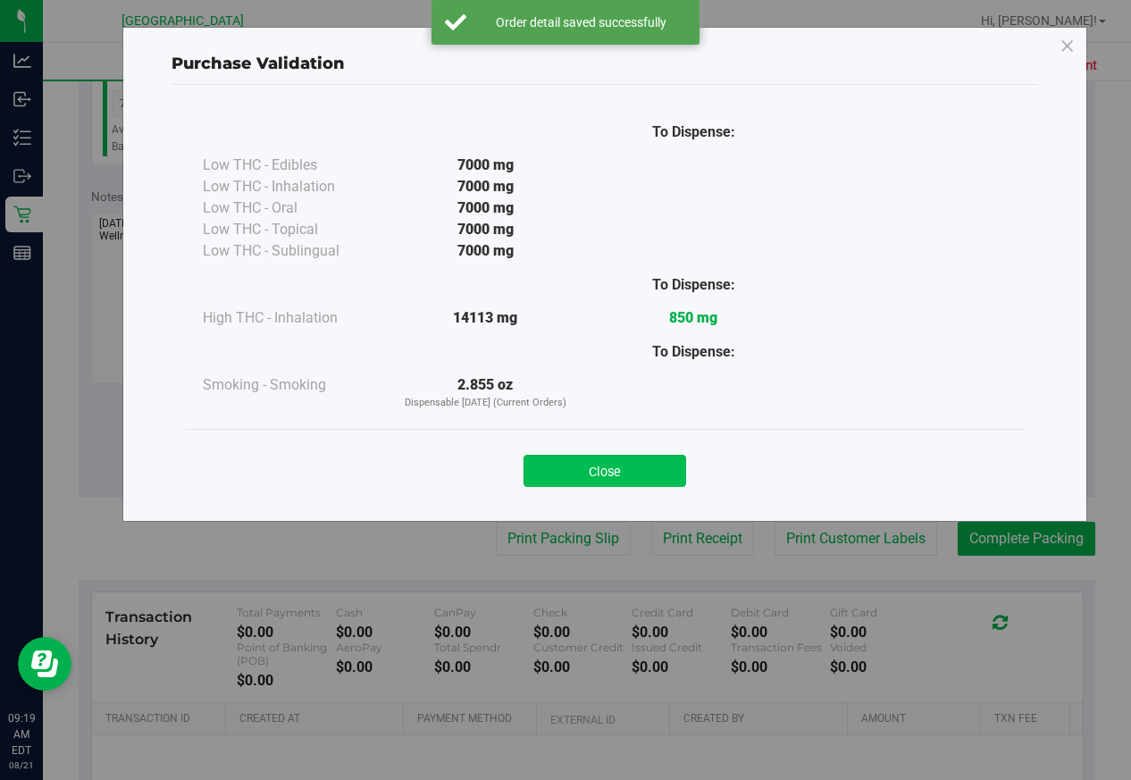
click at [626, 470] on button "Close" at bounding box center [605, 471] width 163 height 32
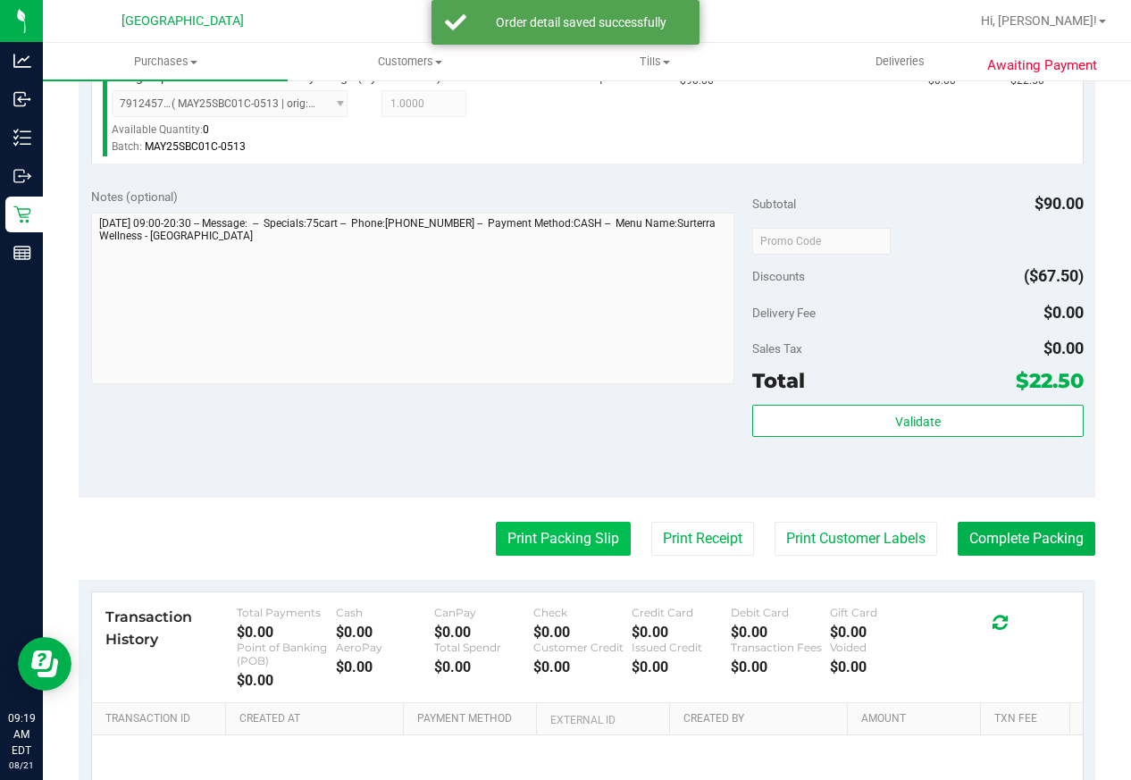
click at [539, 551] on button "Print Packing Slip" at bounding box center [563, 539] width 135 height 34
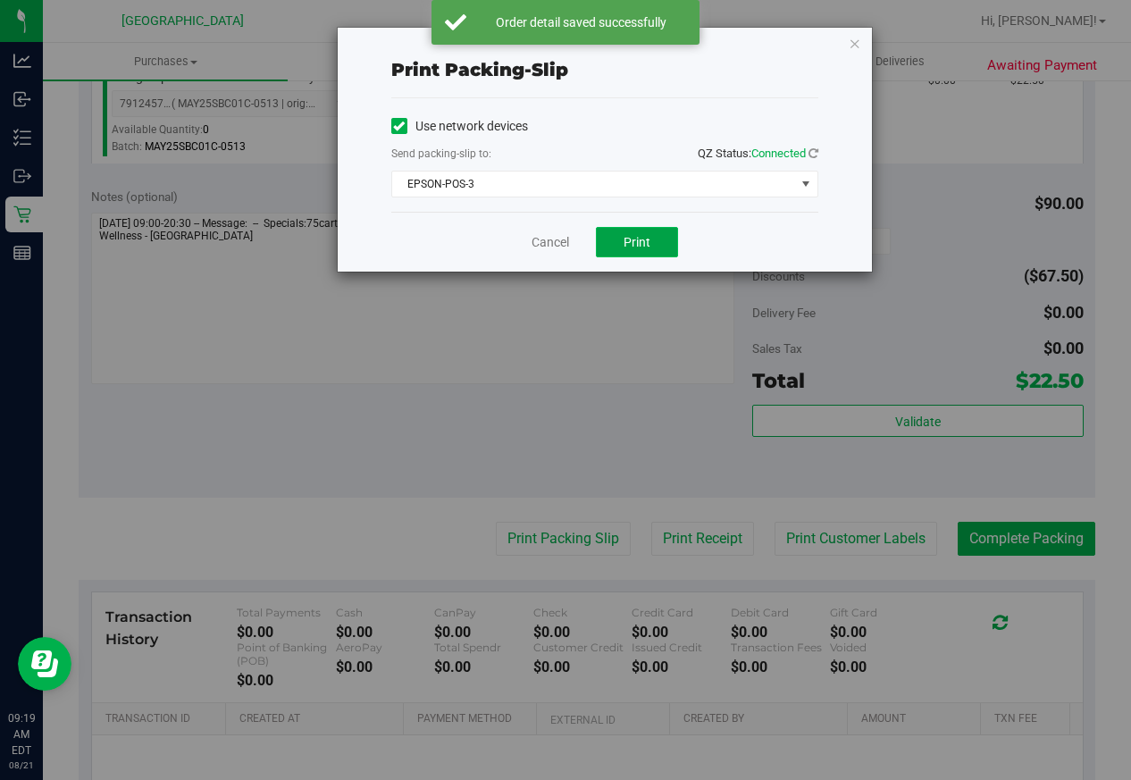
click at [635, 235] on span "Print" at bounding box center [637, 242] width 27 height 14
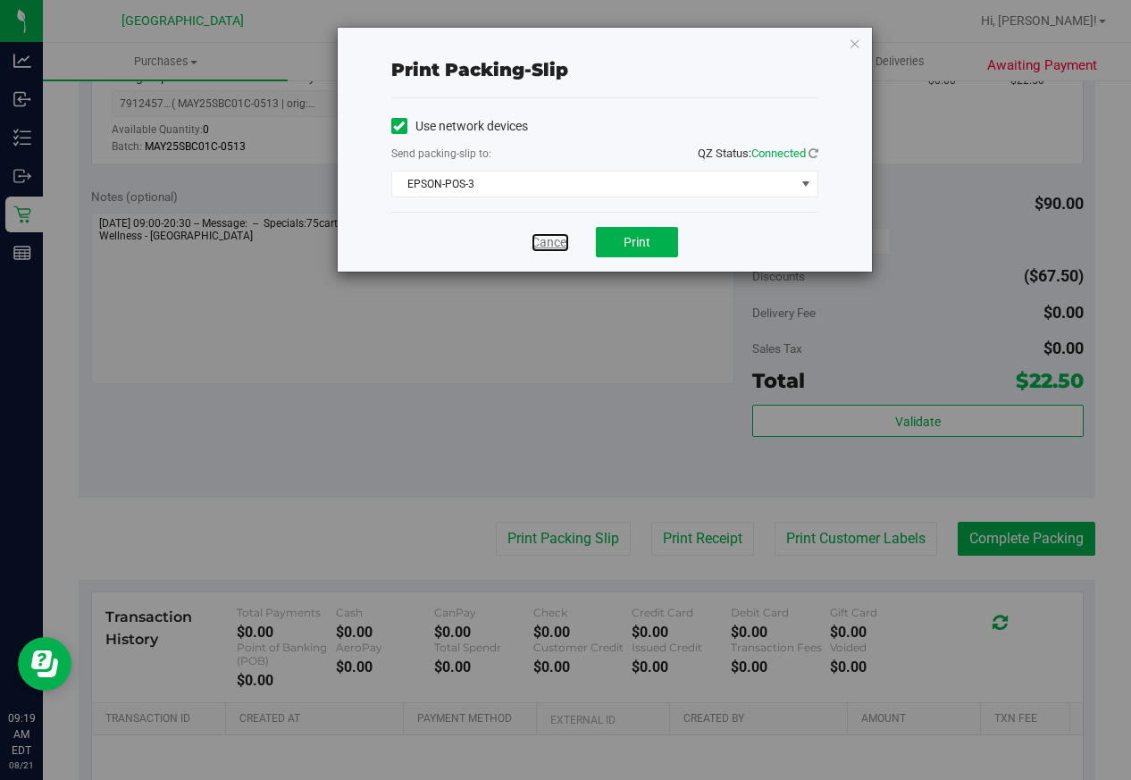
click at [557, 244] on link "Cancel" at bounding box center [551, 242] width 38 height 19
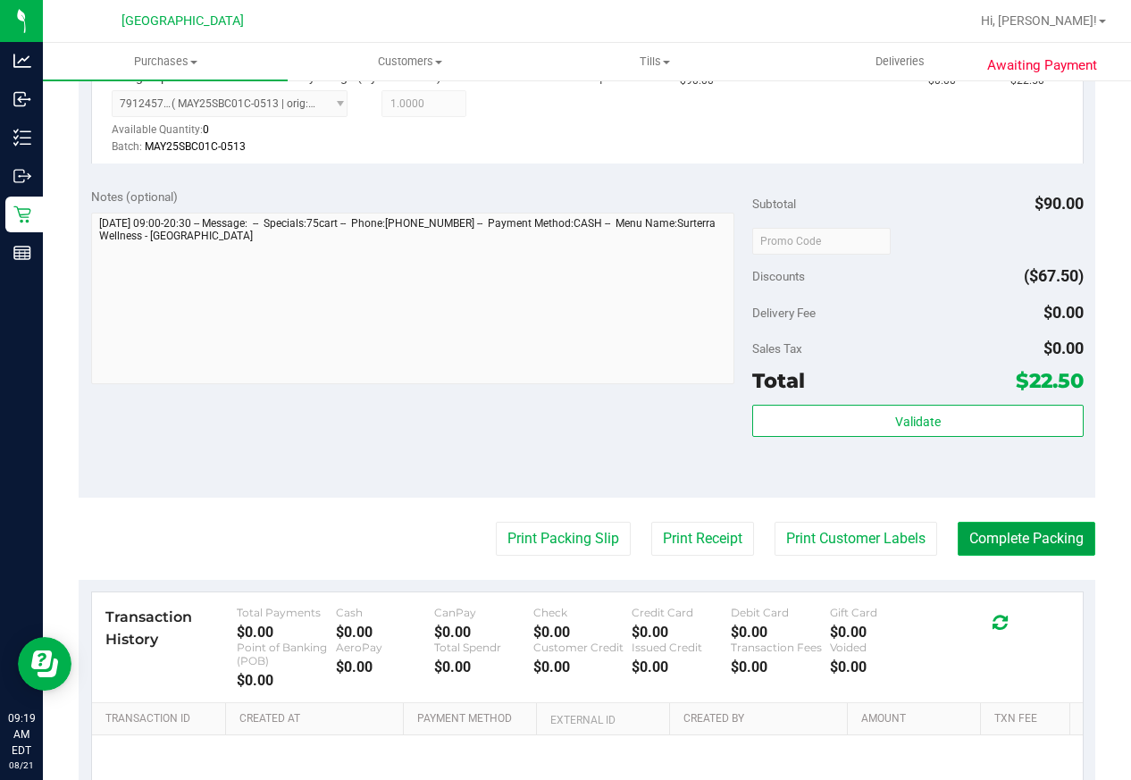
click at [1002, 541] on button "Complete Packing" at bounding box center [1027, 539] width 138 height 34
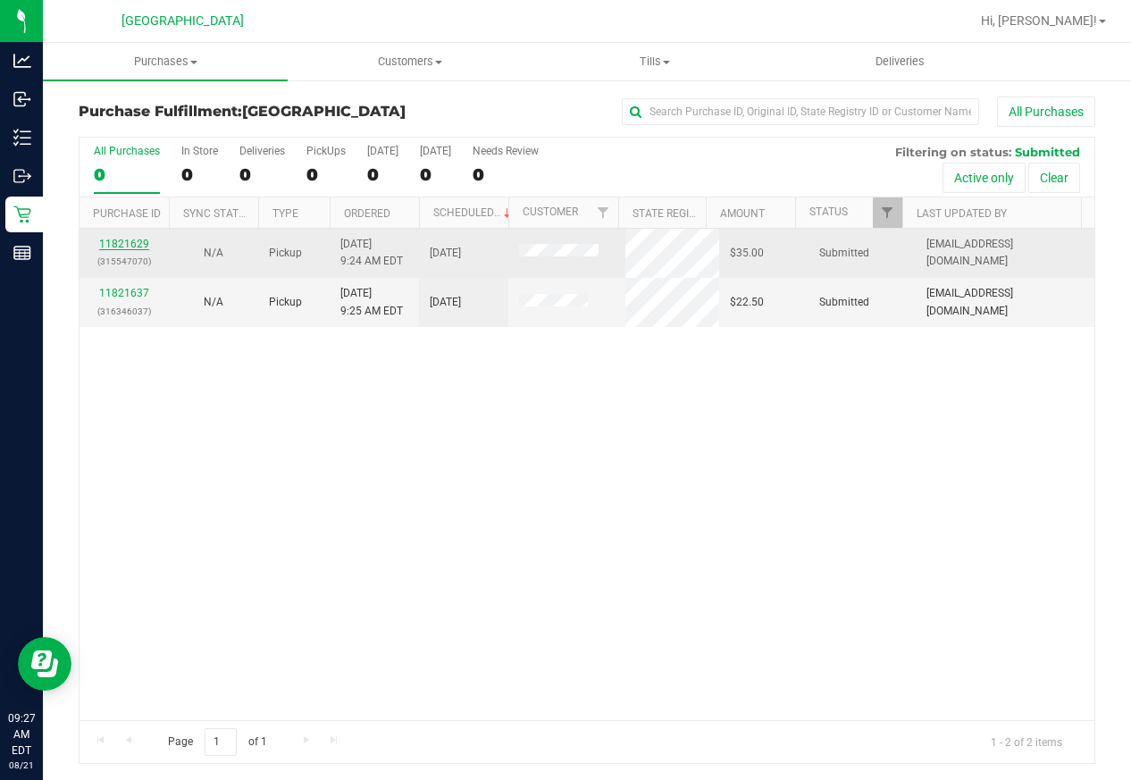
click at [137, 243] on link "11821629" at bounding box center [124, 244] width 50 height 13
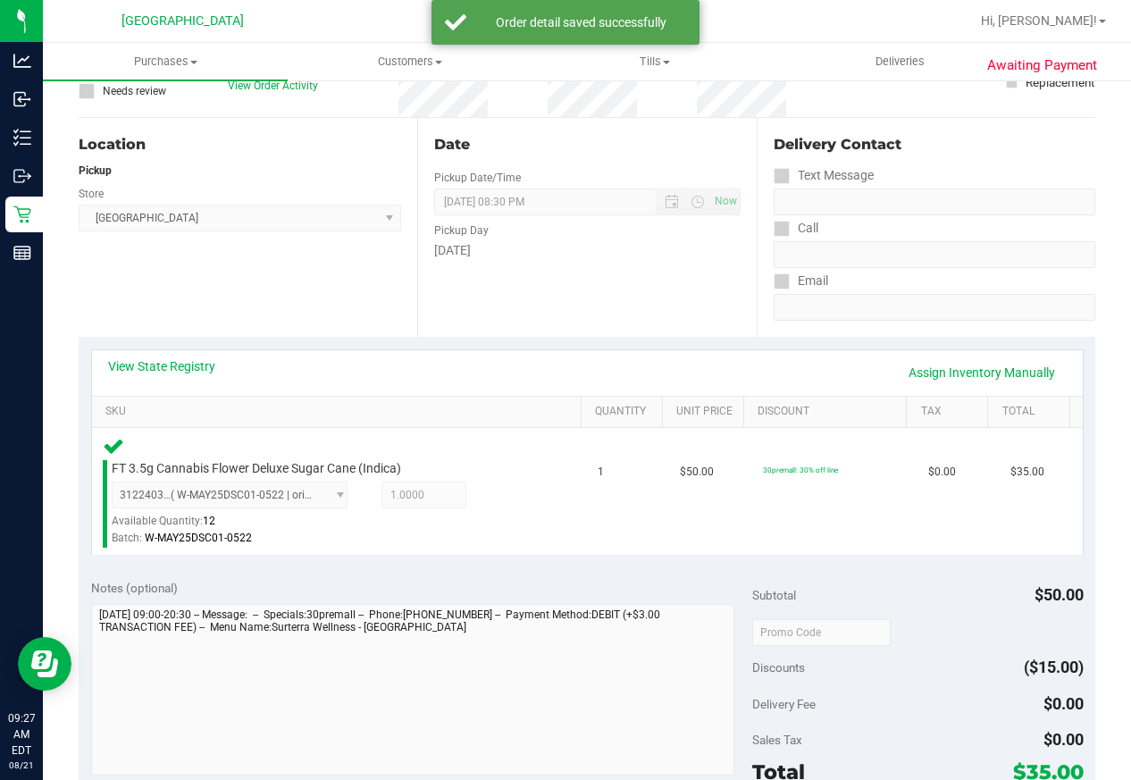
scroll to position [447, 0]
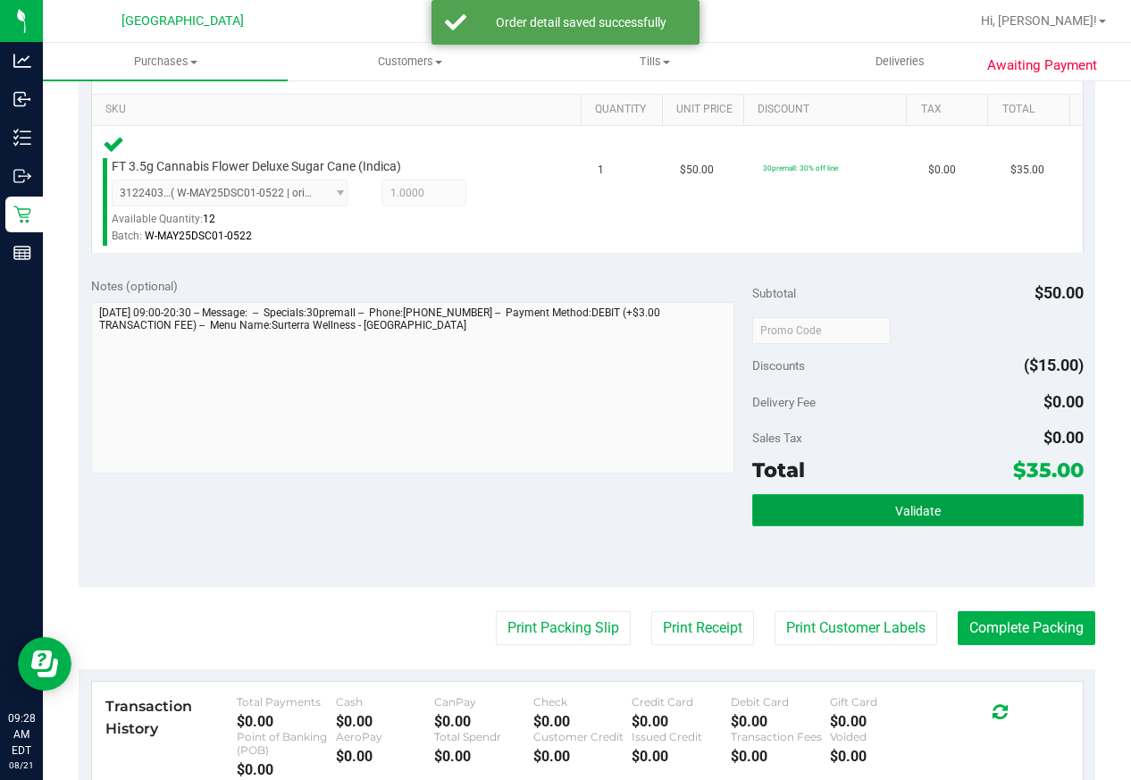
click at [853, 507] on button "Validate" at bounding box center [918, 510] width 331 height 32
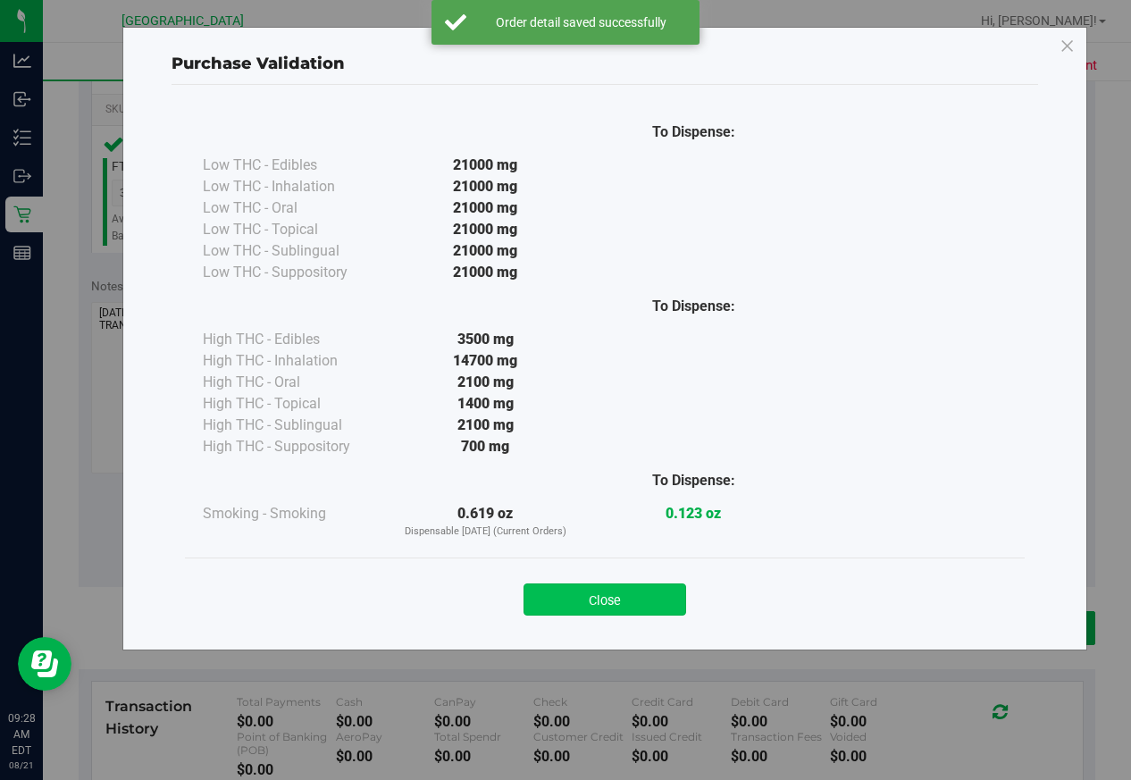
click at [660, 598] on button "Close" at bounding box center [605, 600] width 163 height 32
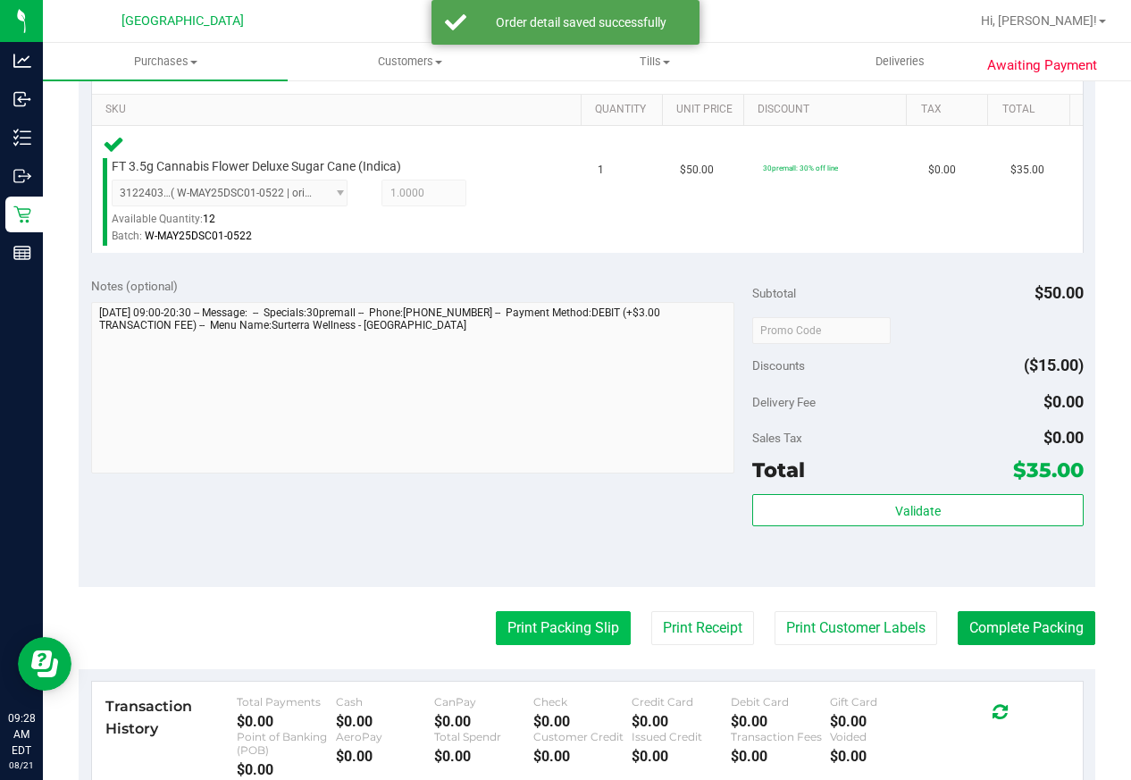
click at [557, 620] on button "Print Packing Slip" at bounding box center [563, 628] width 135 height 34
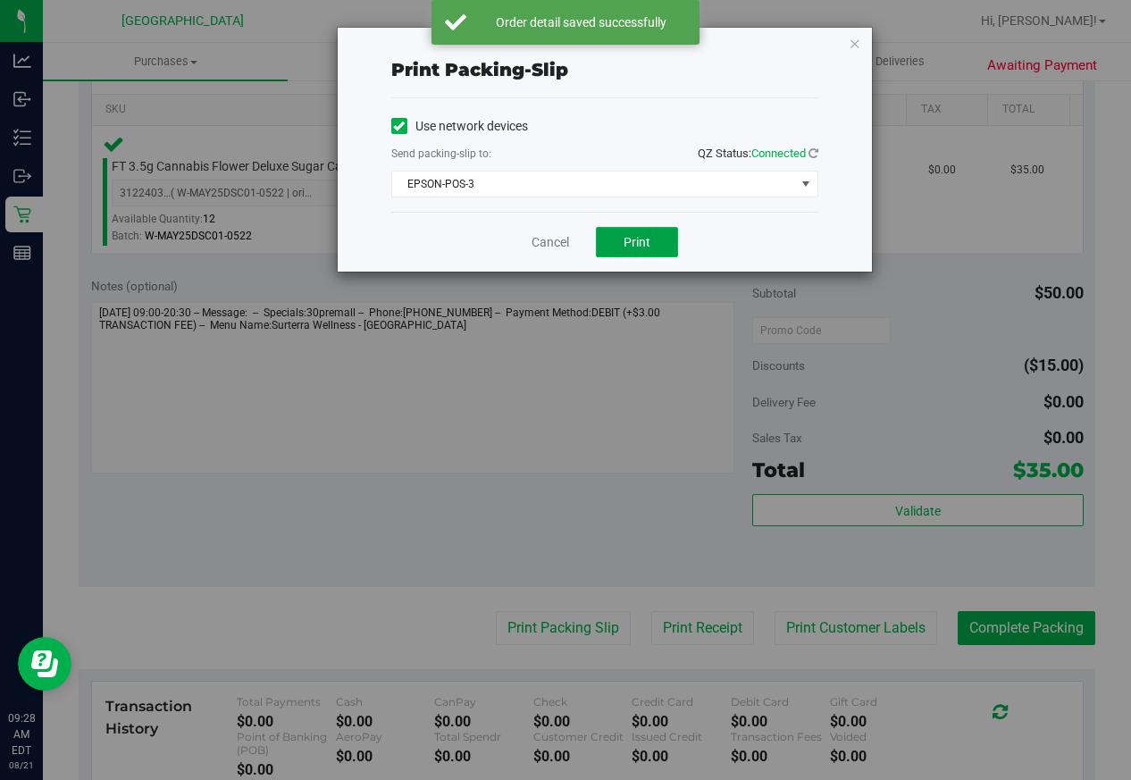
click at [658, 243] on button "Print" at bounding box center [637, 242] width 82 height 30
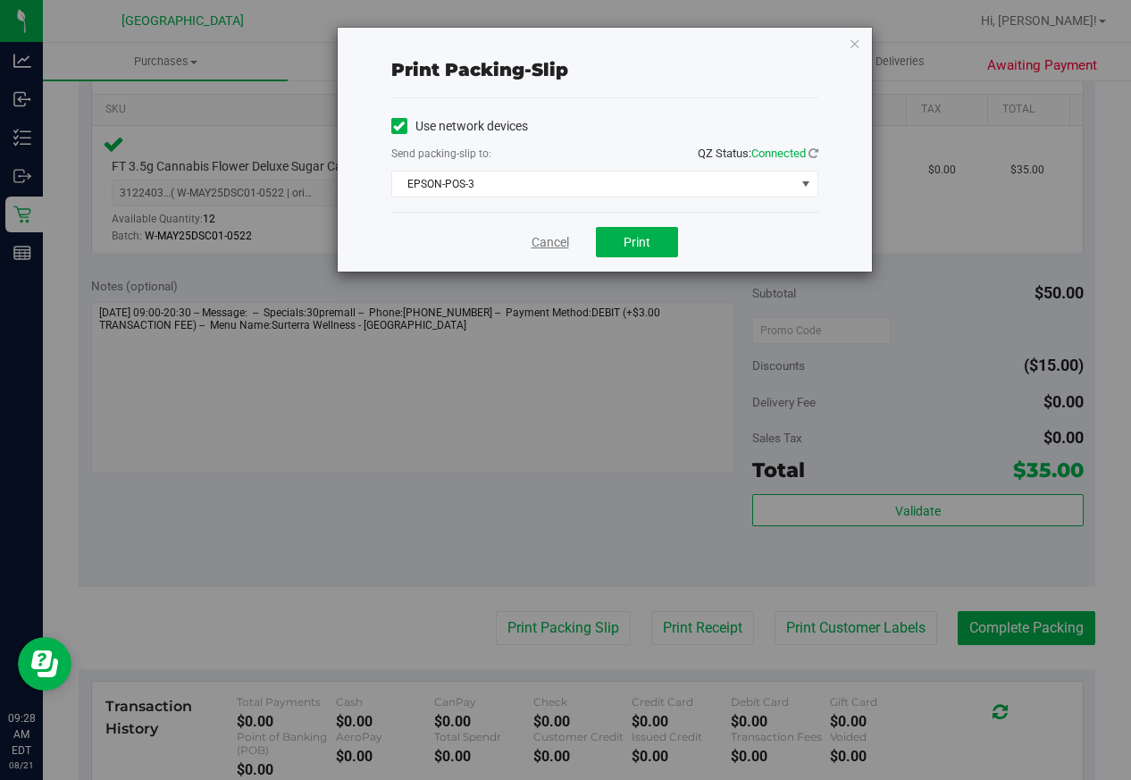
click at [559, 233] on link "Cancel" at bounding box center [551, 242] width 38 height 19
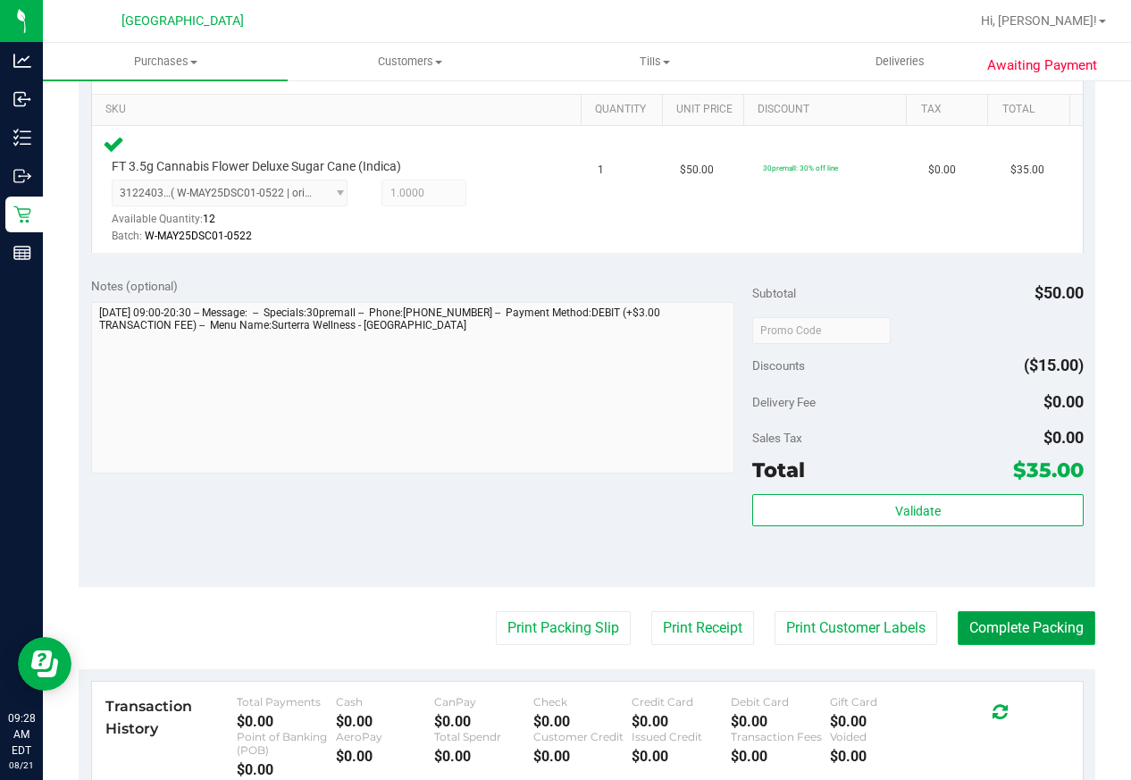
click at [982, 631] on button "Complete Packing" at bounding box center [1027, 628] width 138 height 34
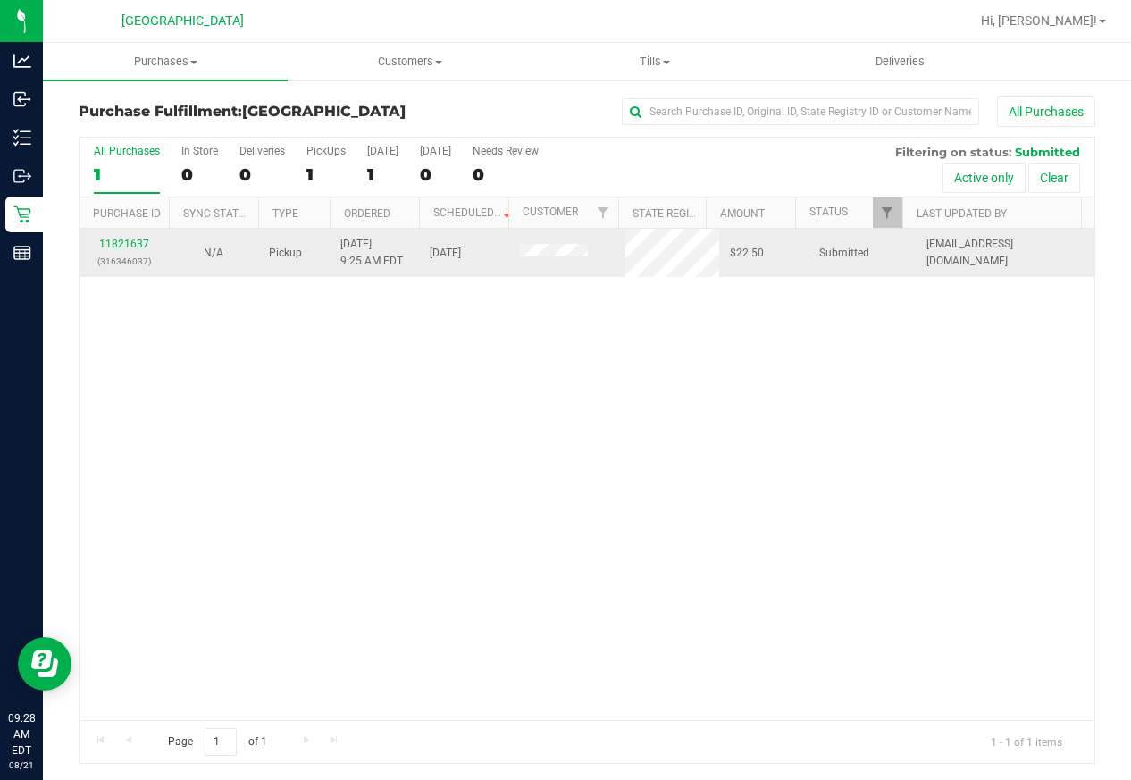
click at [114, 250] on div "11821637 (316346037)" at bounding box center [124, 253] width 68 height 34
click at [113, 242] on link "11821637" at bounding box center [124, 244] width 50 height 13
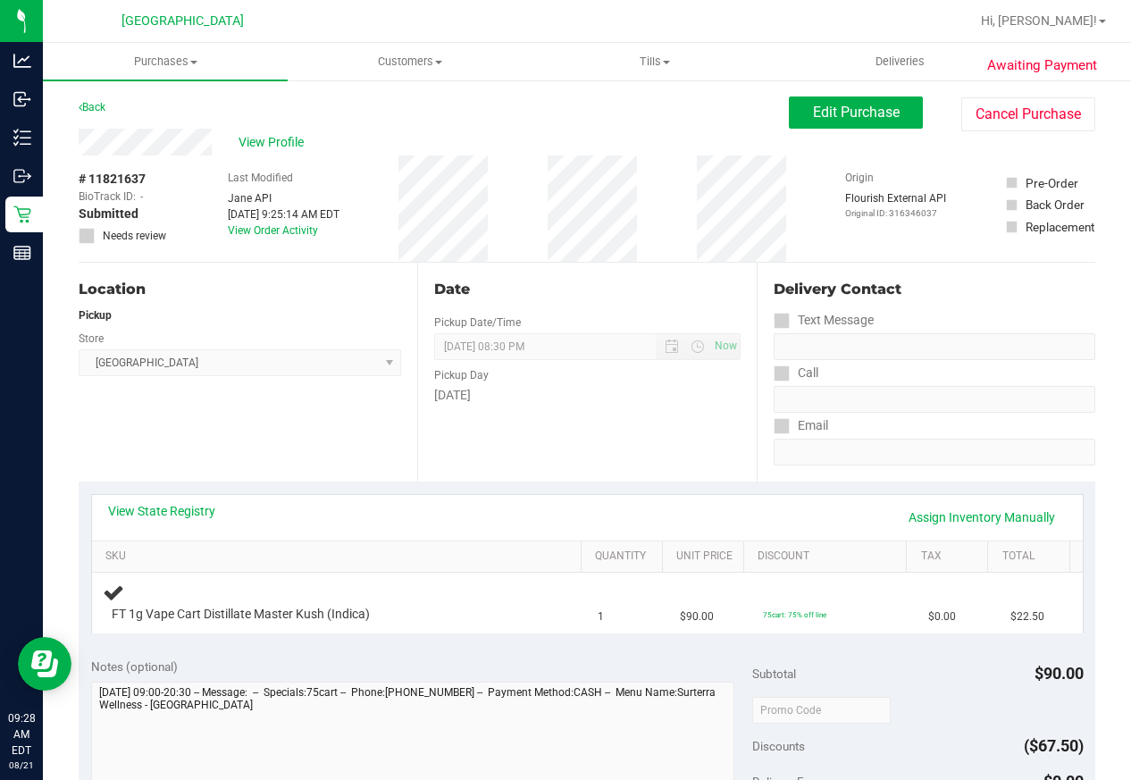
click at [366, 462] on div "Location Pickup Store Lakeland WC Select Store [PERSON_NAME][GEOGRAPHIC_DATA] […" at bounding box center [248, 372] width 339 height 219
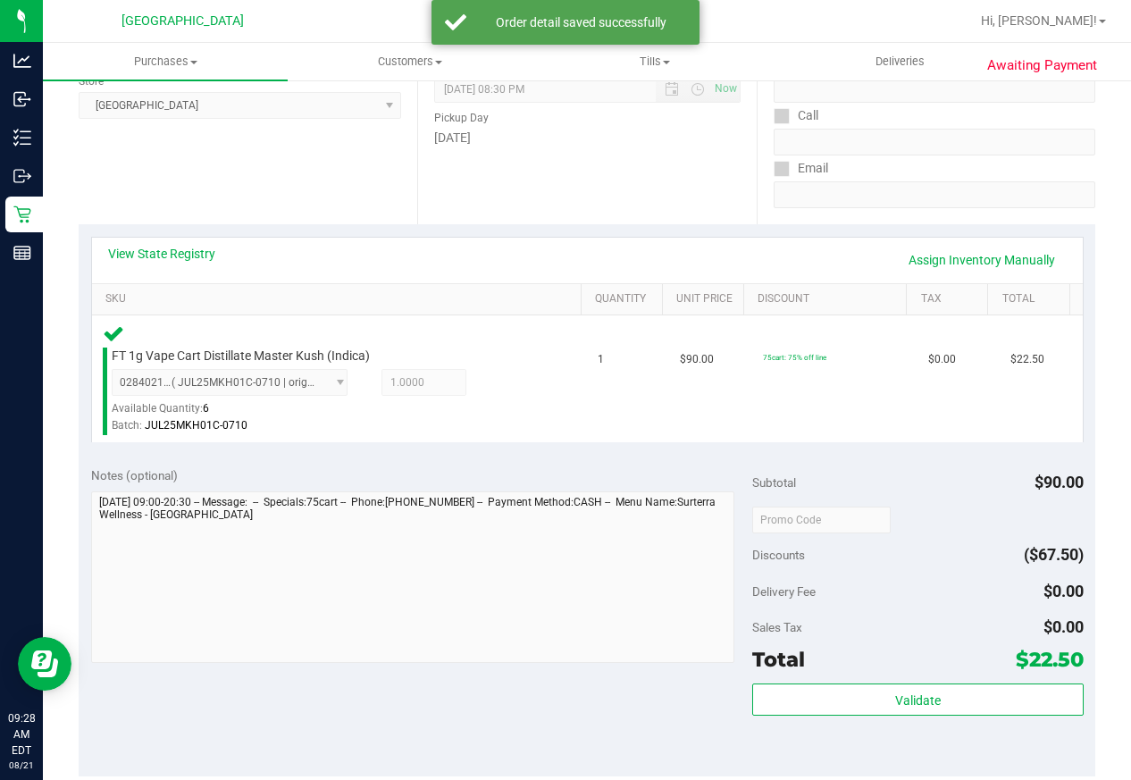
scroll to position [447, 0]
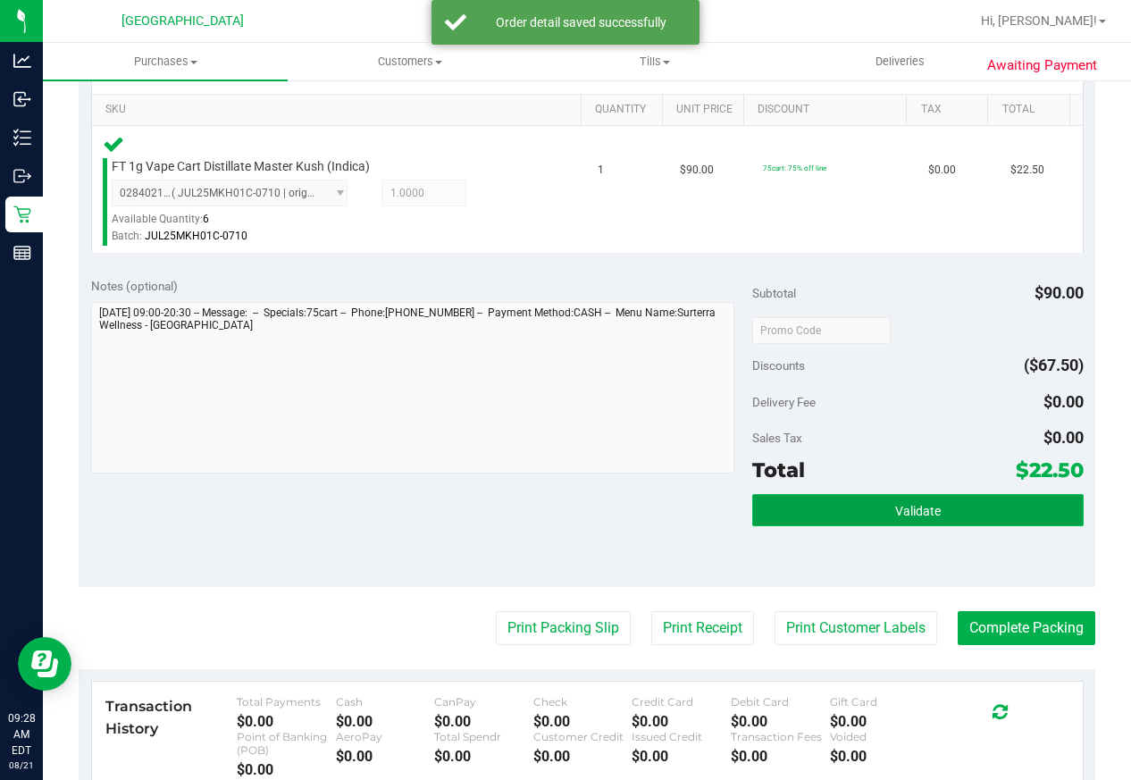
click at [851, 517] on button "Validate" at bounding box center [918, 510] width 331 height 32
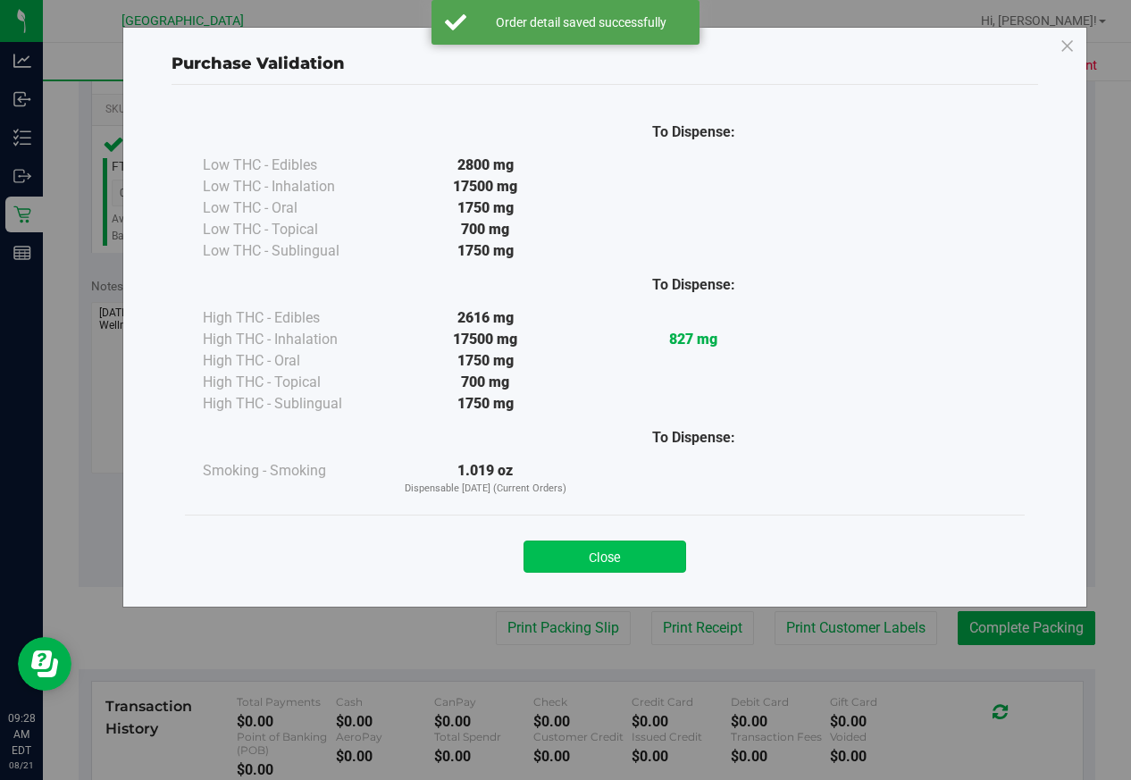
click at [644, 569] on button "Close" at bounding box center [605, 557] width 163 height 32
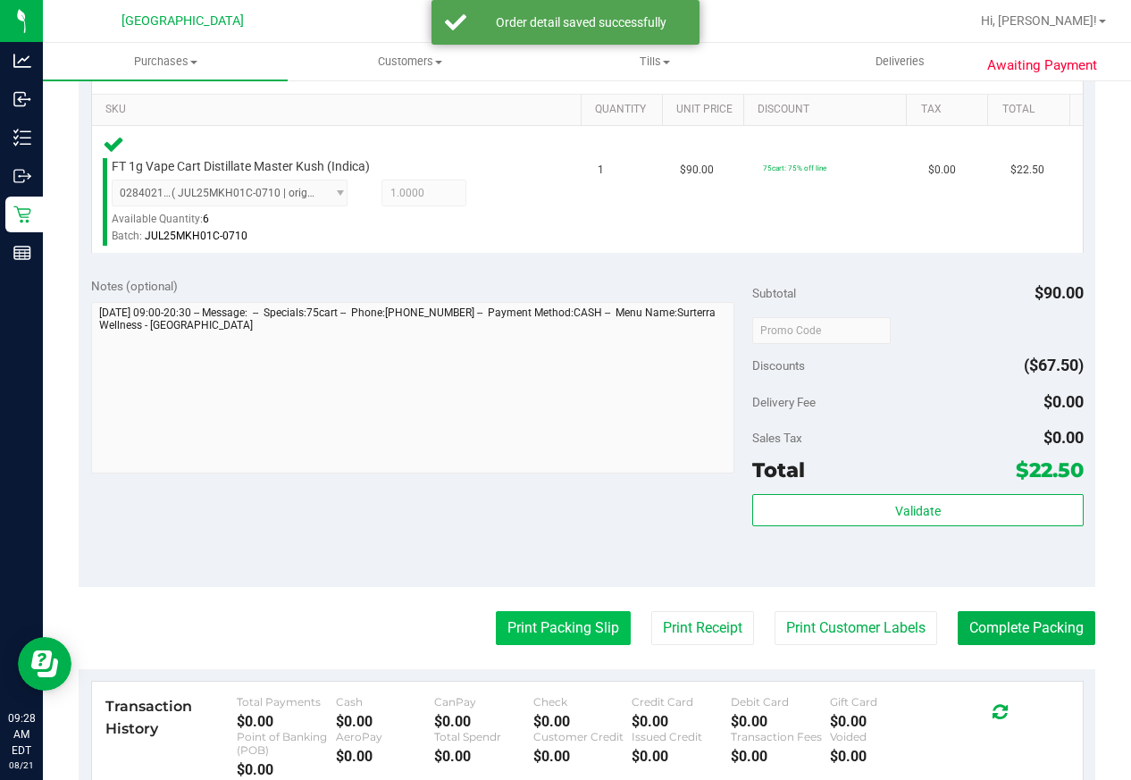
click at [537, 644] on button "Print Packing Slip" at bounding box center [563, 628] width 135 height 34
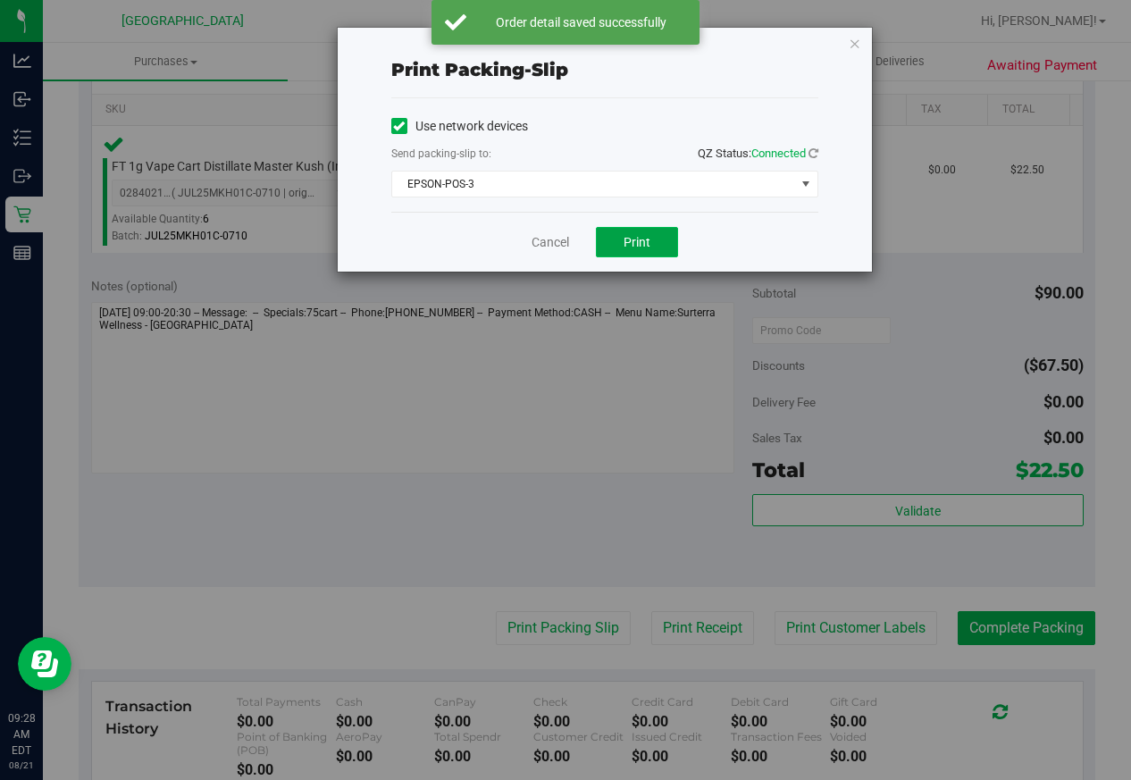
click at [615, 251] on button "Print" at bounding box center [637, 242] width 82 height 30
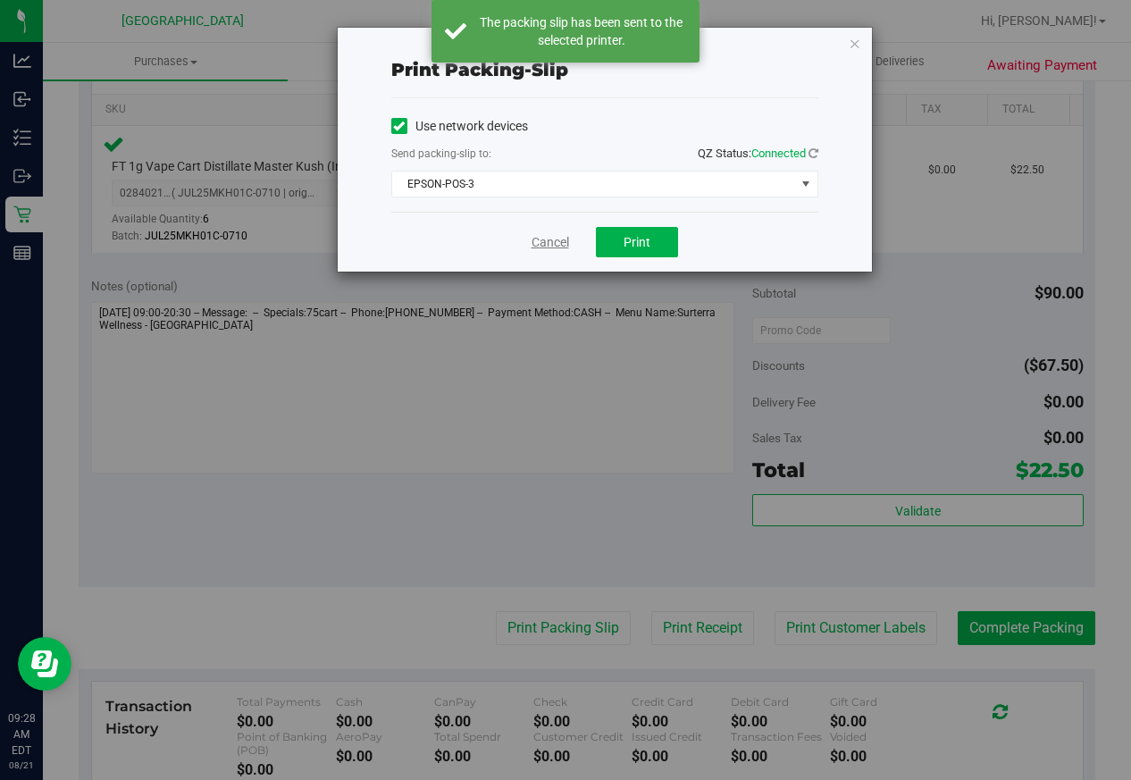
click at [551, 241] on link "Cancel" at bounding box center [551, 242] width 38 height 19
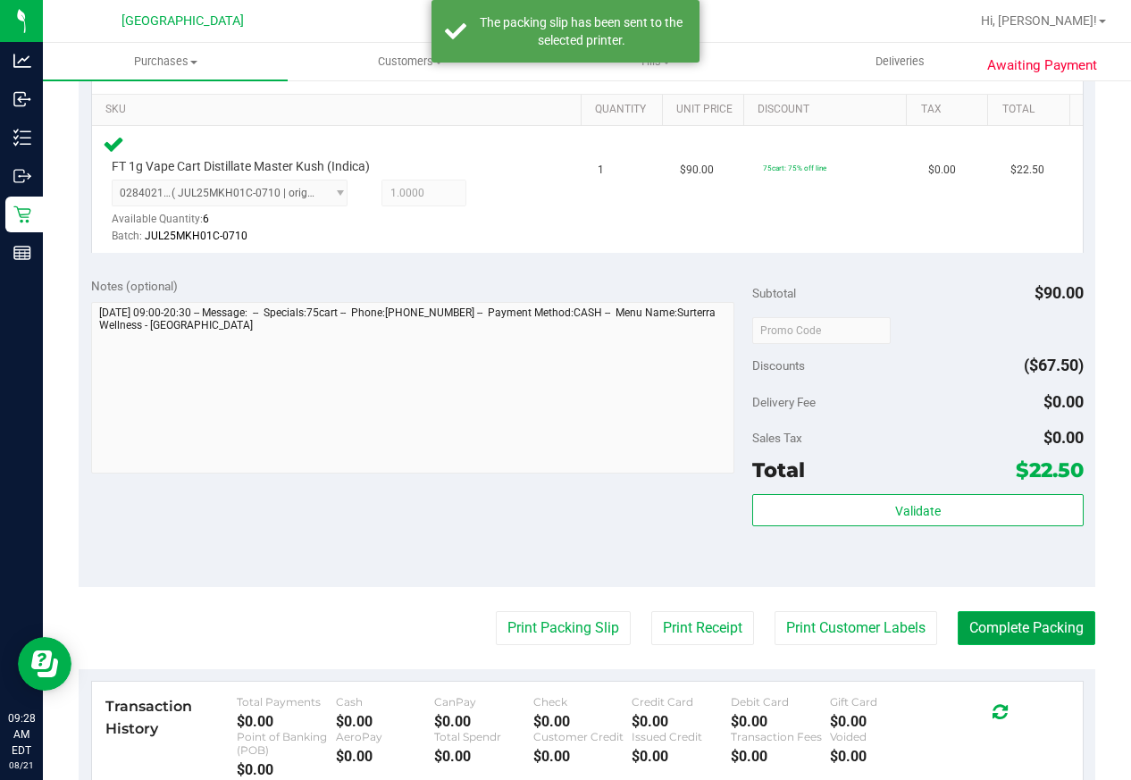
click at [997, 627] on button "Complete Packing" at bounding box center [1027, 628] width 138 height 34
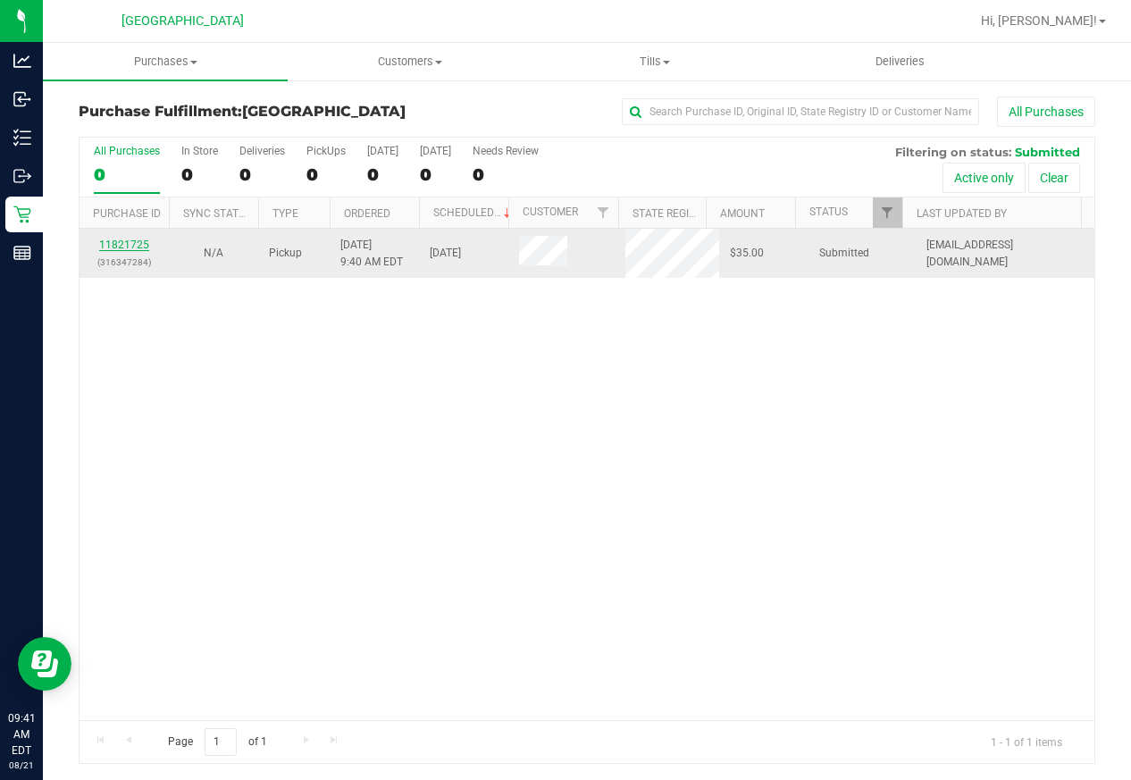
click at [132, 241] on link "11821725" at bounding box center [124, 245] width 50 height 13
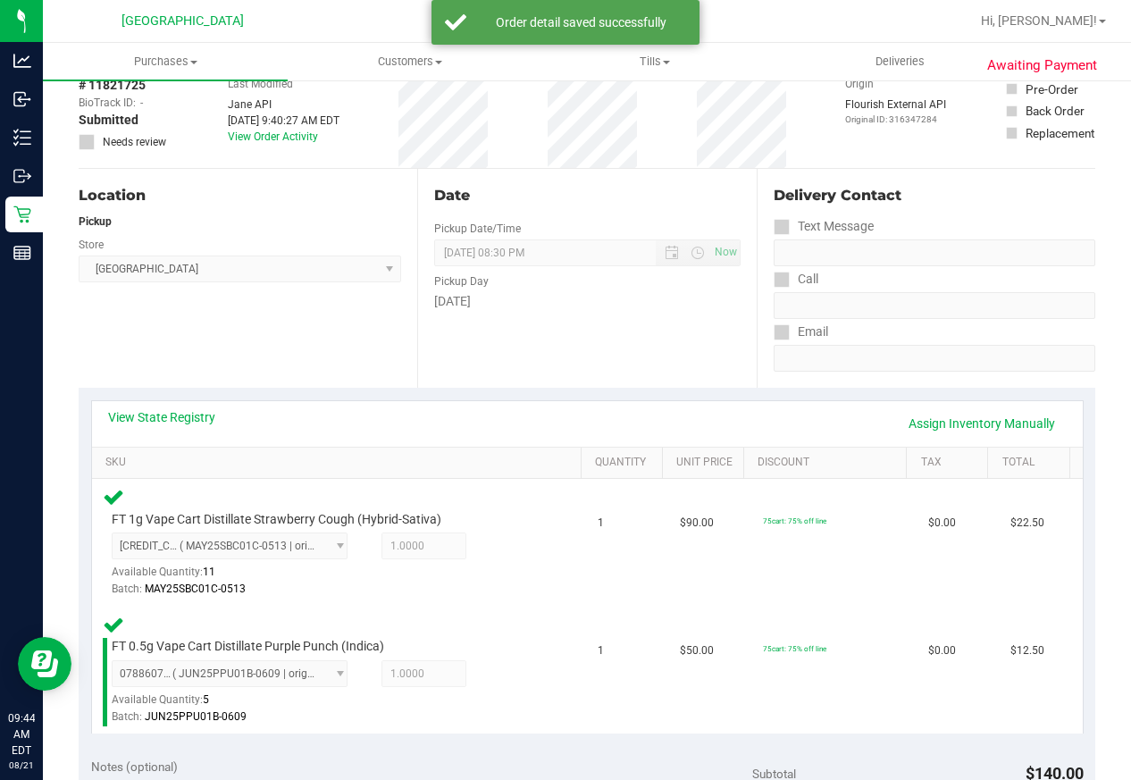
scroll to position [447, 0]
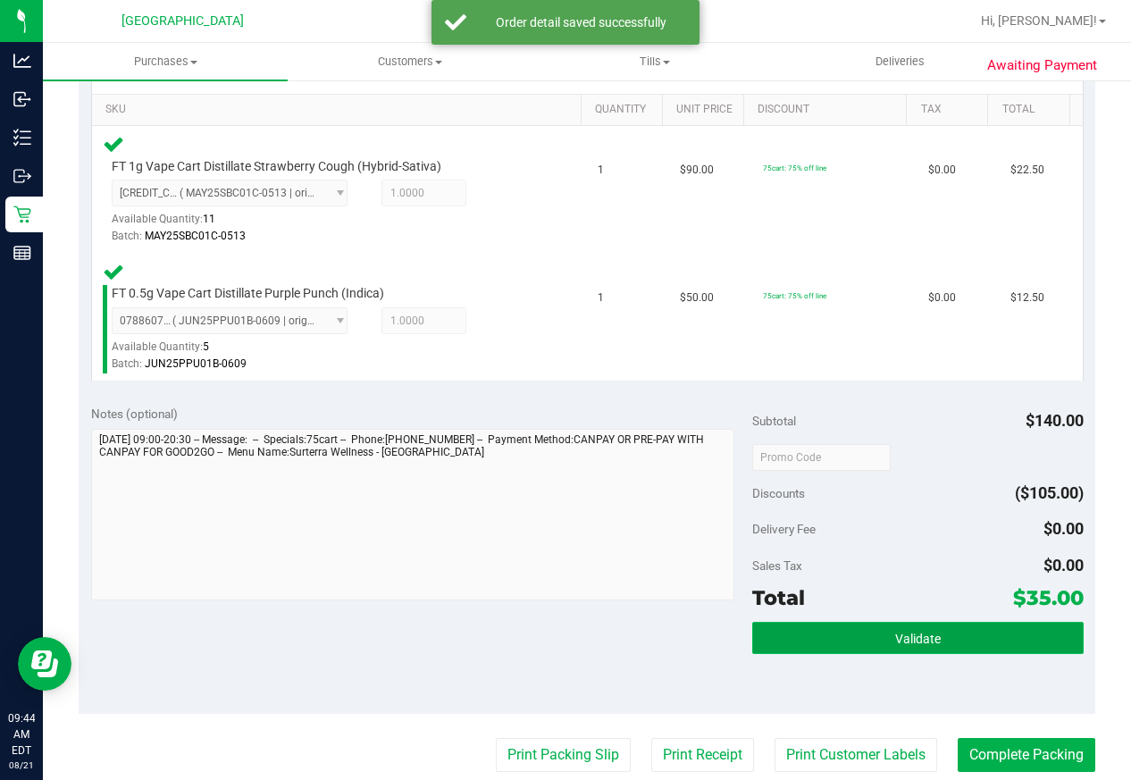
click at [951, 640] on button "Validate" at bounding box center [918, 638] width 331 height 32
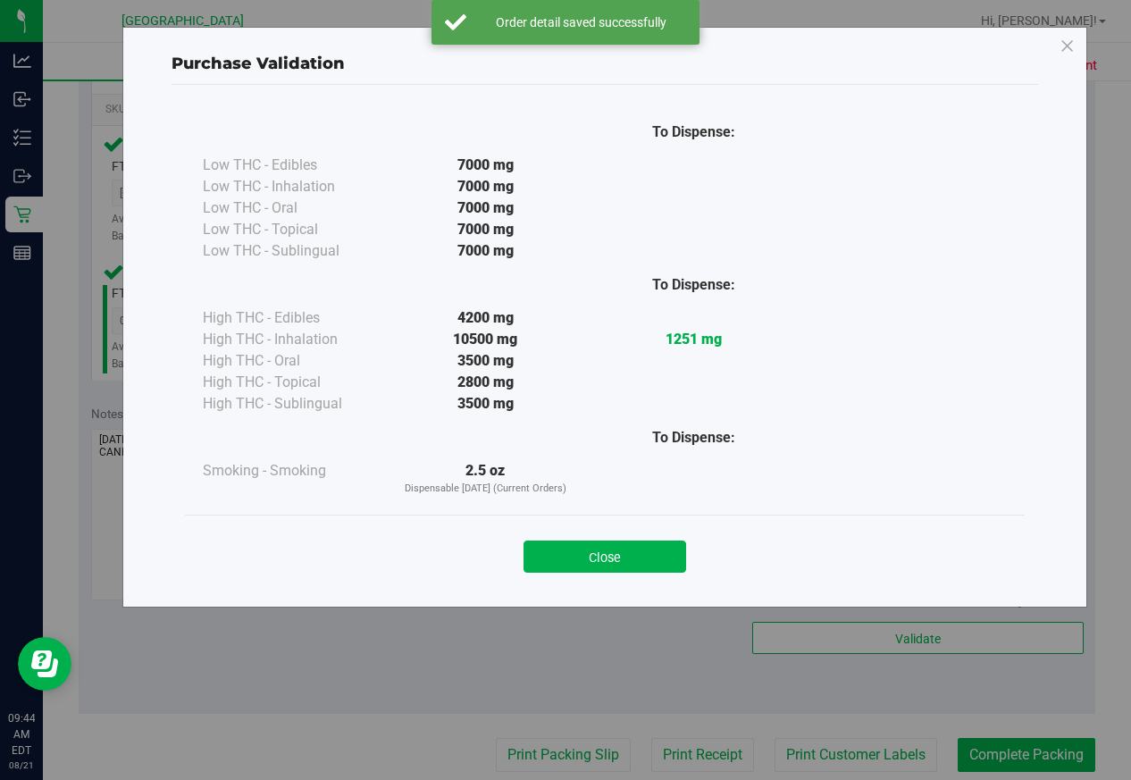
click at [669, 563] on button "Close" at bounding box center [605, 557] width 163 height 32
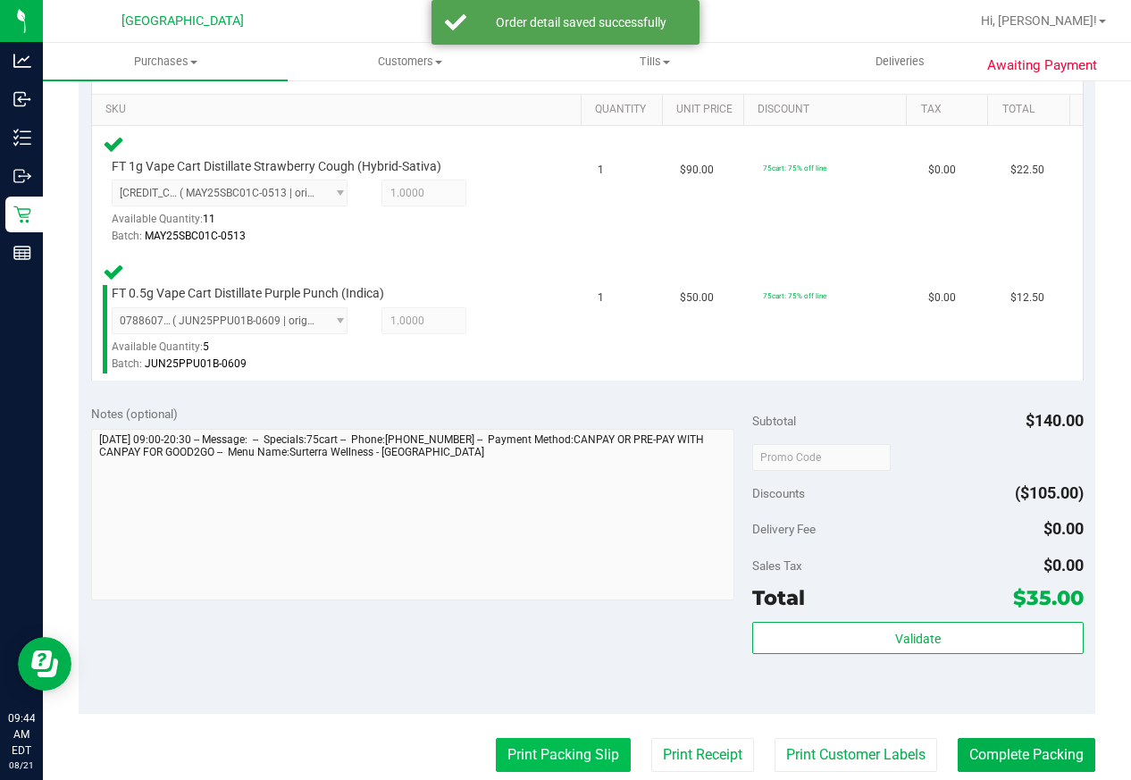
click at [559, 741] on button "Print Packing Slip" at bounding box center [563, 755] width 135 height 34
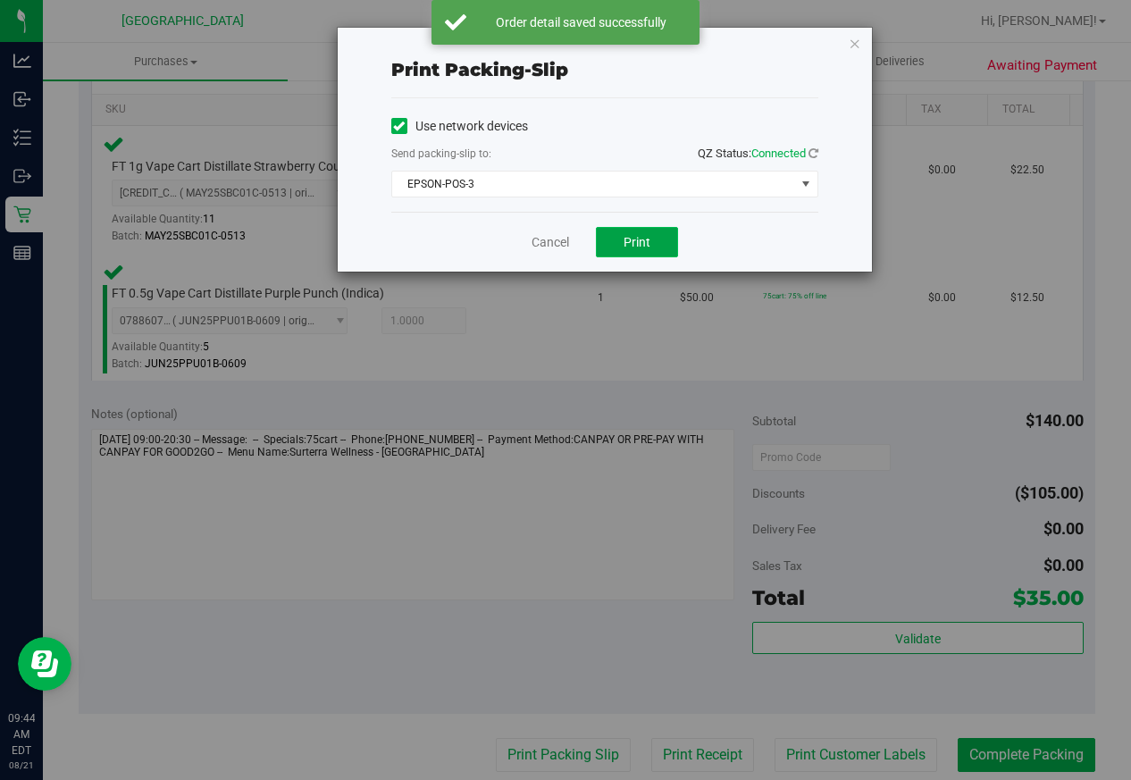
click at [636, 240] on span "Print" at bounding box center [637, 242] width 27 height 14
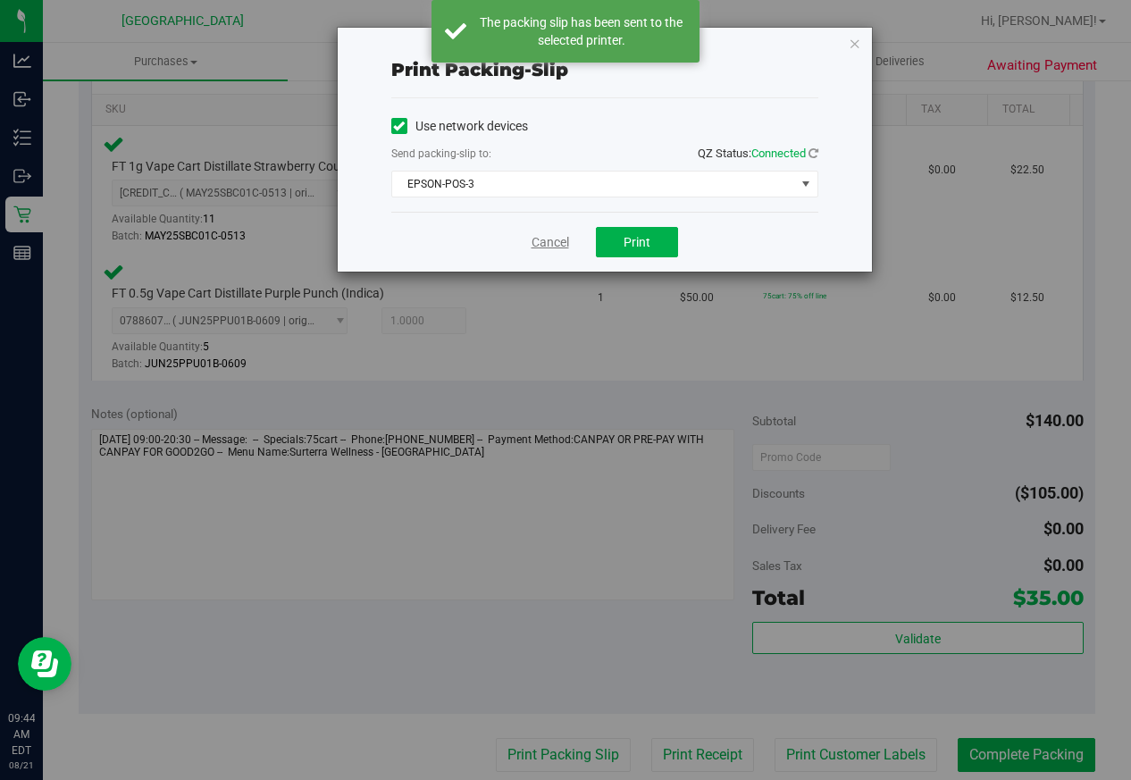
click at [555, 241] on link "Cancel" at bounding box center [551, 242] width 38 height 19
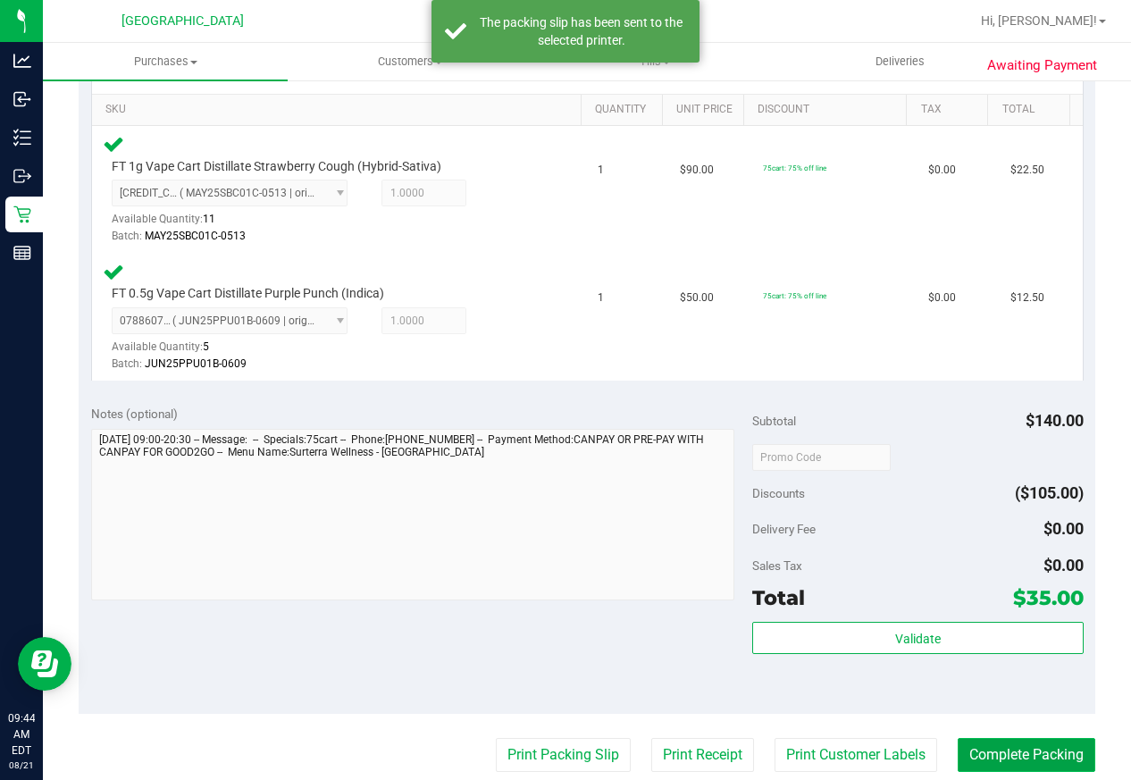
click at [1019, 744] on button "Complete Packing" at bounding box center [1027, 755] width 138 height 34
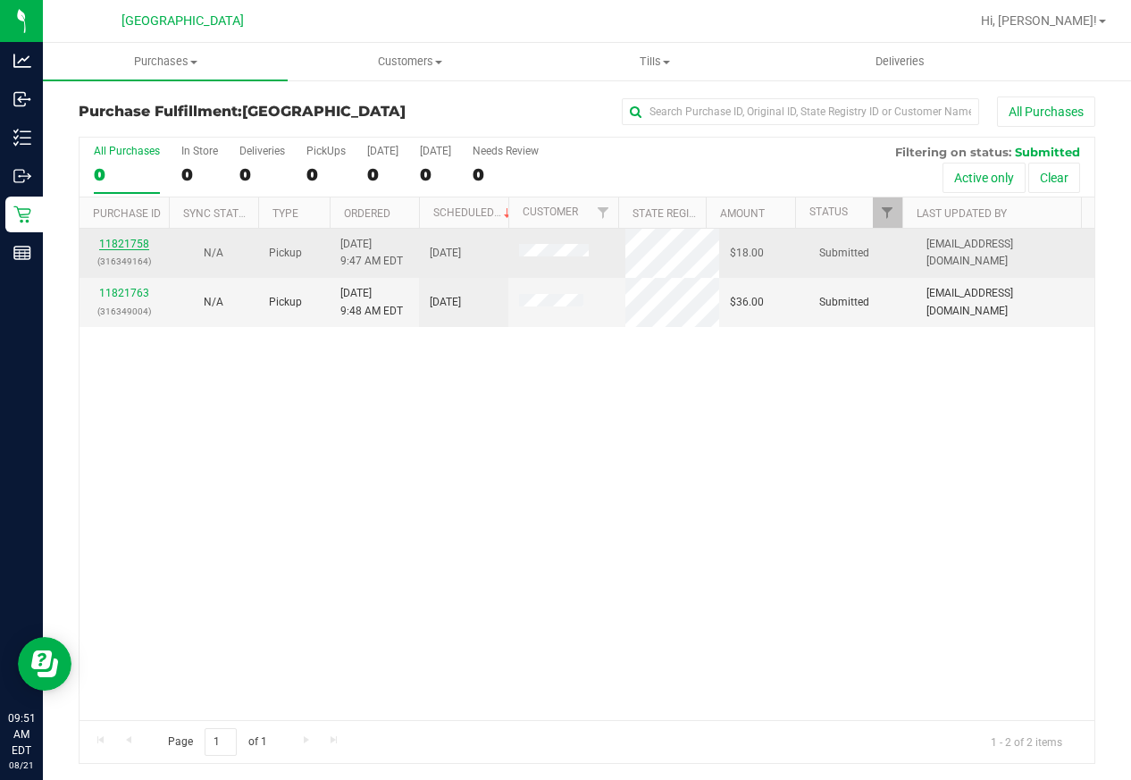
click at [144, 242] on link "11821758" at bounding box center [124, 244] width 50 height 13
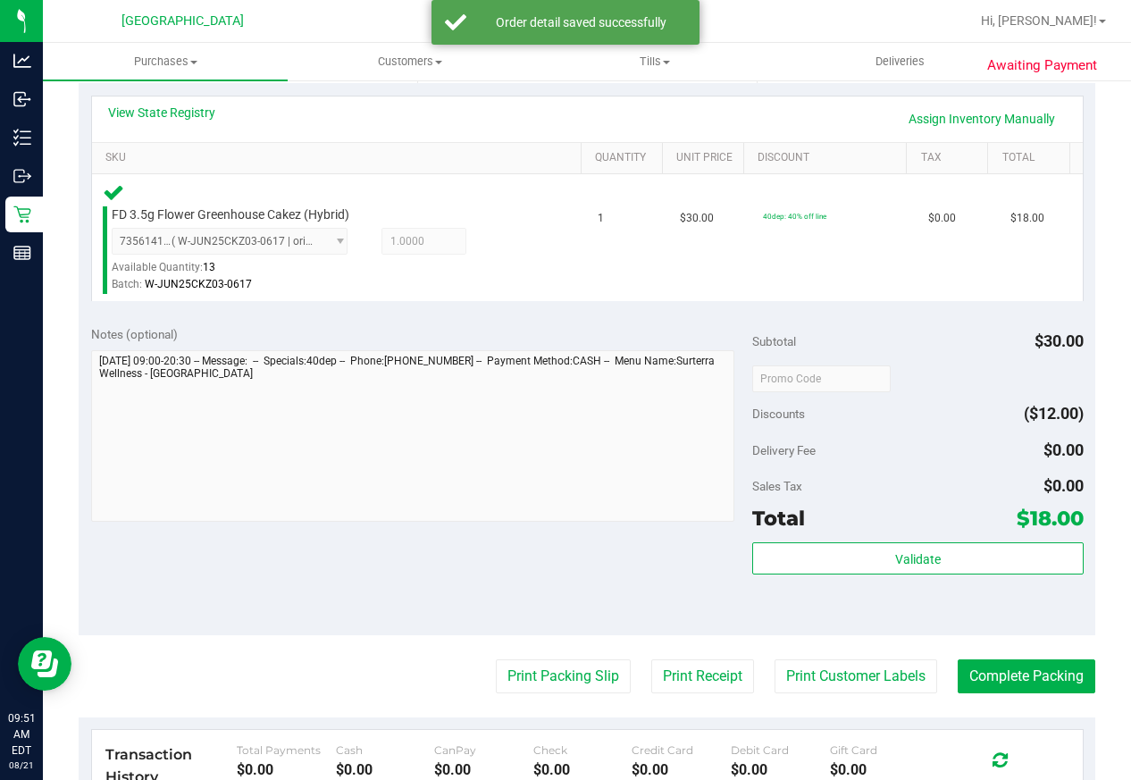
scroll to position [536, 0]
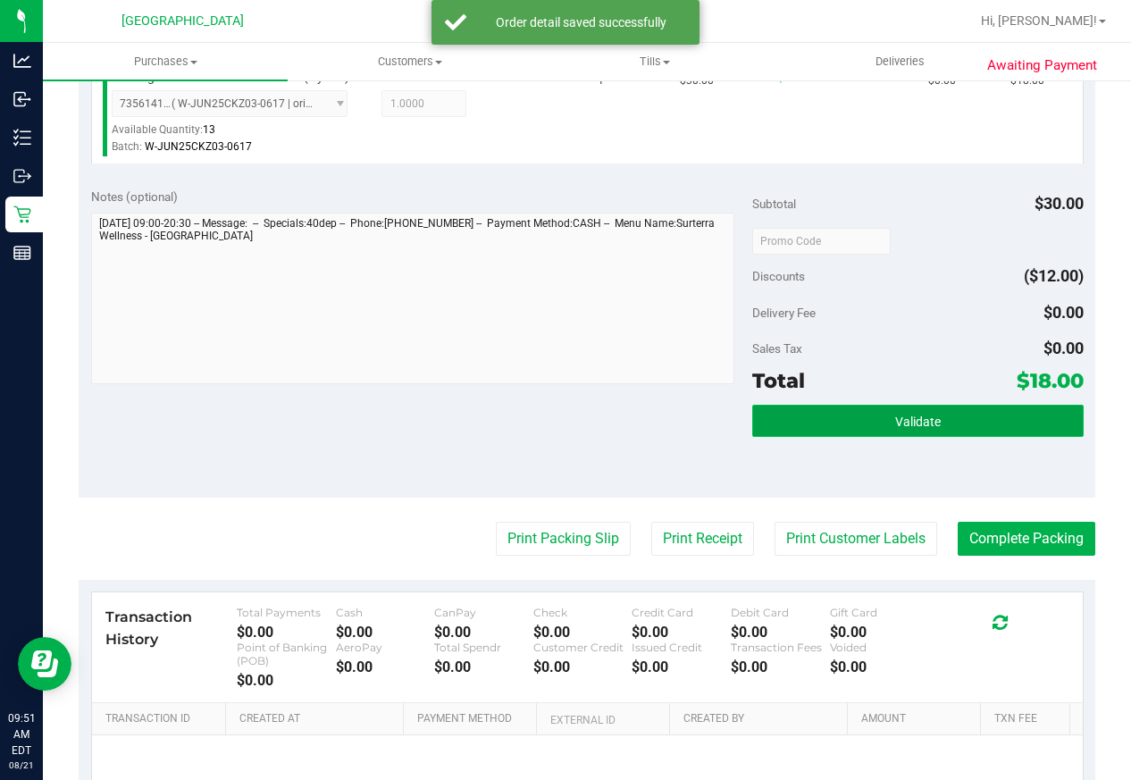
click at [892, 430] on button "Validate" at bounding box center [918, 421] width 331 height 32
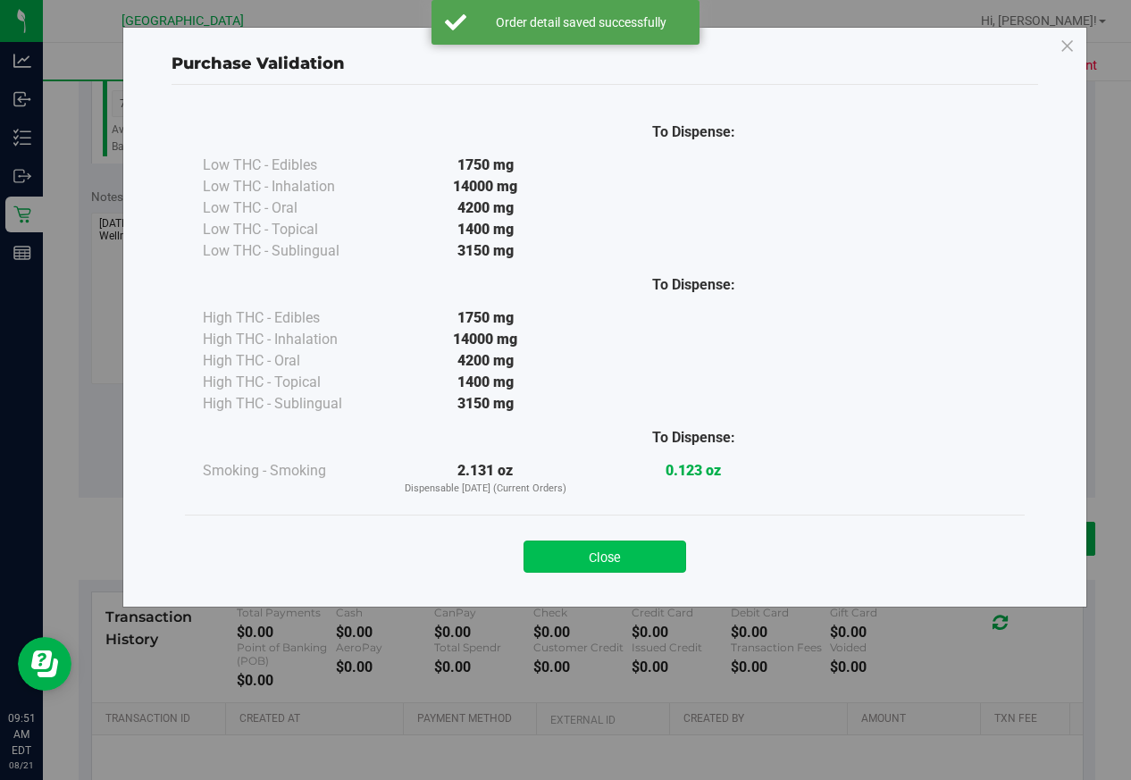
click at [633, 553] on button "Close" at bounding box center [605, 557] width 163 height 32
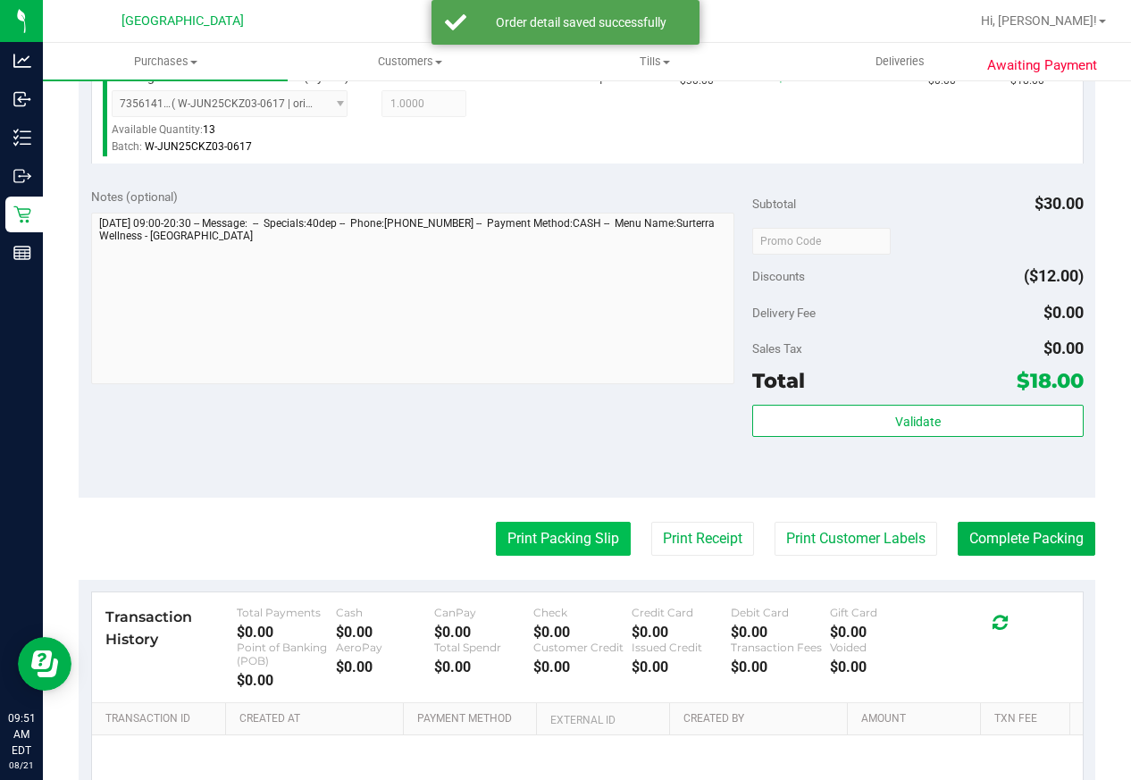
click at [533, 537] on button "Print Packing Slip" at bounding box center [563, 539] width 135 height 34
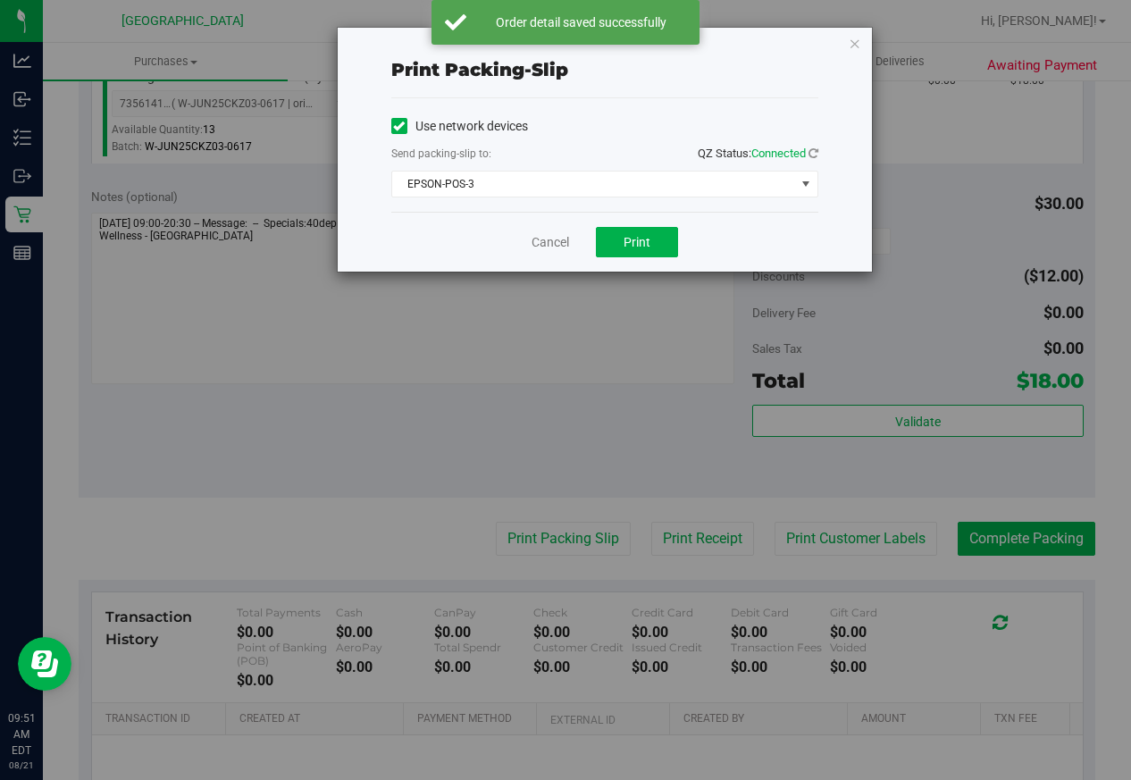
click at [624, 259] on div "Cancel Print" at bounding box center [604, 242] width 427 height 60
click at [624, 251] on button "Print" at bounding box center [637, 242] width 82 height 30
click at [540, 233] on link "Cancel" at bounding box center [551, 242] width 38 height 19
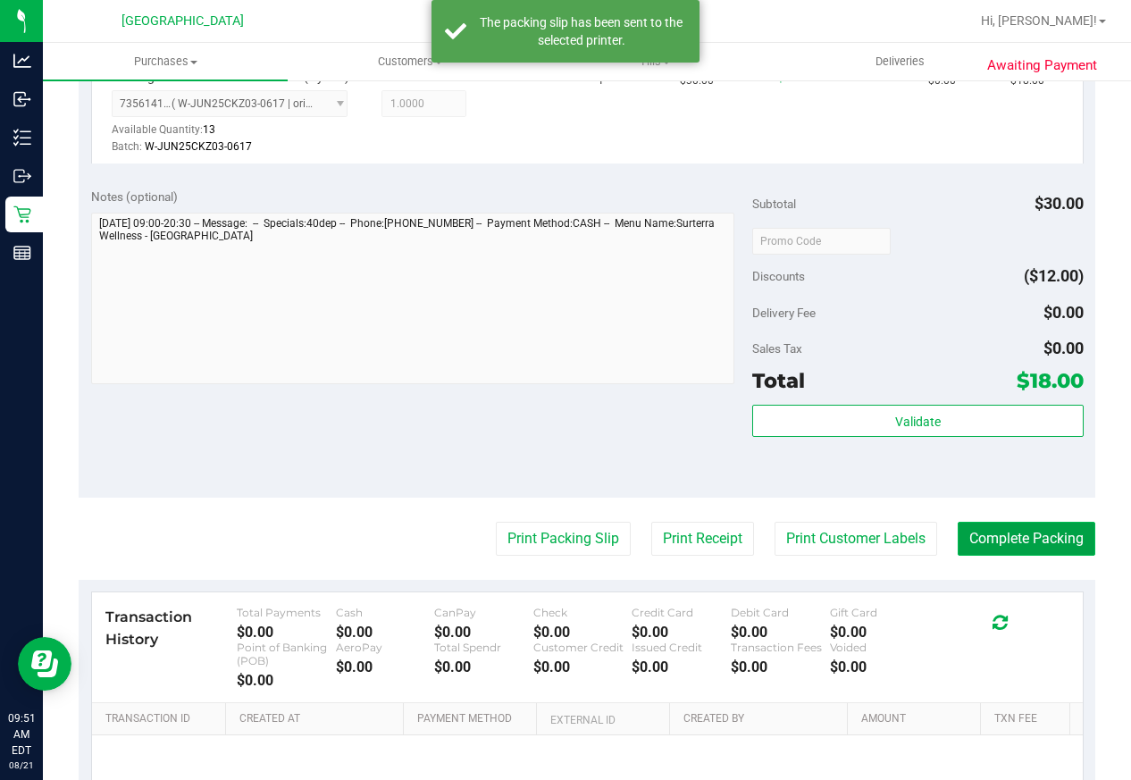
click at [1038, 543] on button "Complete Packing" at bounding box center [1027, 539] width 138 height 34
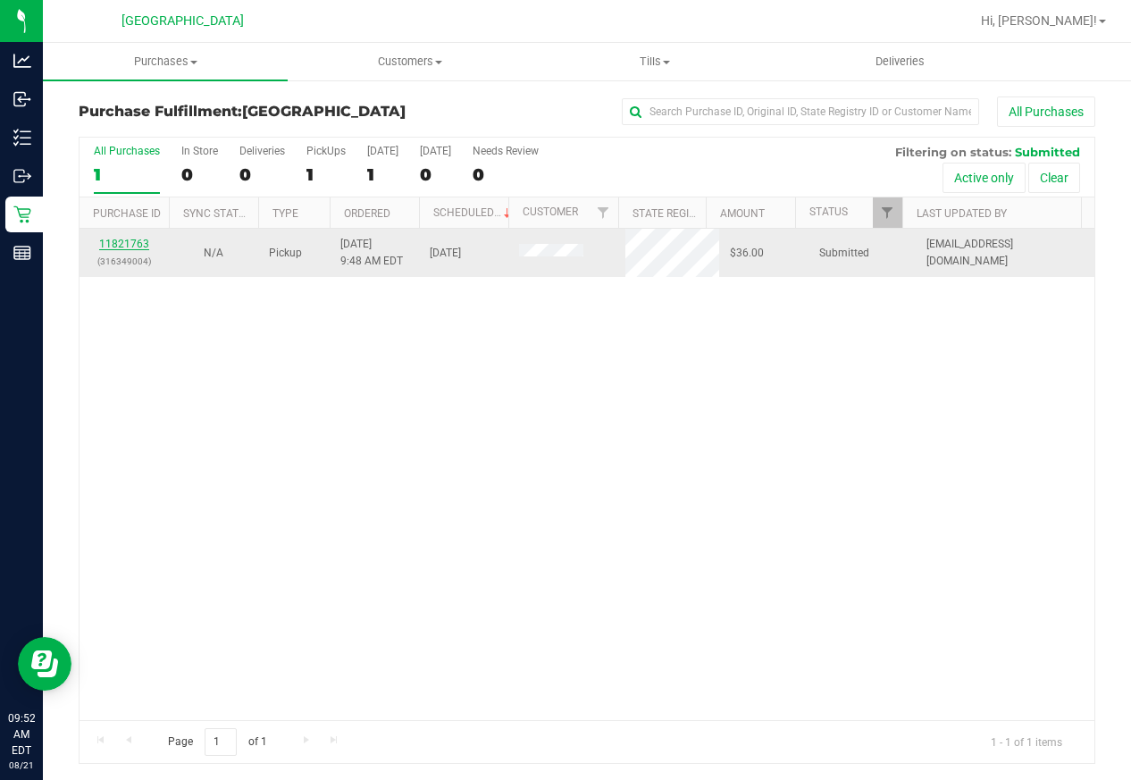
click at [133, 240] on link "11821763" at bounding box center [124, 244] width 50 height 13
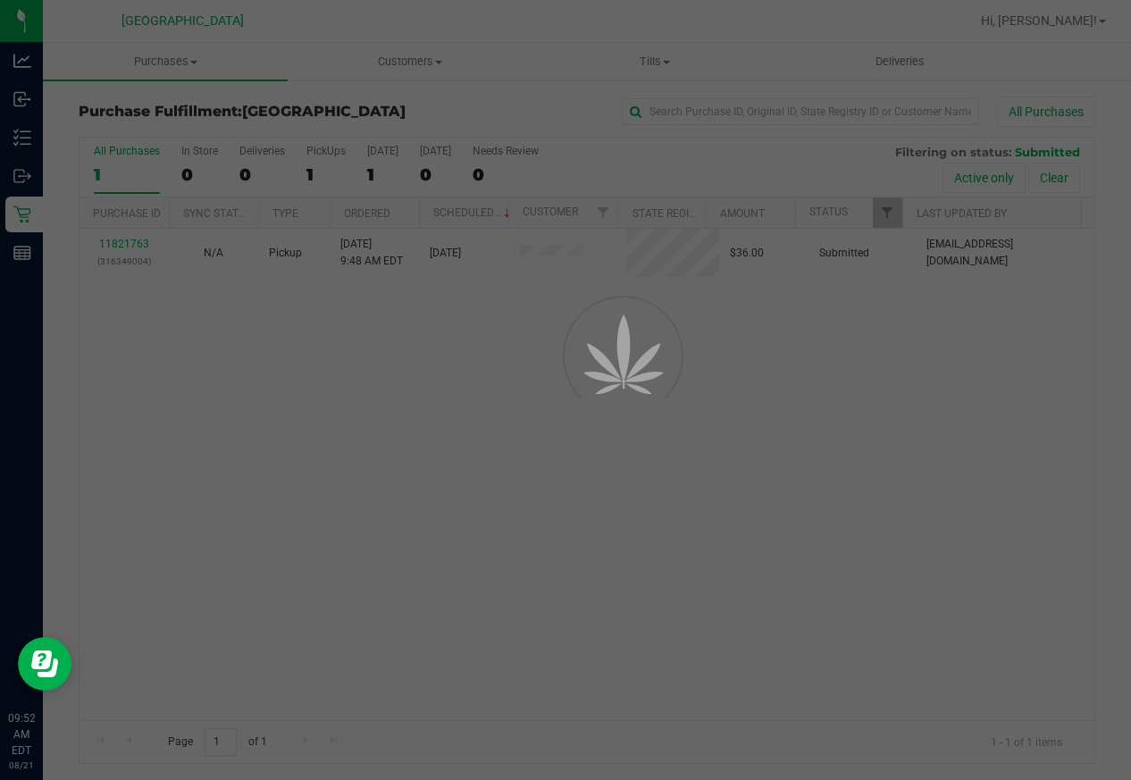
drag, startPoint x: 133, startPoint y: 240, endPoint x: 95, endPoint y: 322, distance: 89.9
click at [80, 337] on div at bounding box center [565, 390] width 1131 height 780
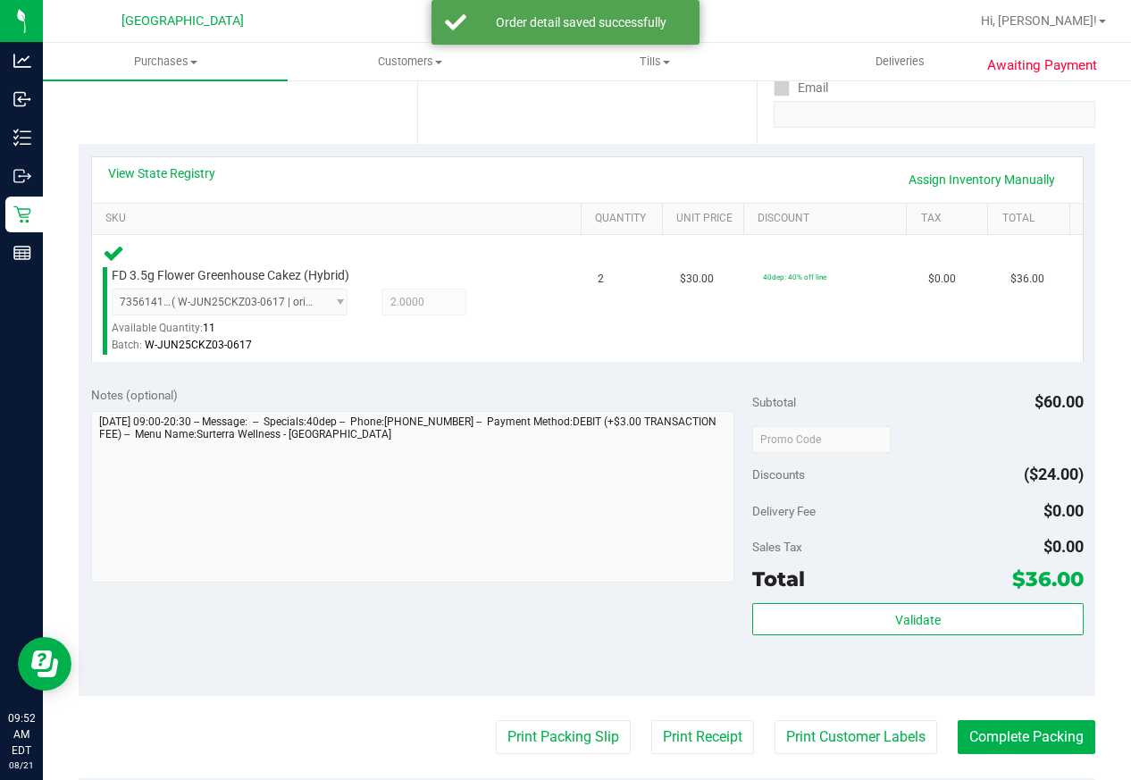
scroll to position [536, 0]
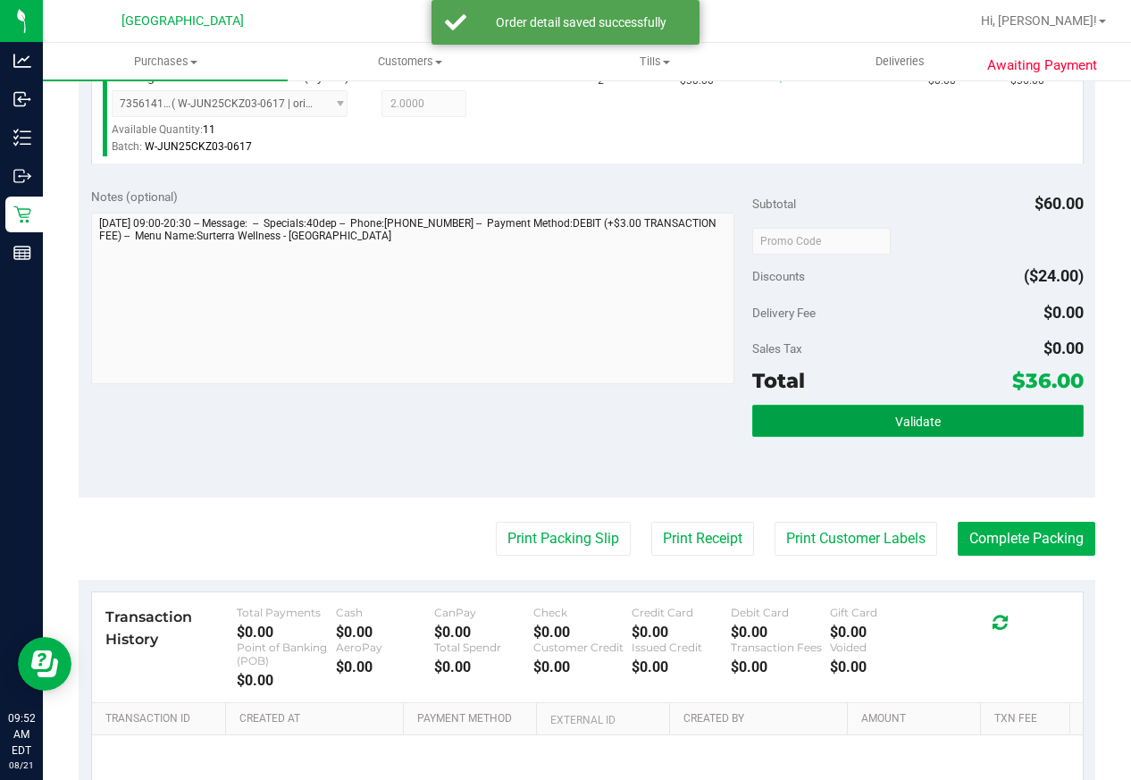
click at [923, 415] on span "Validate" at bounding box center [918, 422] width 46 height 14
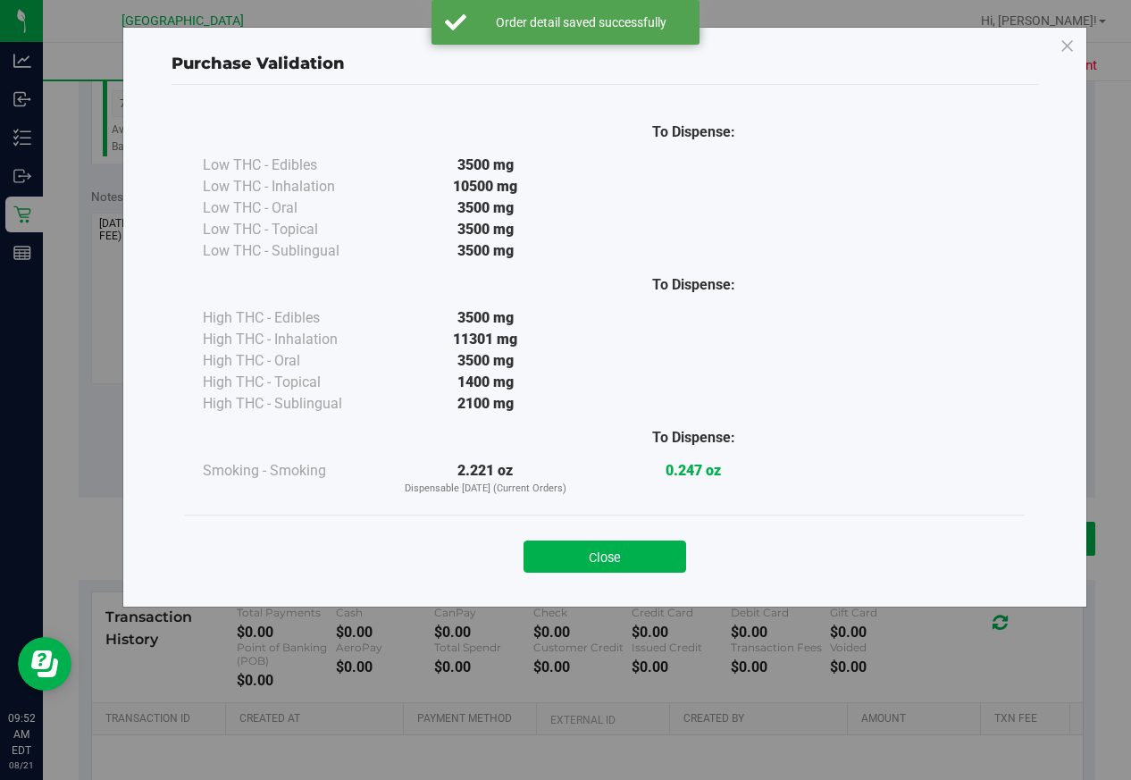
click at [606, 577] on div "Close" at bounding box center [605, 551] width 840 height 72
click at [604, 559] on button "Close" at bounding box center [605, 557] width 163 height 32
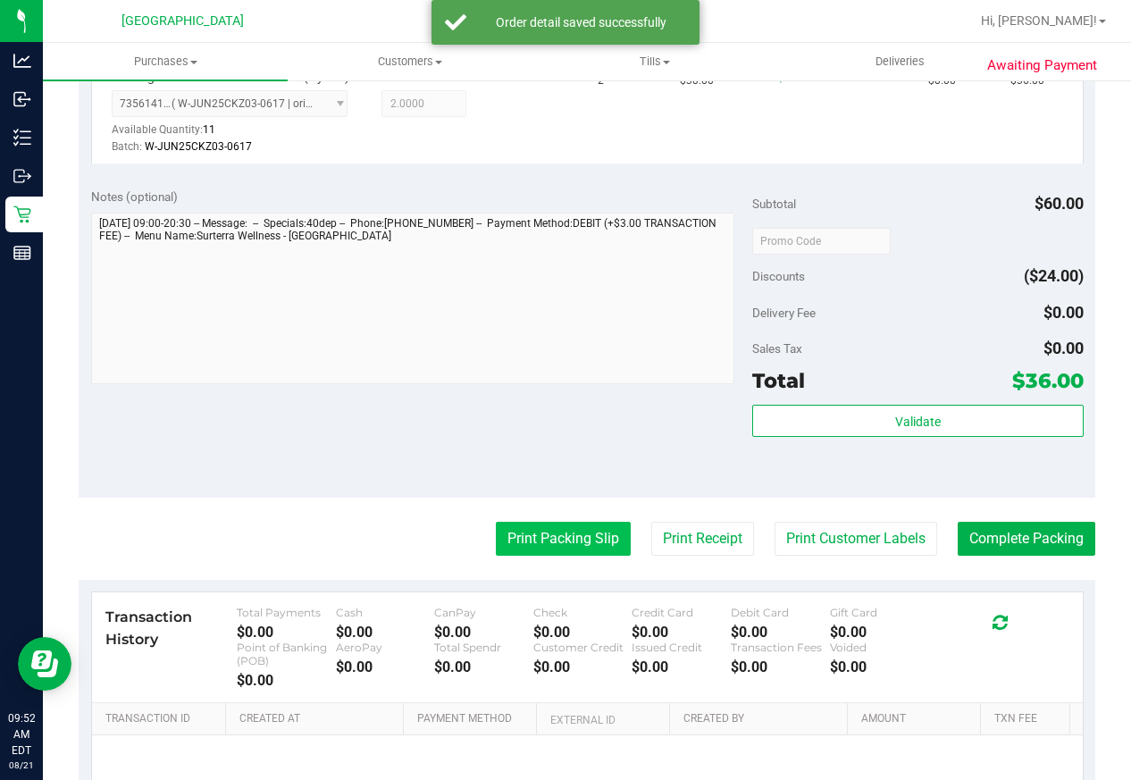
click at [568, 540] on button "Print Packing Slip" at bounding box center [563, 539] width 135 height 34
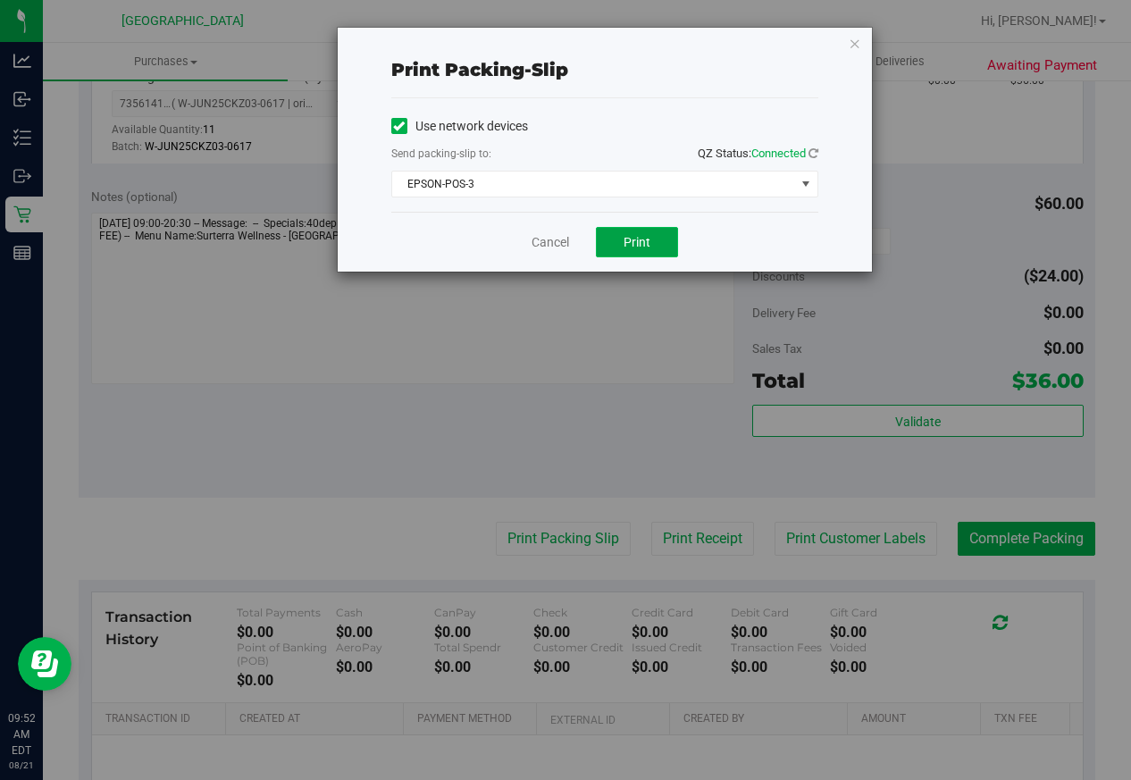
click at [635, 242] on span "Print" at bounding box center [637, 242] width 27 height 14
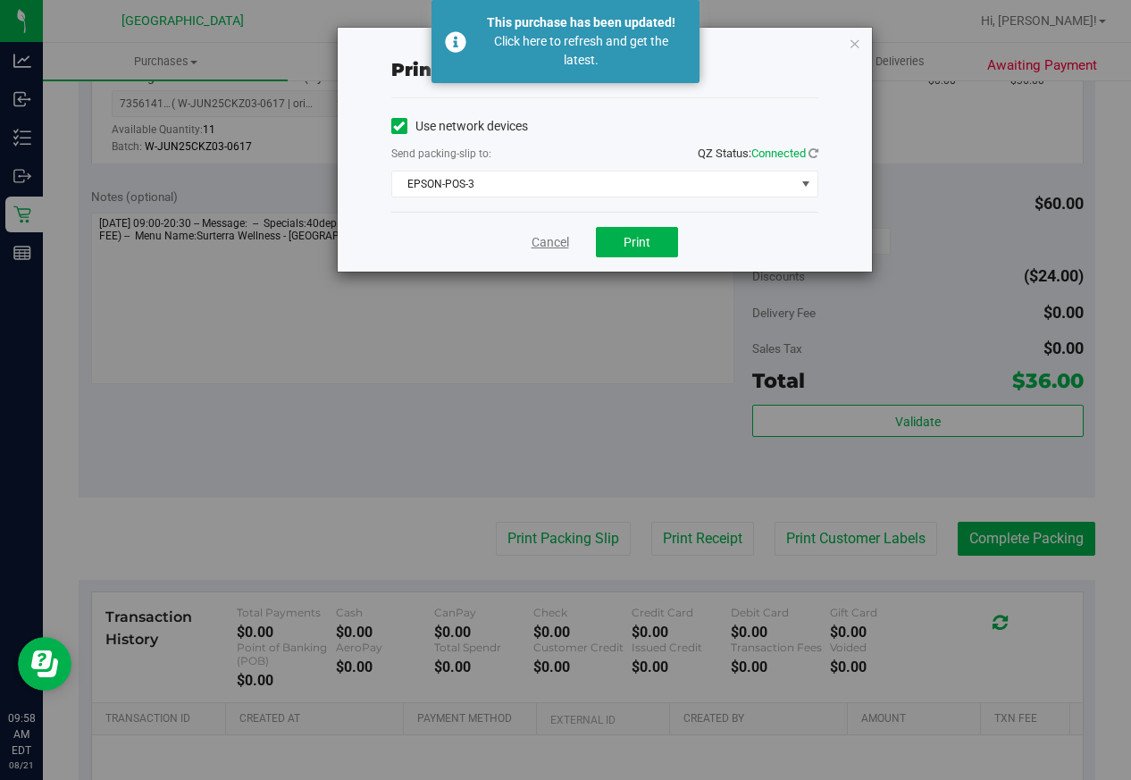
click at [551, 233] on link "Cancel" at bounding box center [551, 242] width 38 height 19
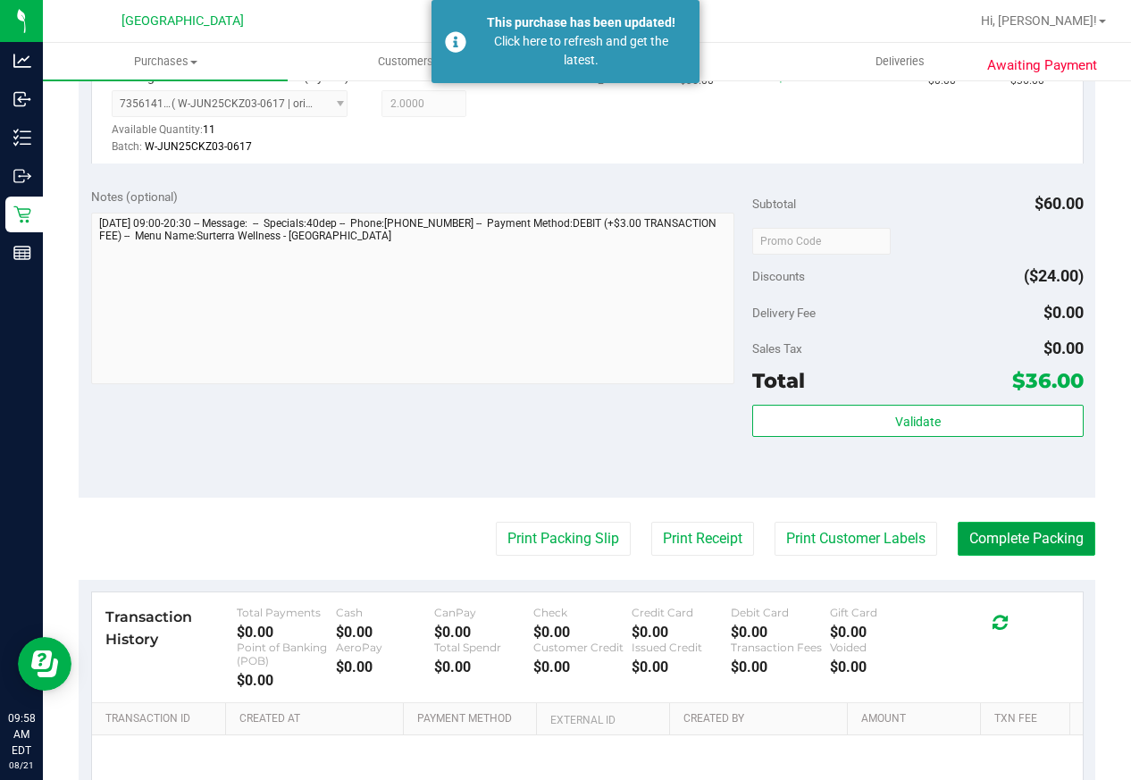
click at [996, 525] on button "Complete Packing" at bounding box center [1027, 539] width 138 height 34
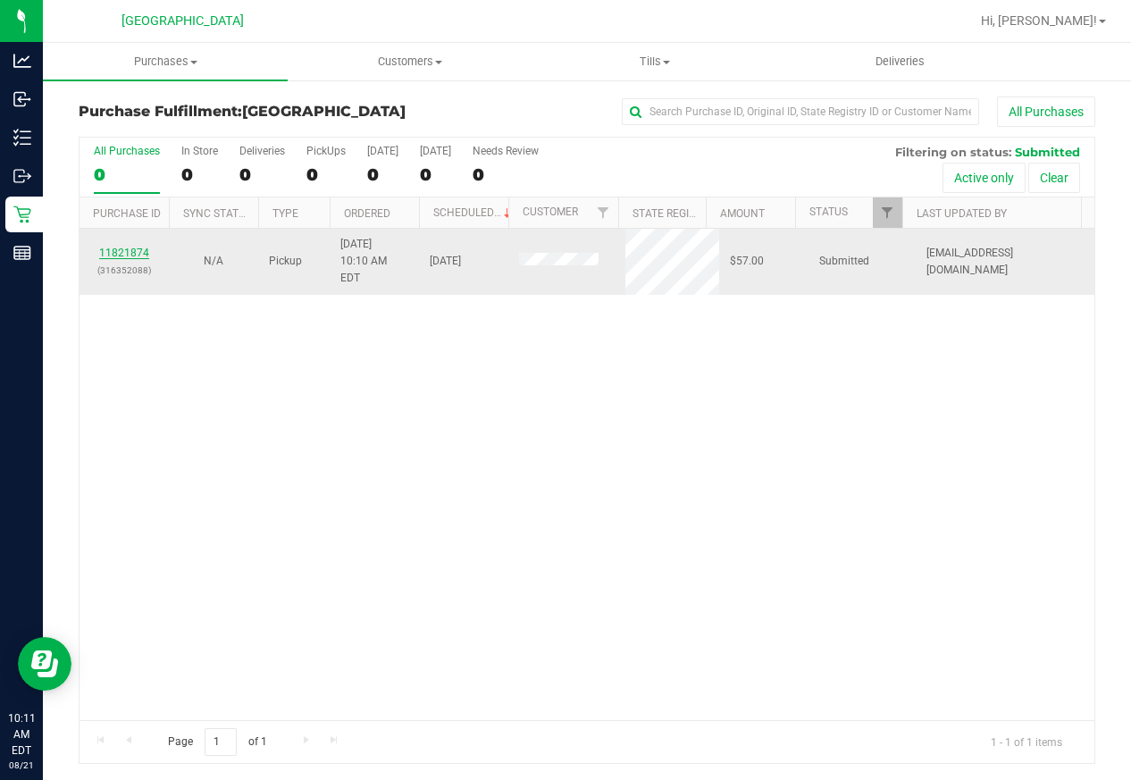
click at [121, 247] on link "11821874" at bounding box center [124, 253] width 50 height 13
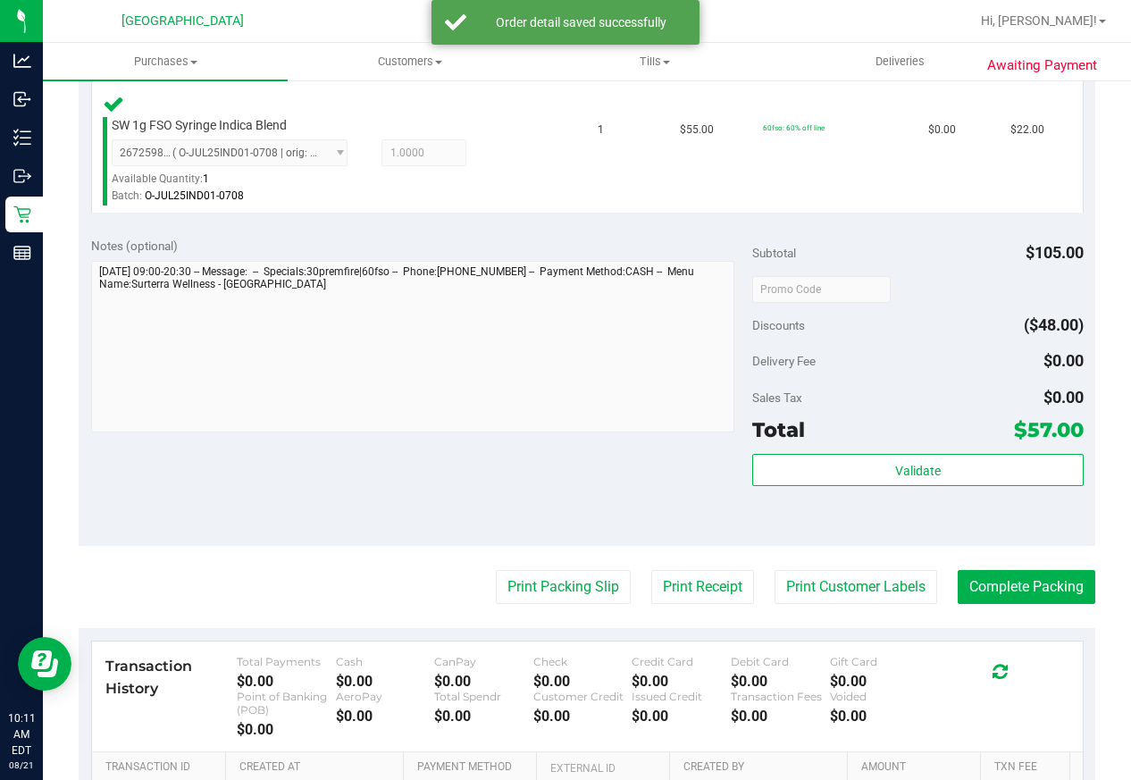
scroll to position [715, 0]
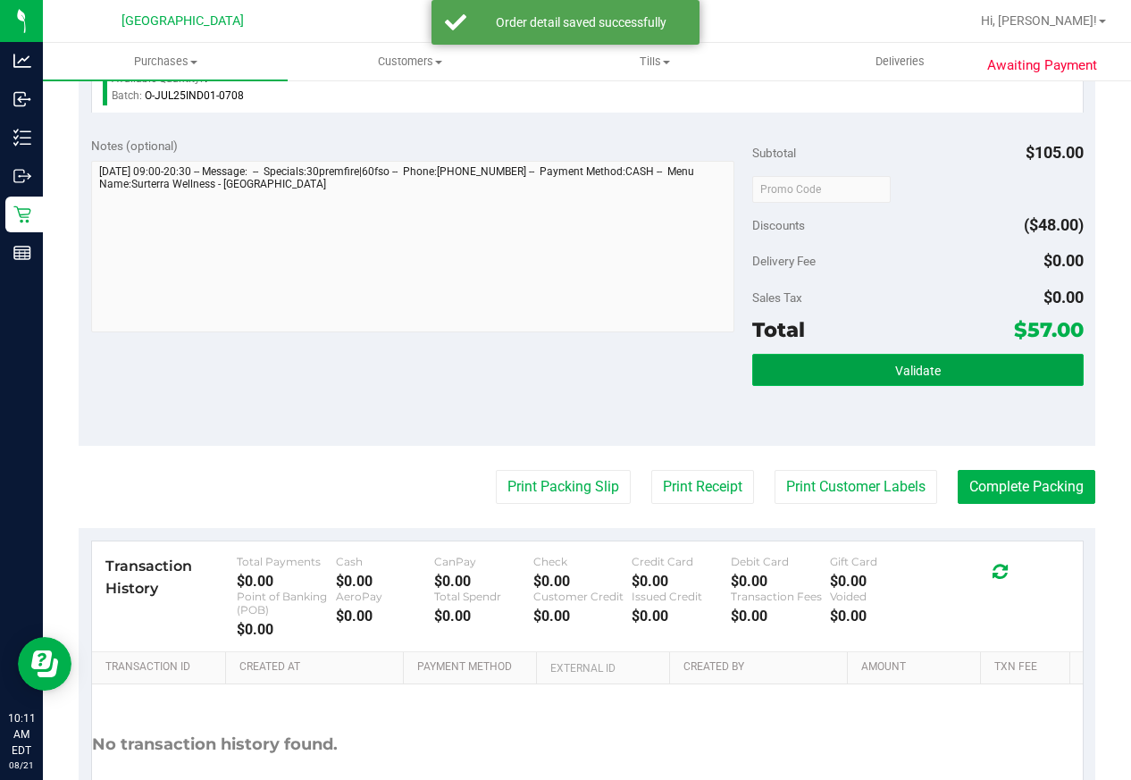
click at [906, 377] on span "Validate" at bounding box center [918, 371] width 46 height 14
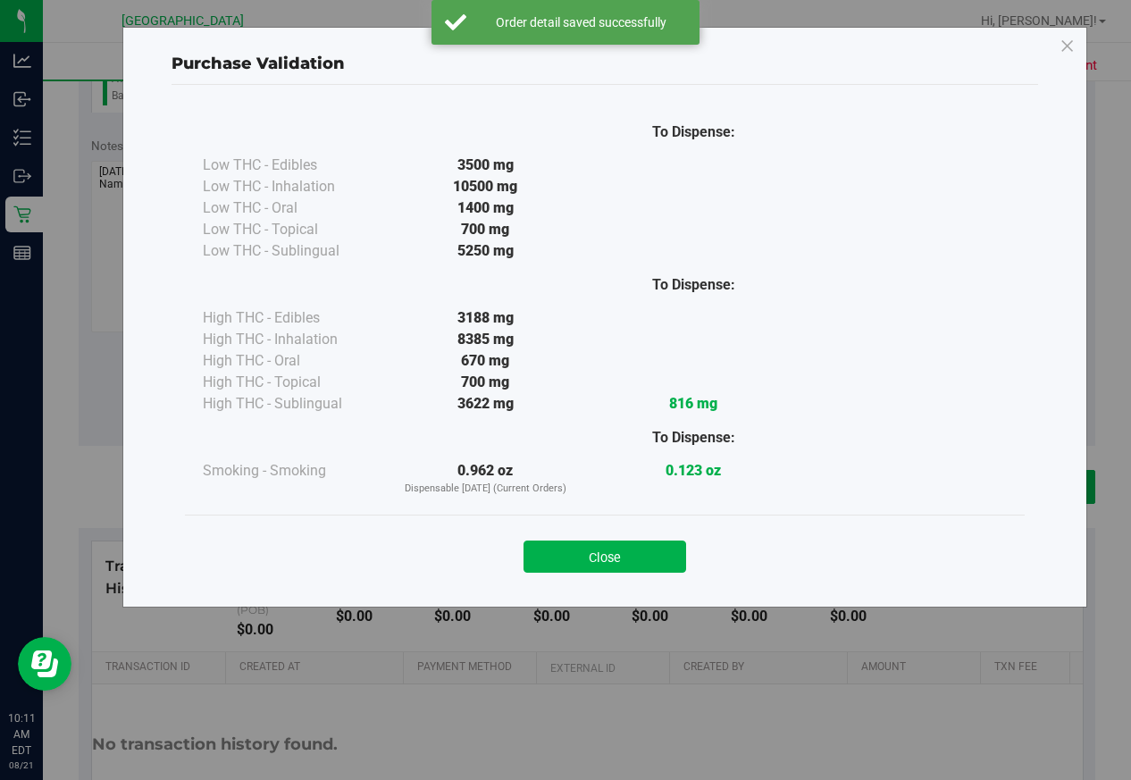
click at [642, 546] on button "Close" at bounding box center [605, 557] width 163 height 32
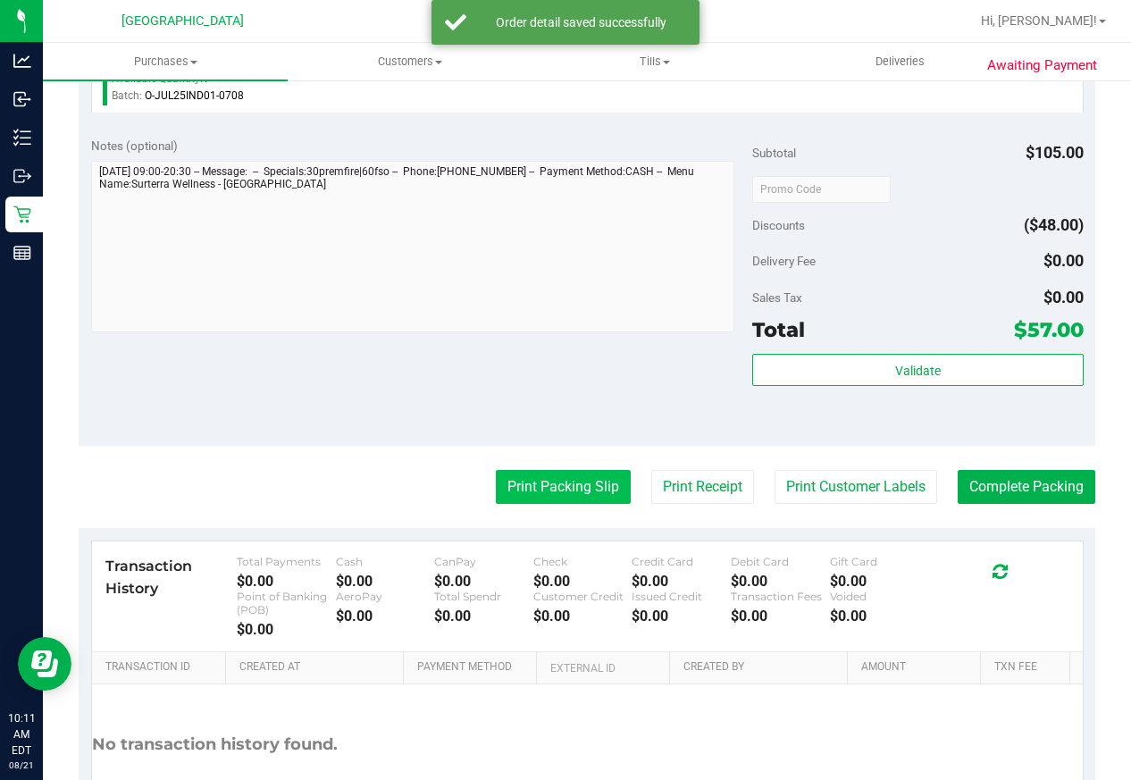
click at [543, 495] on button "Print Packing Slip" at bounding box center [563, 487] width 135 height 34
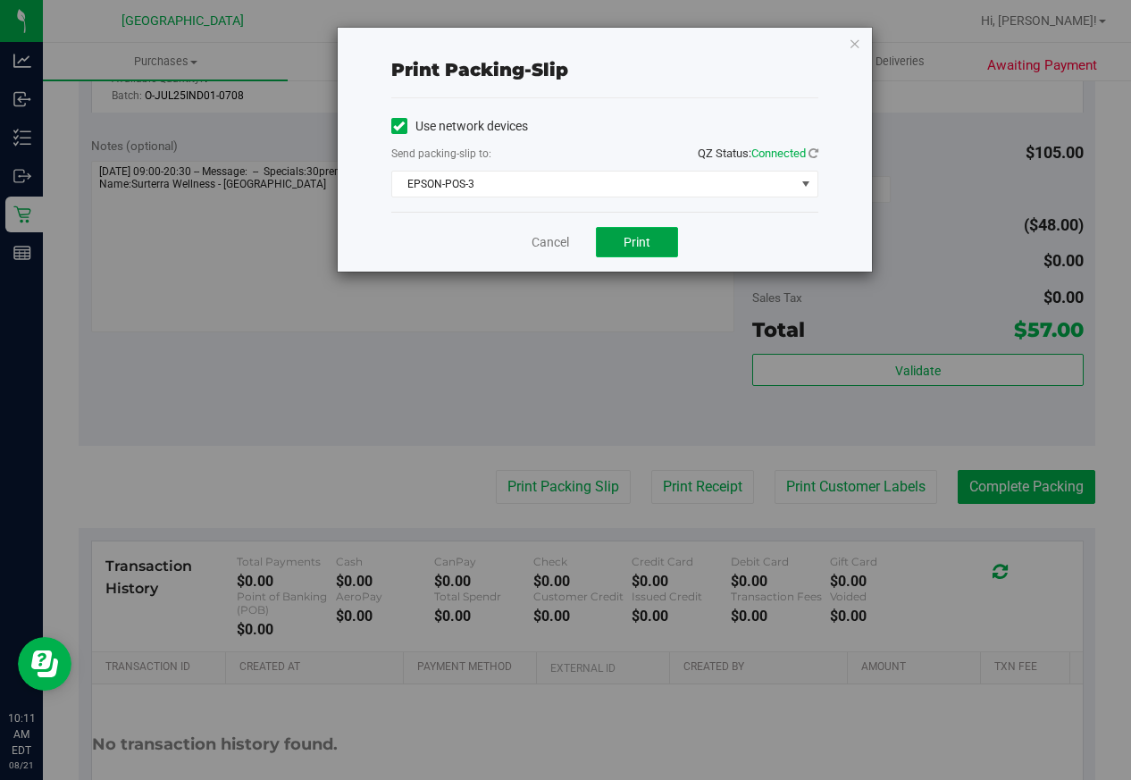
click at [619, 244] on button "Print" at bounding box center [637, 242] width 82 height 30
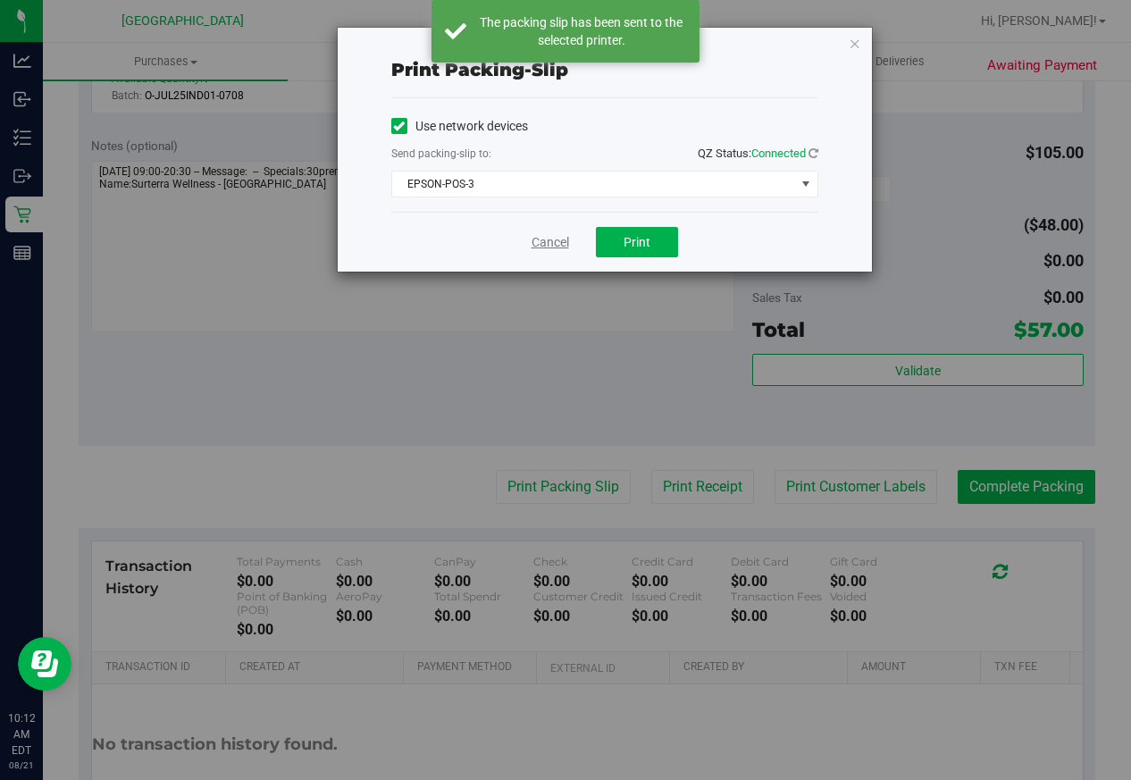
click at [551, 244] on link "Cancel" at bounding box center [551, 242] width 38 height 19
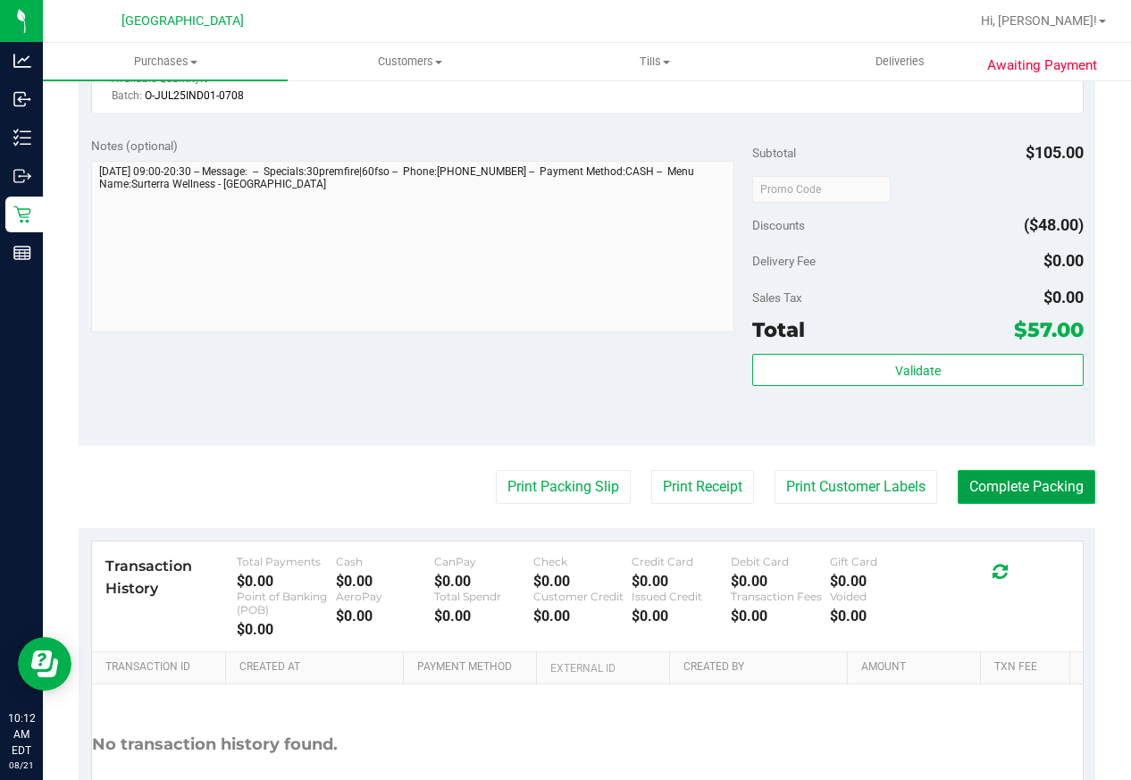
click at [1025, 483] on button "Complete Packing" at bounding box center [1027, 487] width 138 height 34
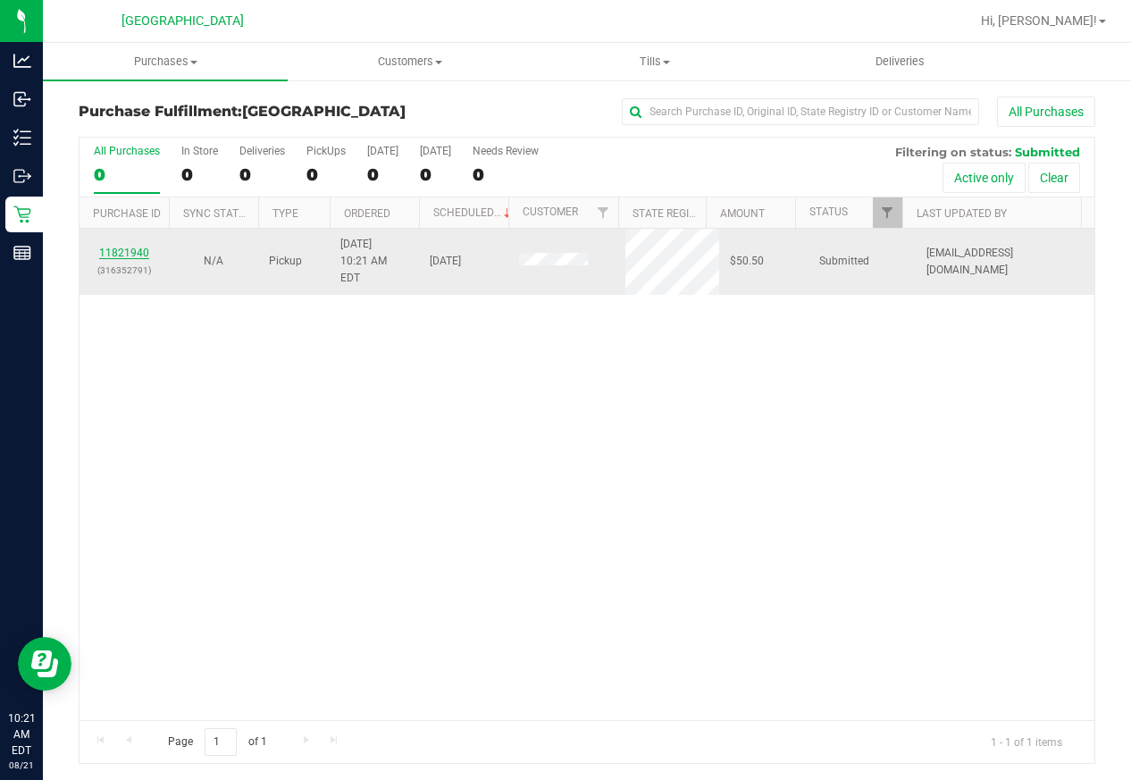
click at [137, 247] on link "11821940" at bounding box center [124, 253] width 50 height 13
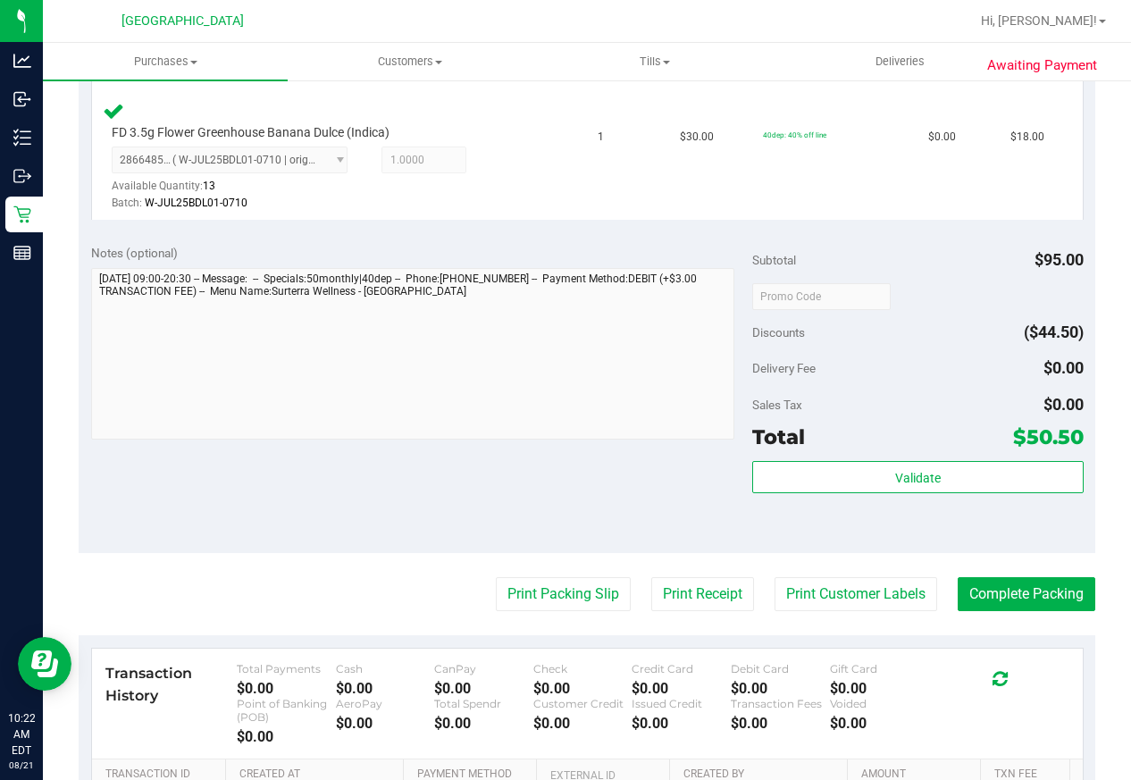
scroll to position [626, 0]
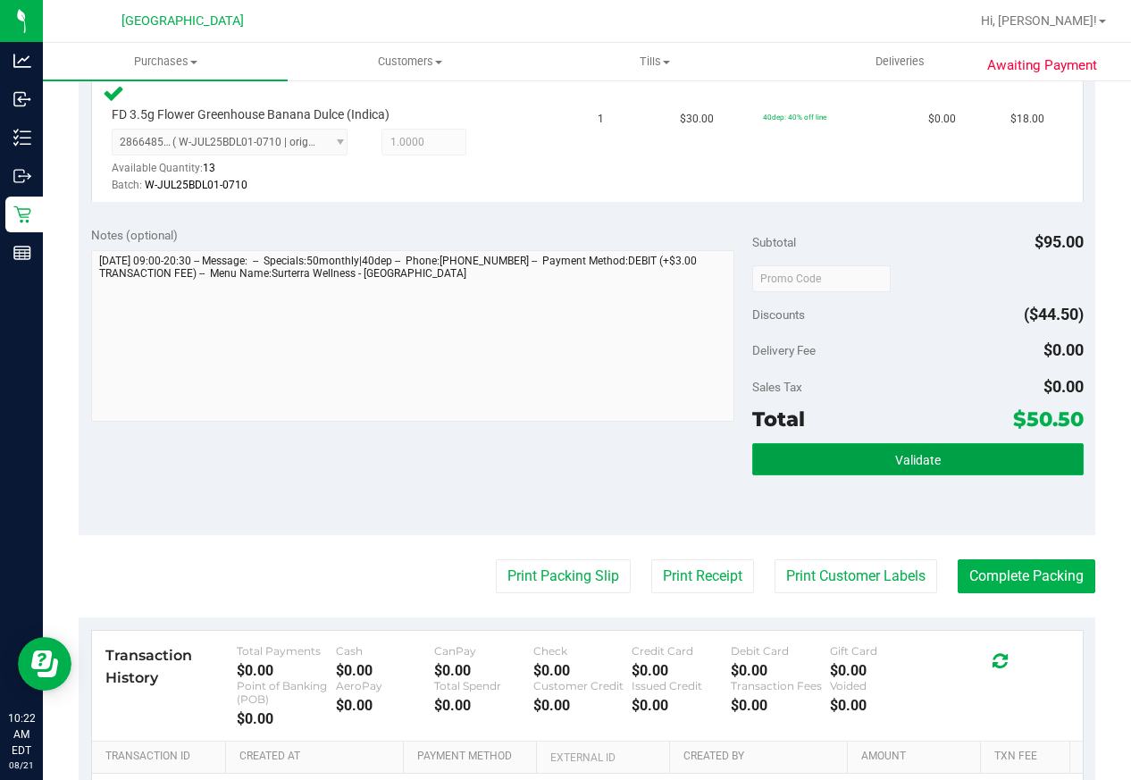
click at [954, 463] on button "Validate" at bounding box center [918, 459] width 331 height 32
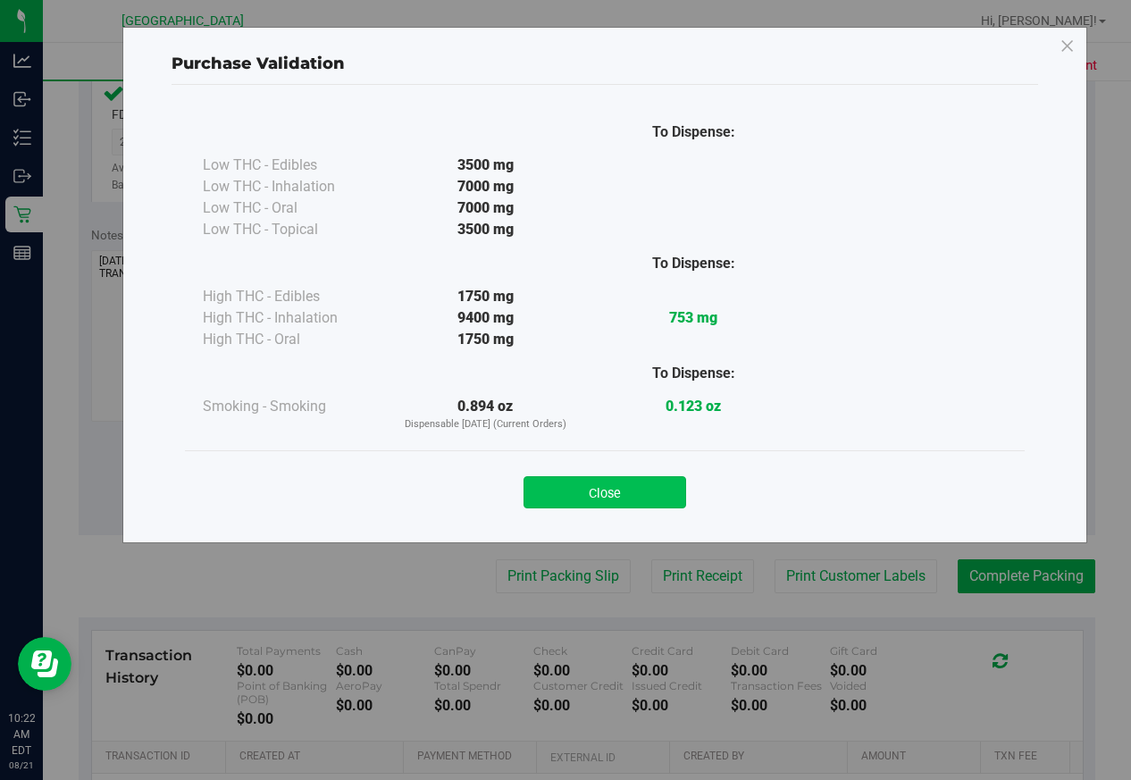
click at [636, 493] on button "Close" at bounding box center [605, 492] width 163 height 32
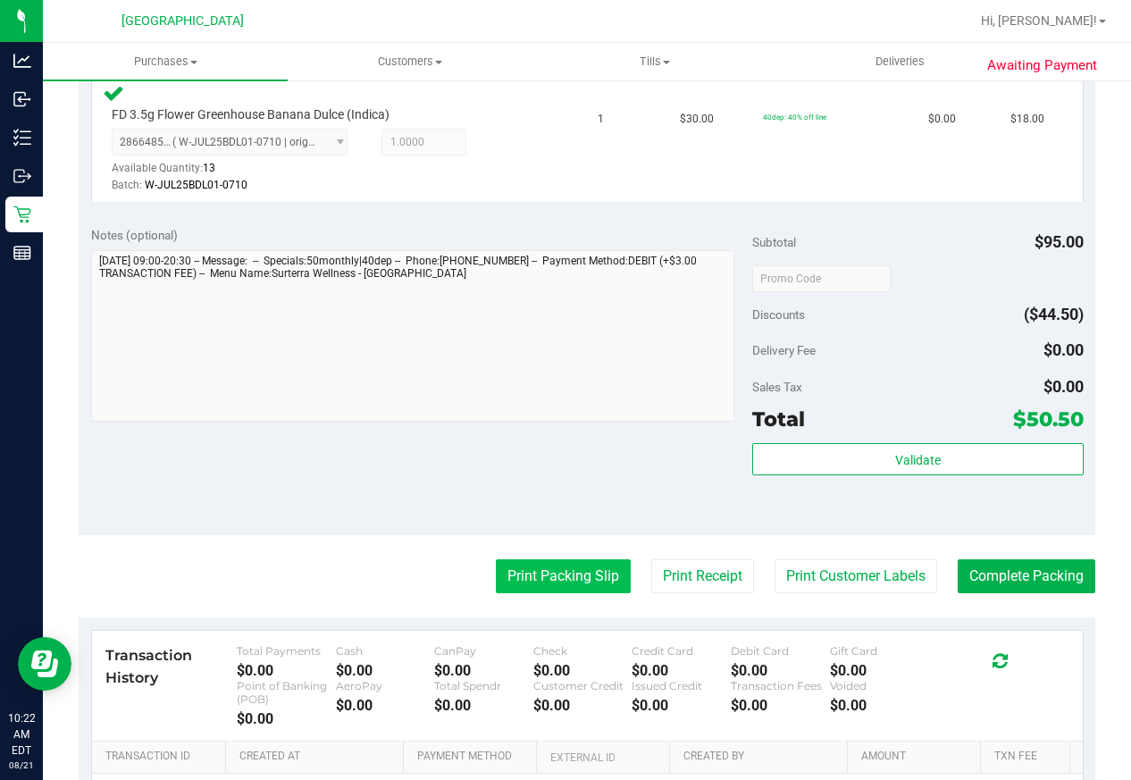
click at [590, 573] on button "Print Packing Slip" at bounding box center [563, 576] width 135 height 34
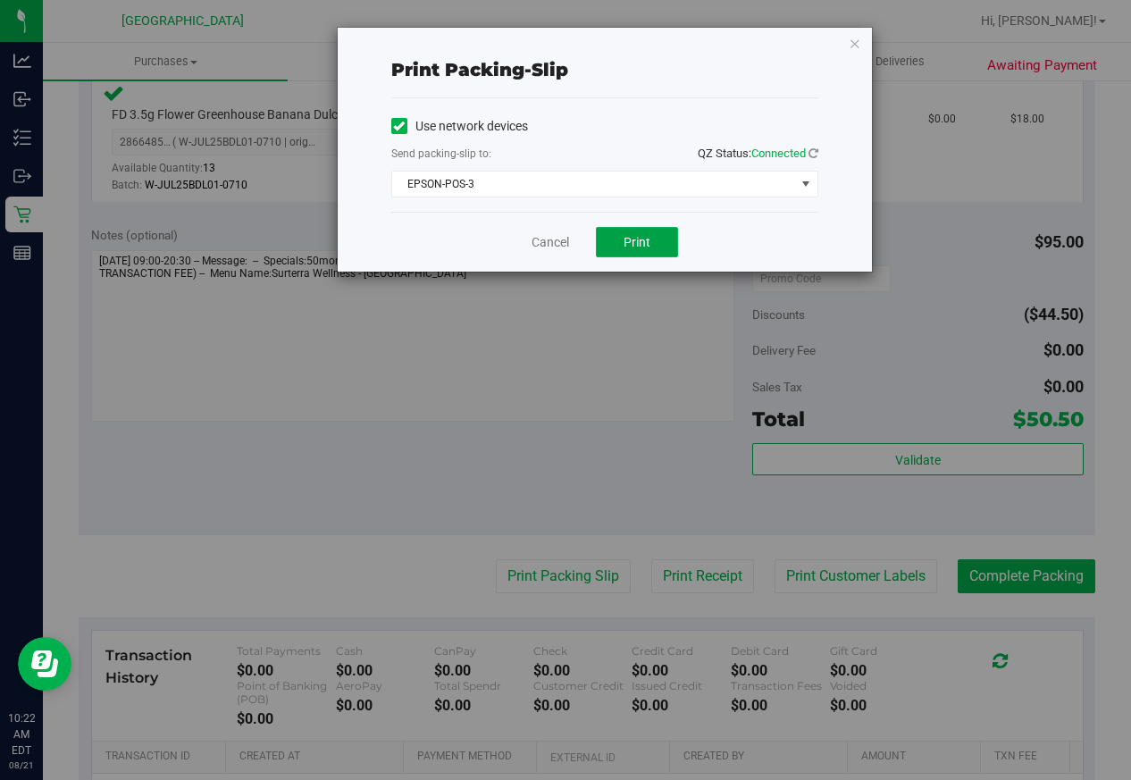
click at [629, 235] on span "Print" at bounding box center [637, 242] width 27 height 14
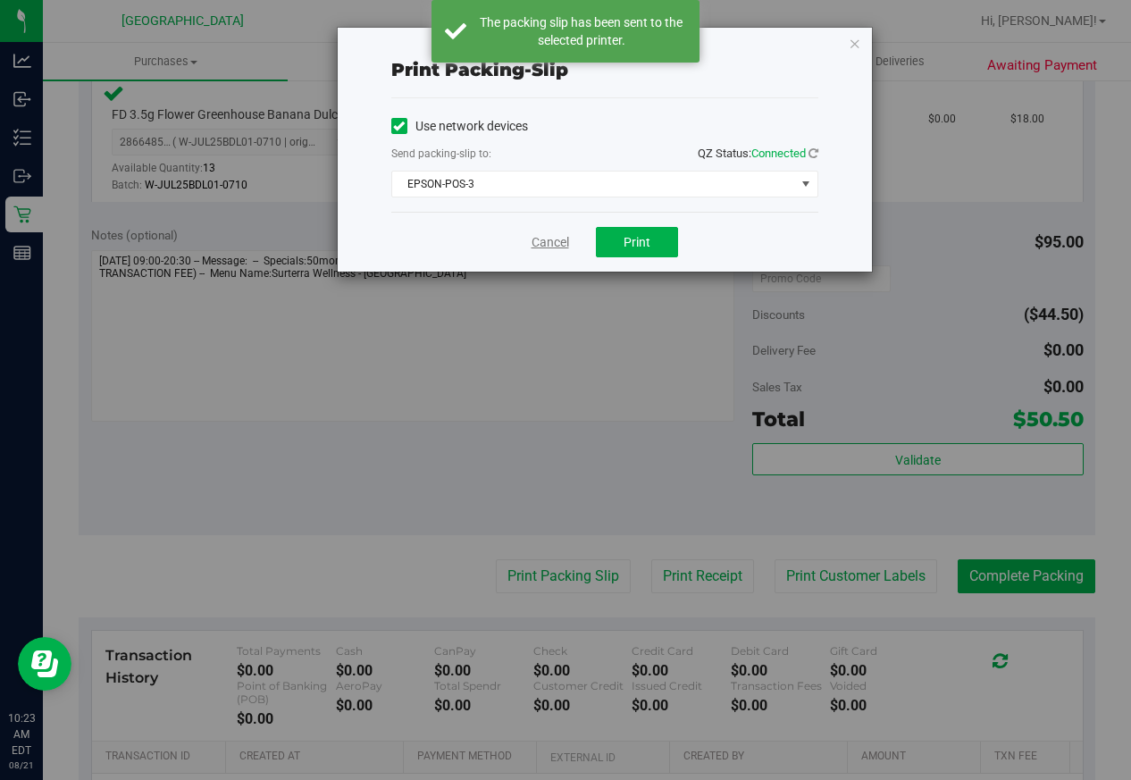
click at [554, 240] on link "Cancel" at bounding box center [551, 242] width 38 height 19
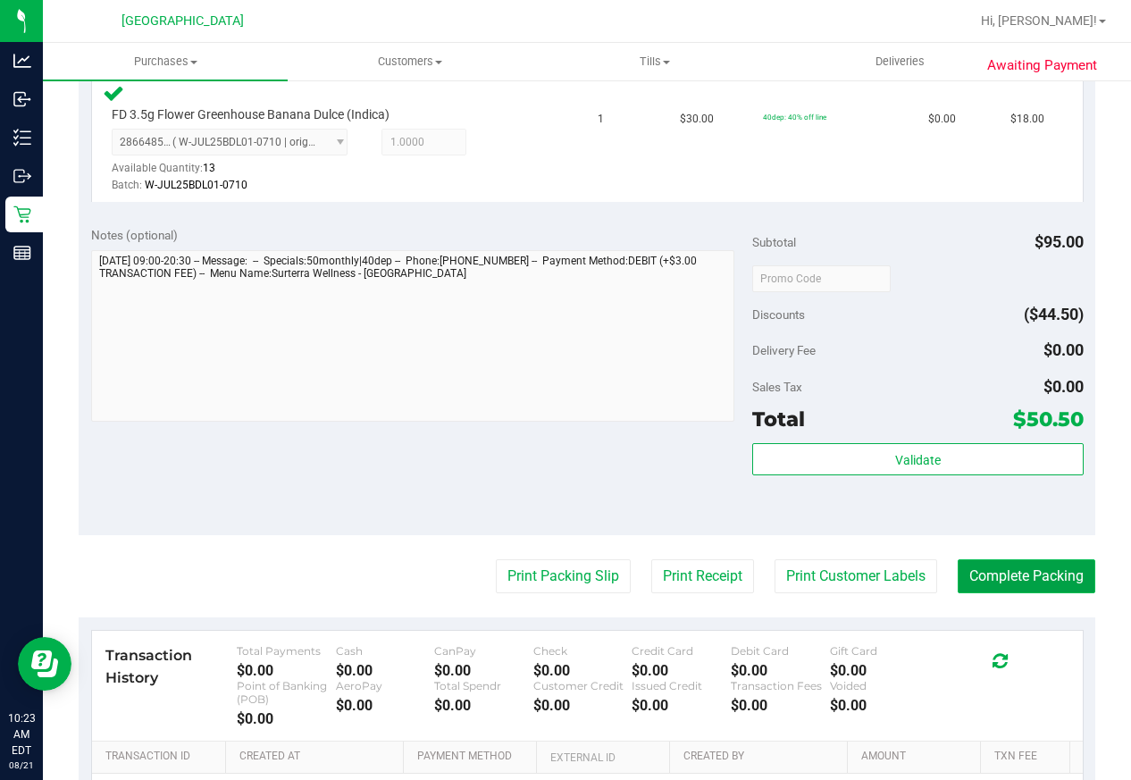
click at [971, 567] on button "Complete Packing" at bounding box center [1027, 576] width 138 height 34
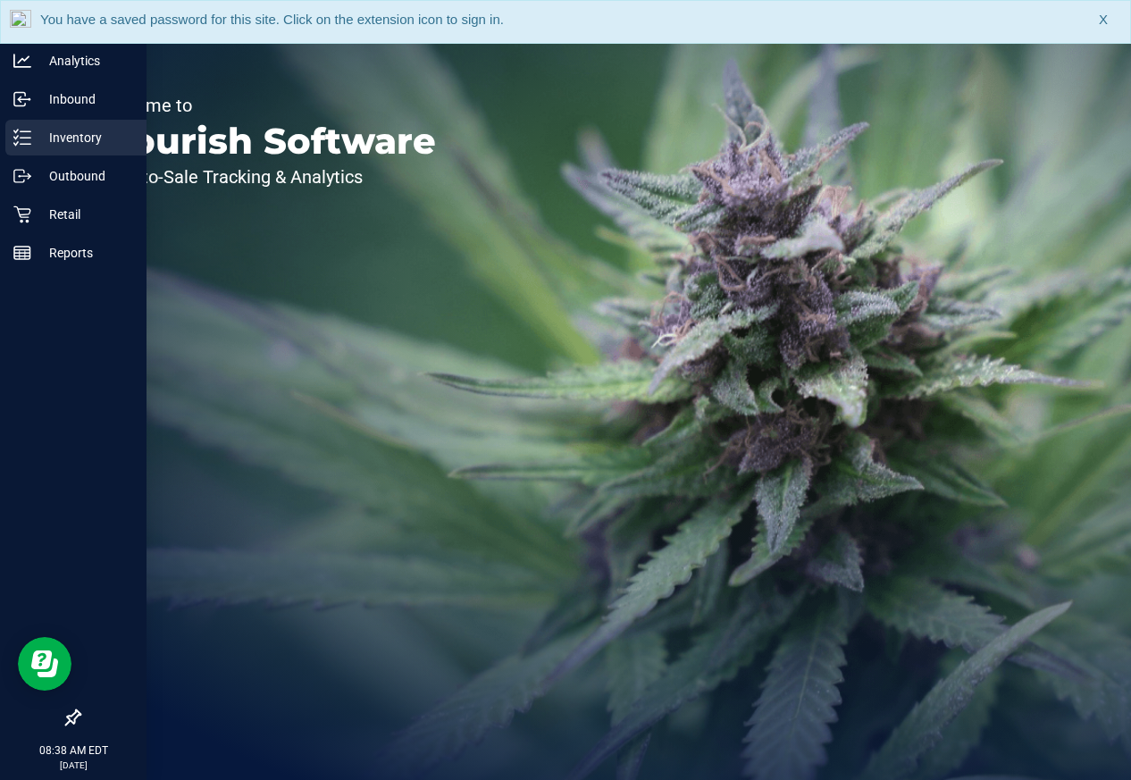
click at [63, 125] on div "Inventory" at bounding box center [75, 138] width 141 height 36
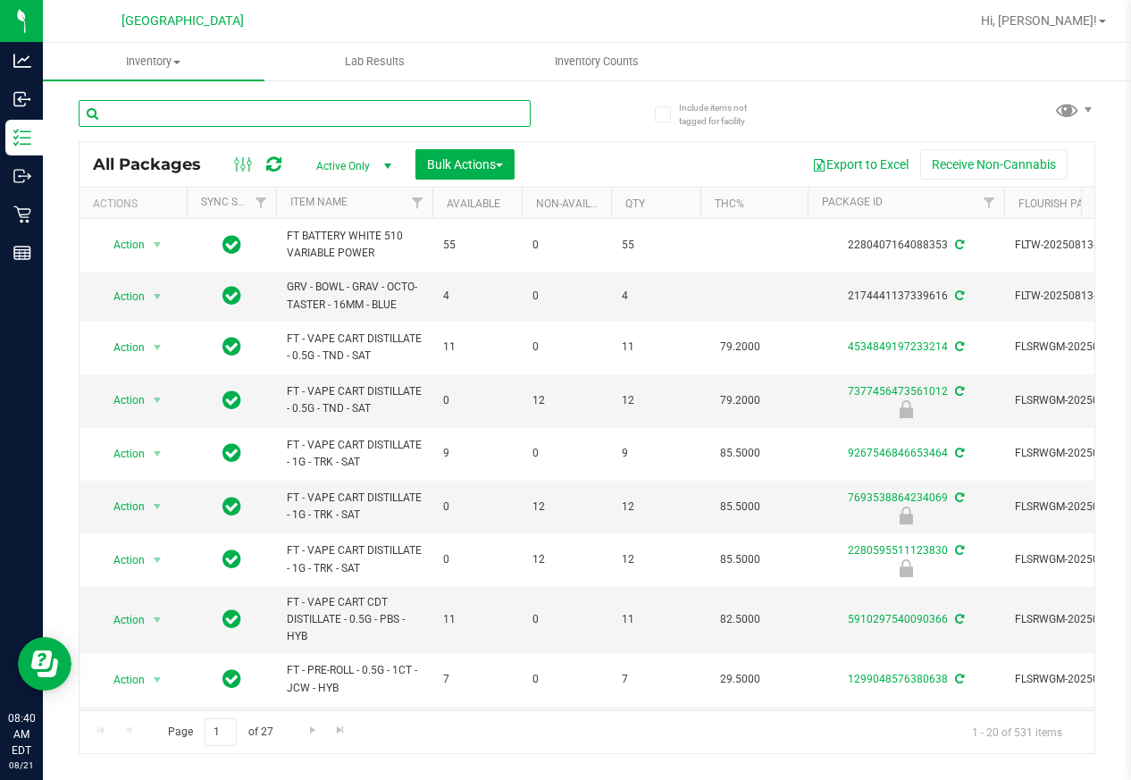
click at [198, 109] on input "text" at bounding box center [305, 113] width 452 height 27
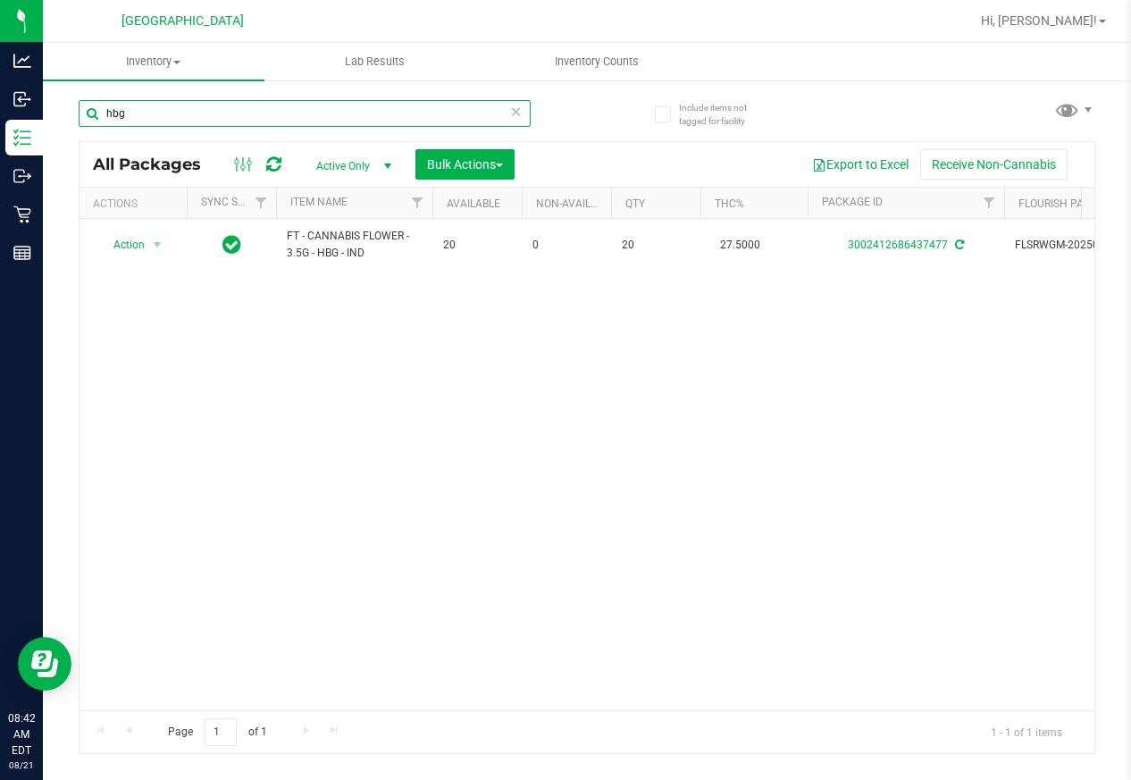
click at [198, 109] on input "hbg" at bounding box center [305, 113] width 452 height 27
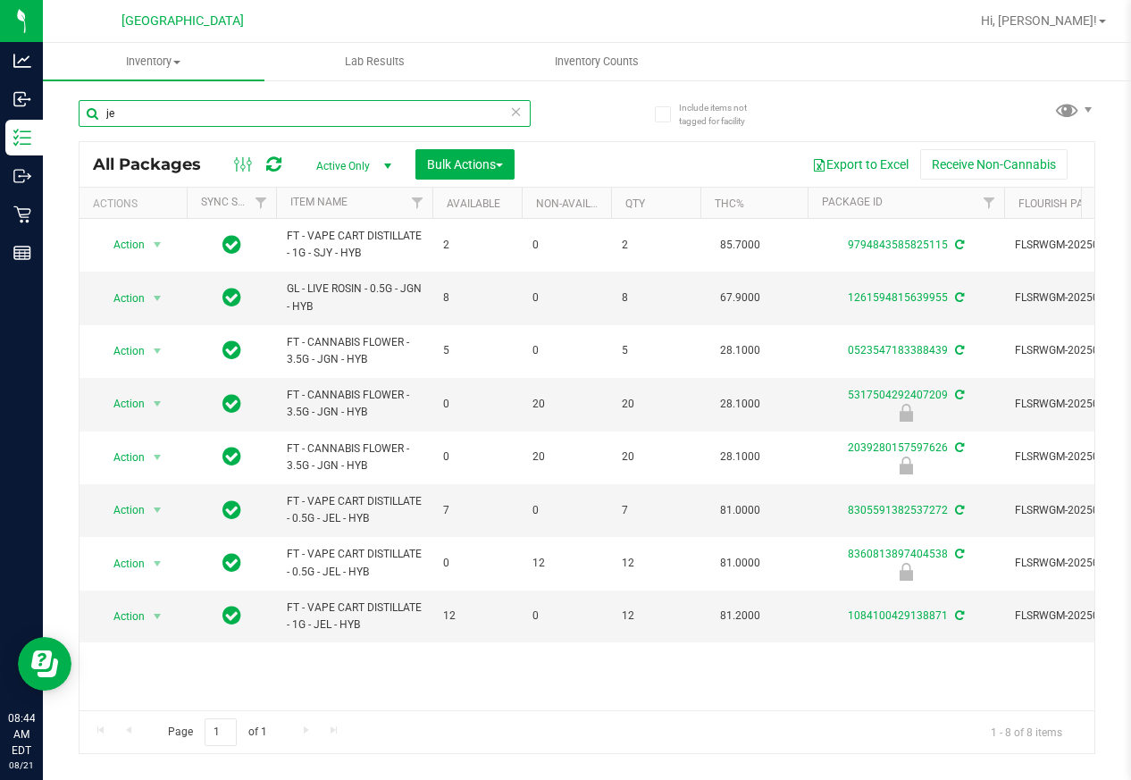
type input "j"
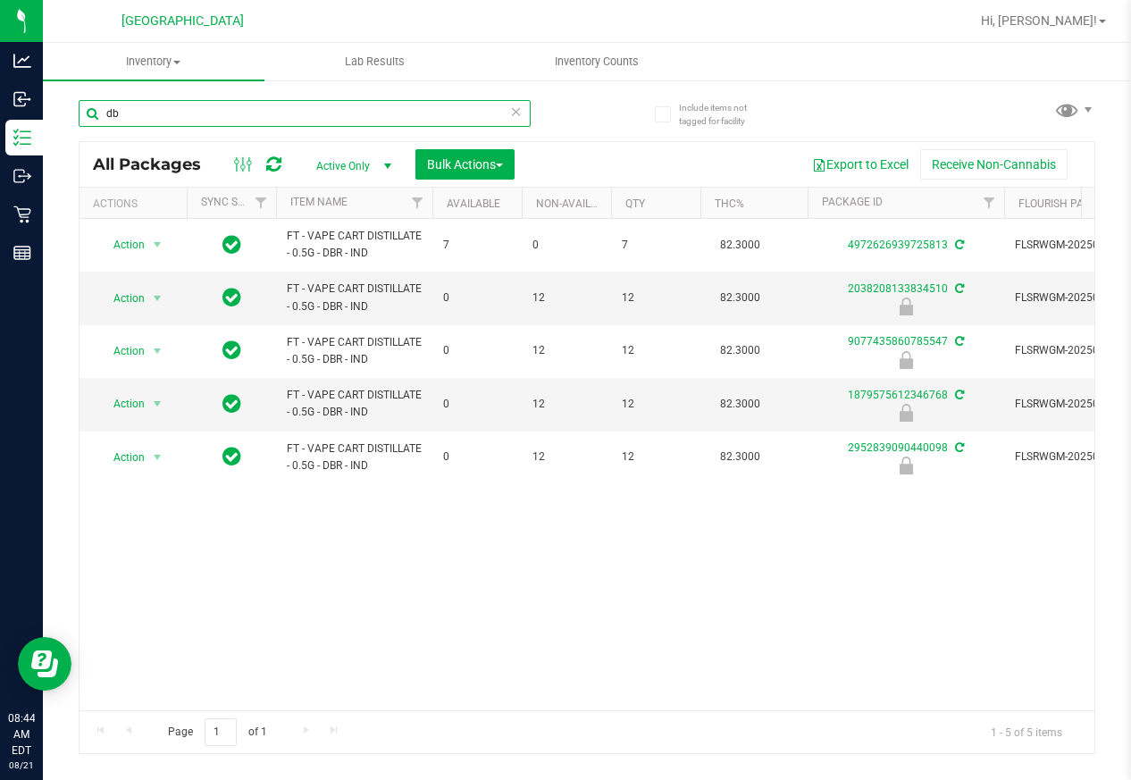
type input "d"
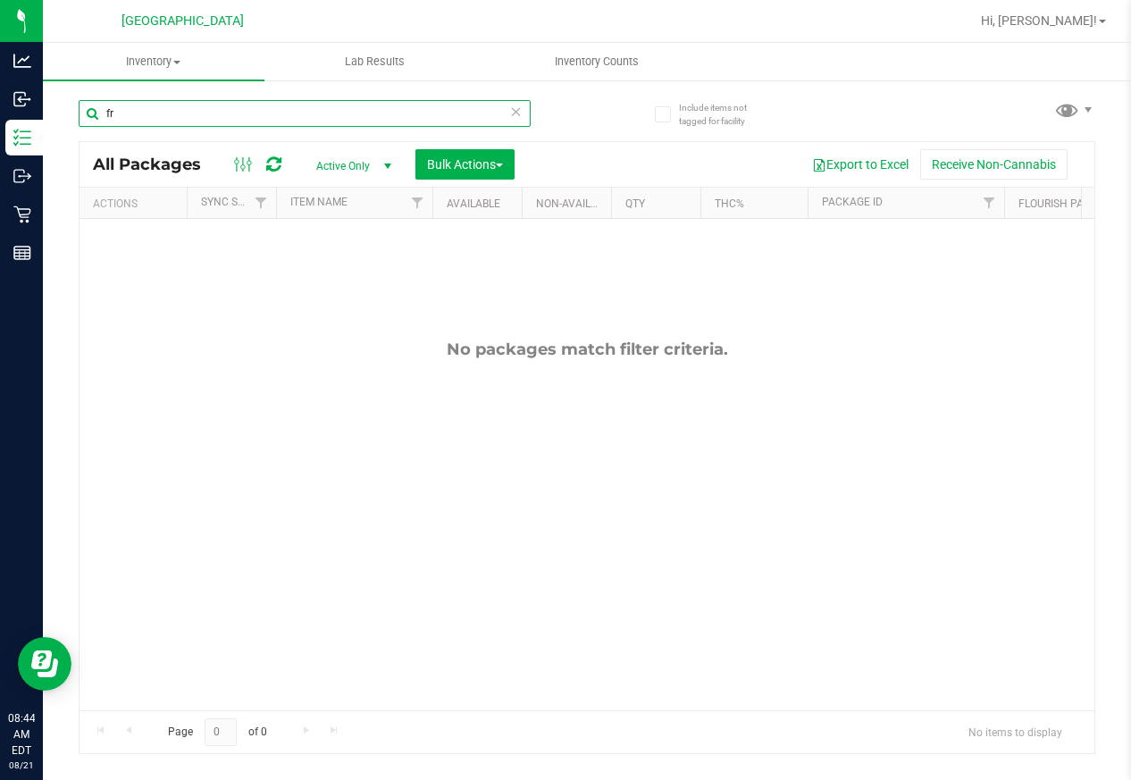
type input "f"
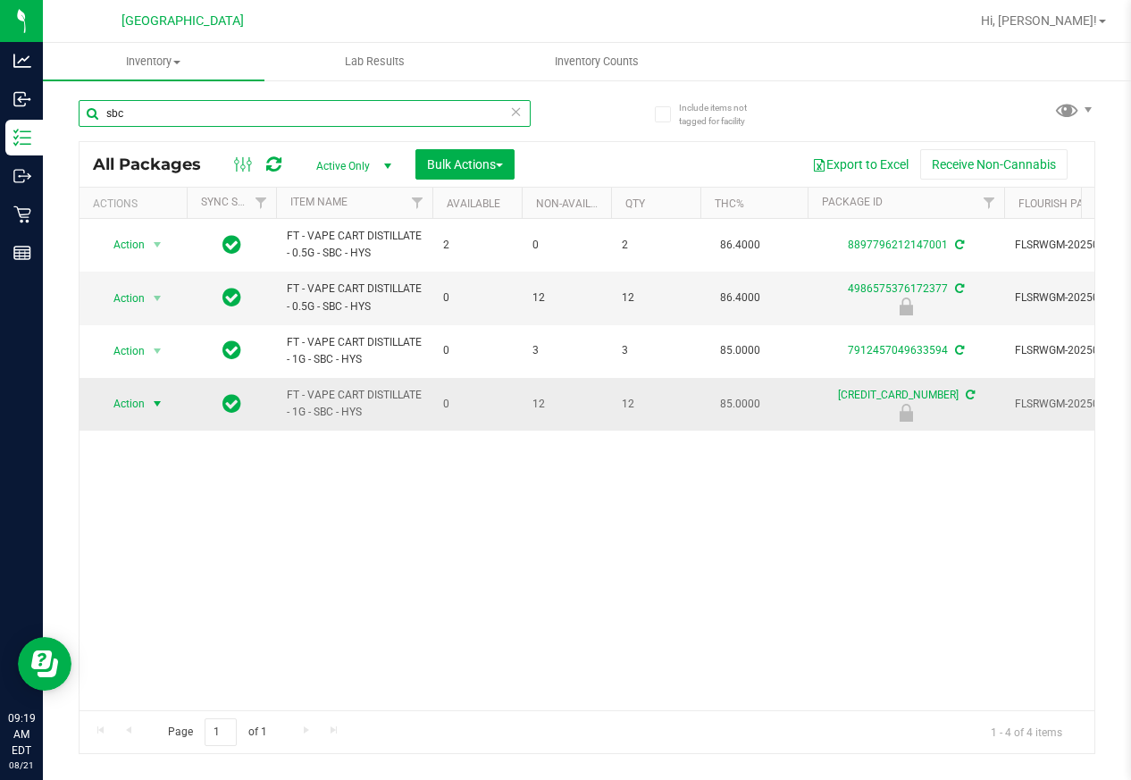
type input "sbc"
click at [153, 405] on span "select" at bounding box center [157, 404] width 14 height 14
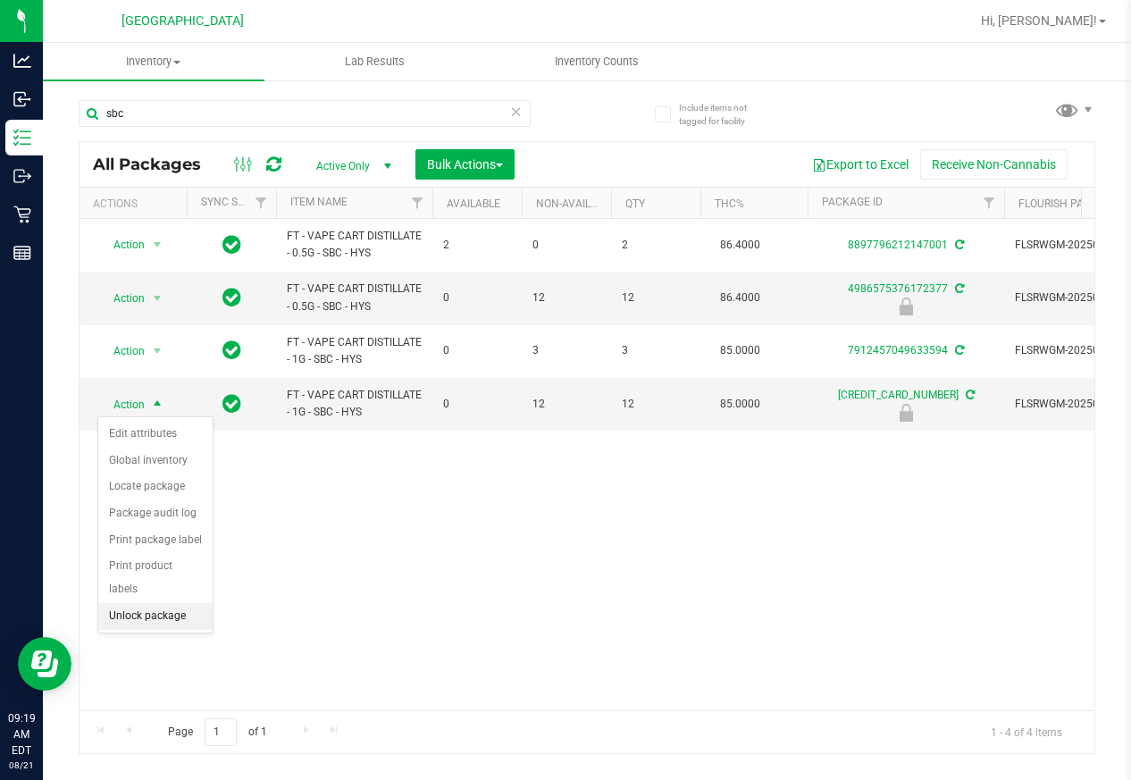
click at [170, 603] on li "Unlock package" at bounding box center [155, 616] width 114 height 27
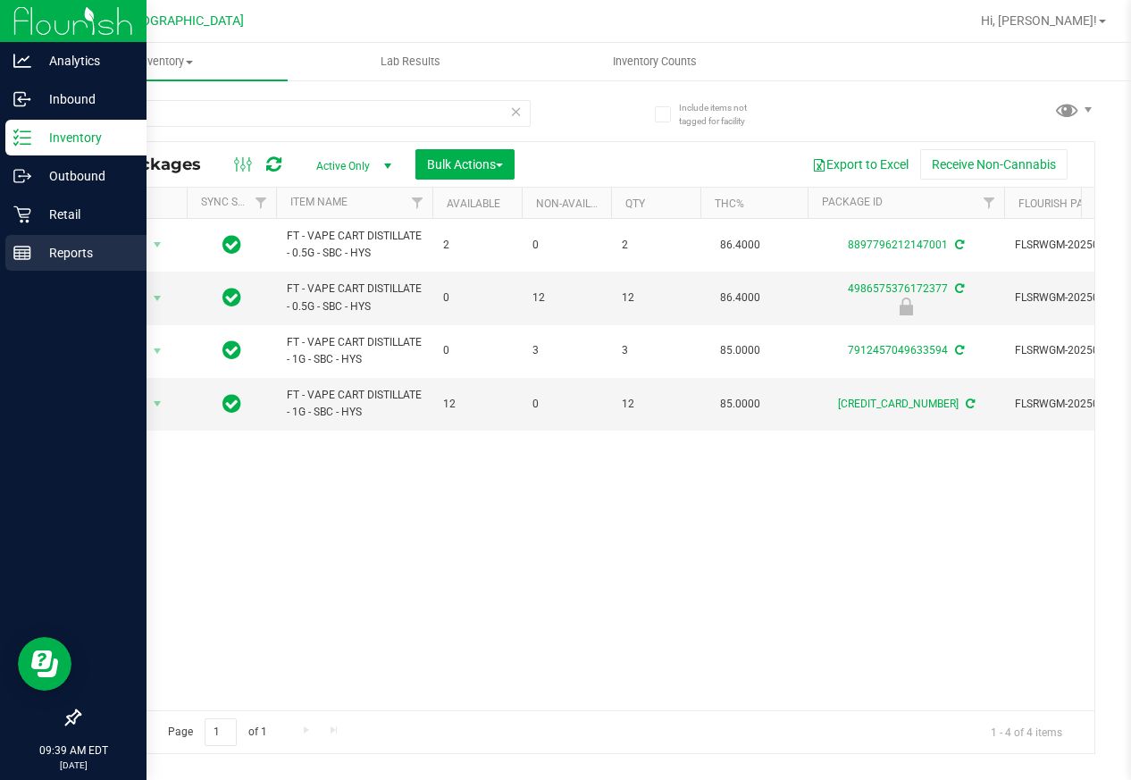
click at [46, 248] on p "Reports" at bounding box center [84, 252] width 107 height 21
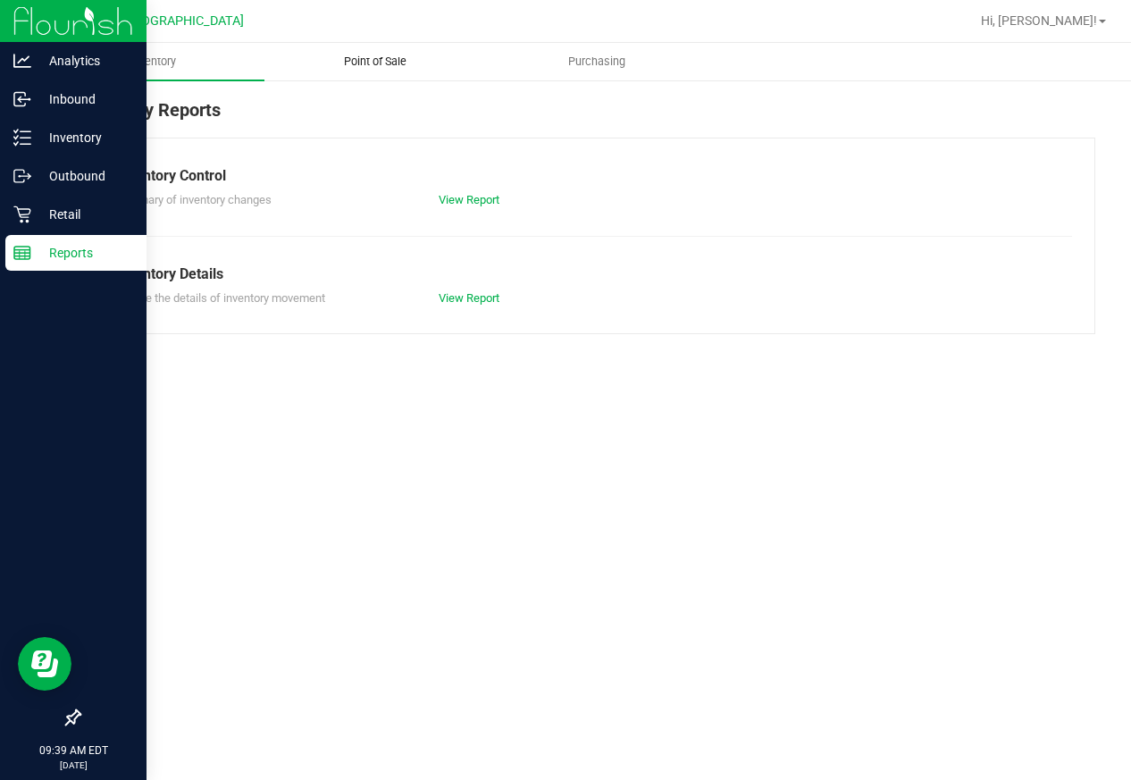
click at [393, 63] on span "Point of Sale" at bounding box center [375, 62] width 111 height 16
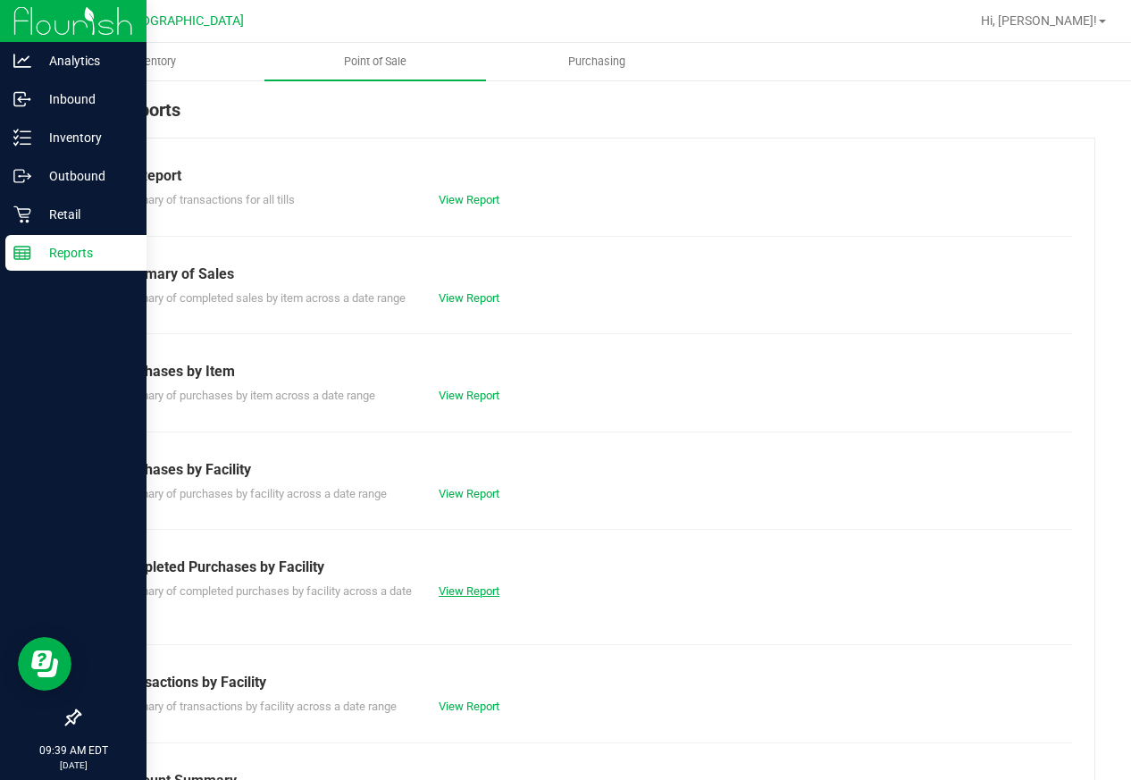
click at [449, 598] on link "View Report" at bounding box center [469, 590] width 61 height 13
